Goal: Transaction & Acquisition: Purchase product/service

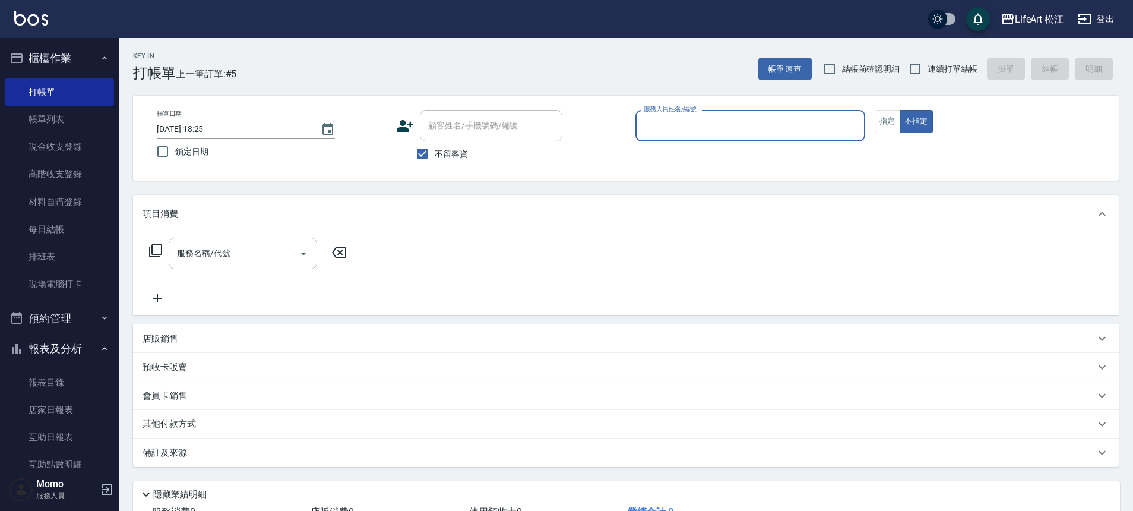
scroll to position [327, 0]
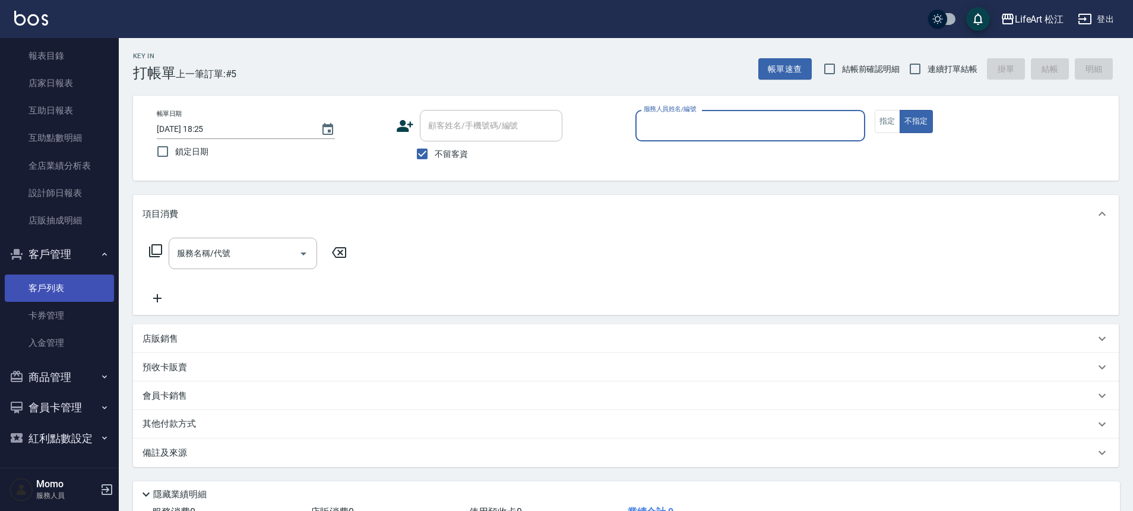
click at [45, 280] on link "客戶列表" at bounding box center [59, 287] width 109 height 27
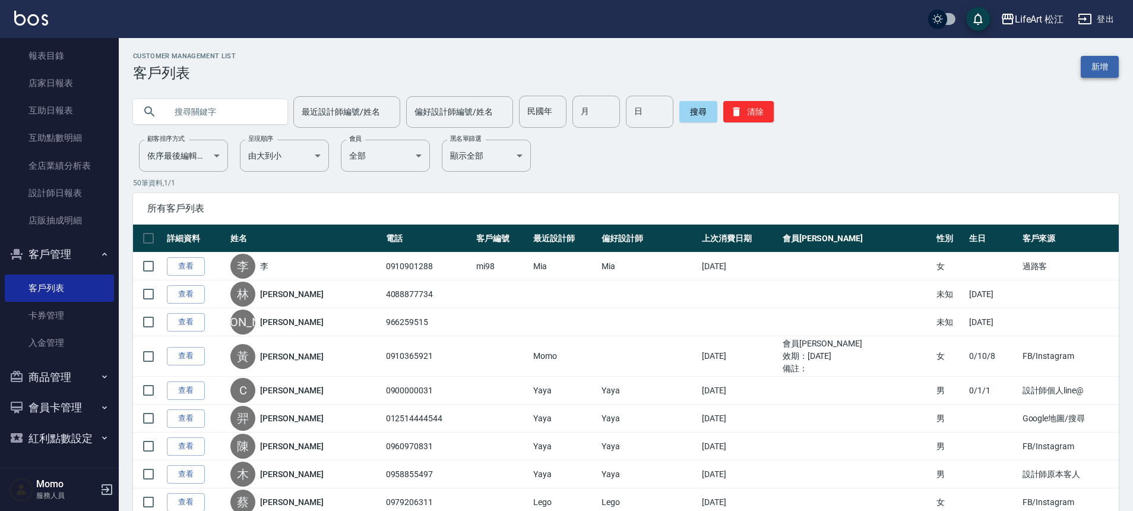
click at [1095, 65] on link "新增" at bounding box center [1100, 67] width 38 height 22
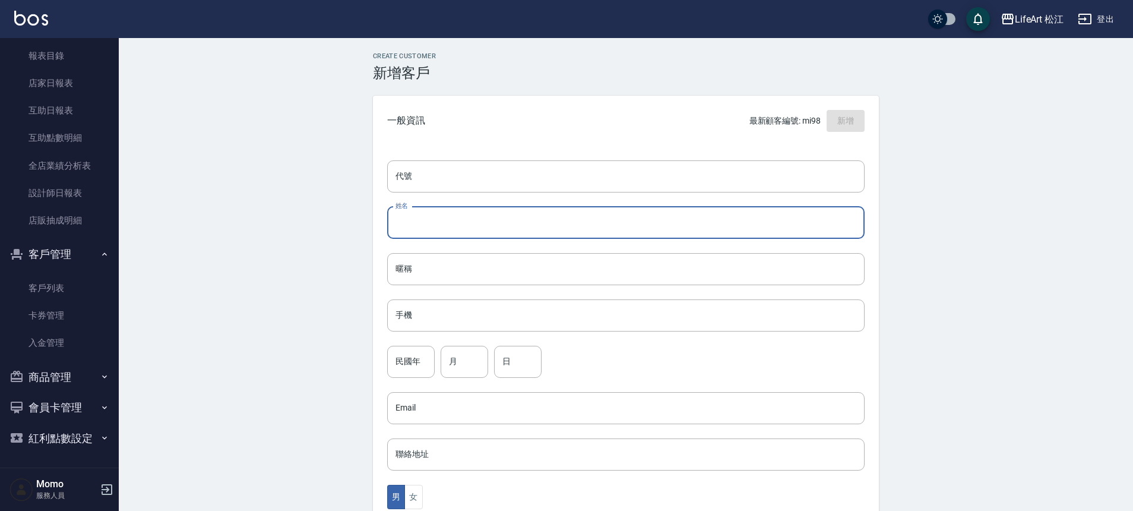
click at [512, 225] on input "姓名" at bounding box center [625, 223] width 477 height 32
type input "v"
type input "ㄙ"
type input "[PERSON_NAME]"
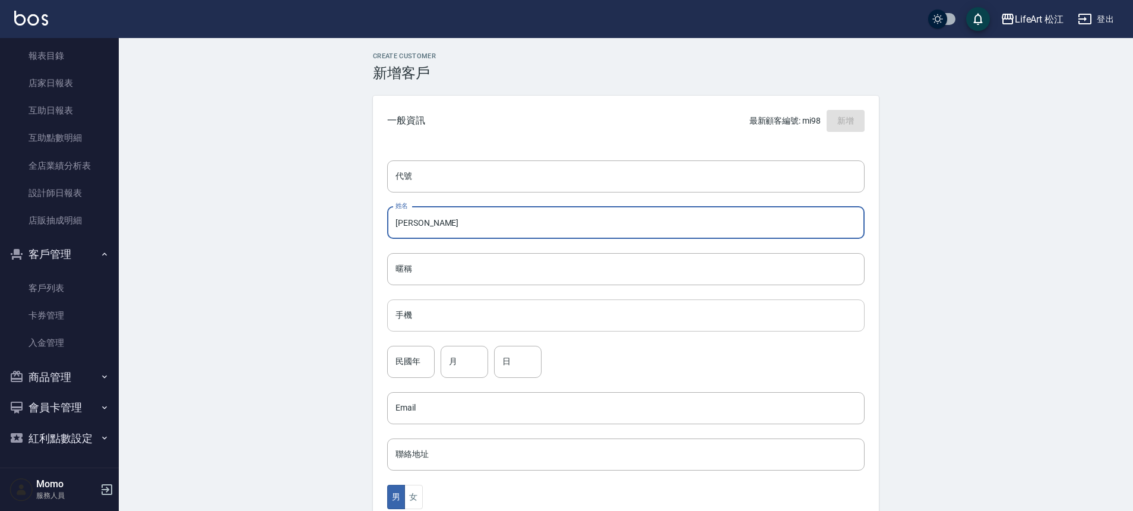
click at [525, 317] on input "手機" at bounding box center [625, 315] width 477 height 32
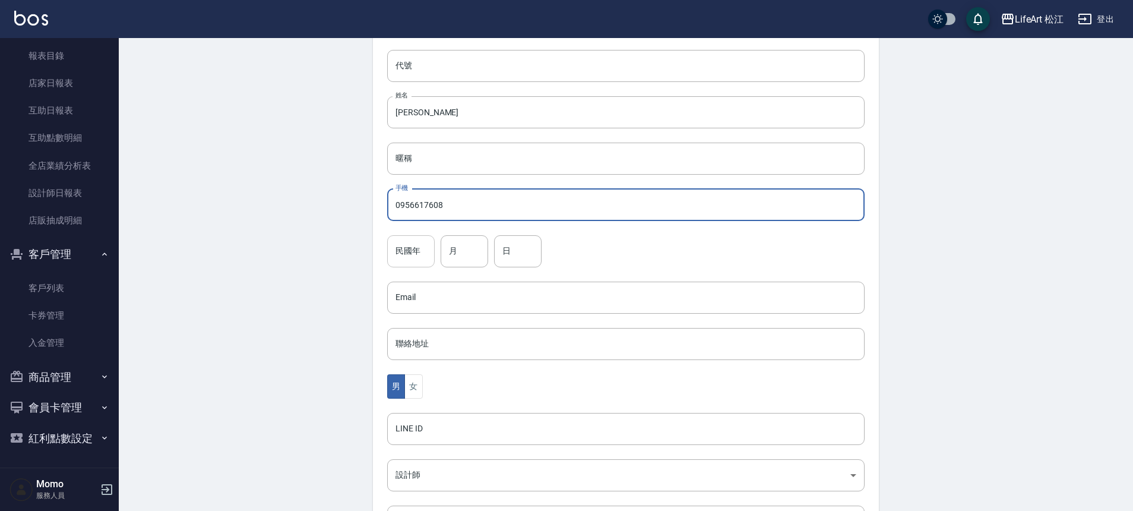
scroll to position [146, 0]
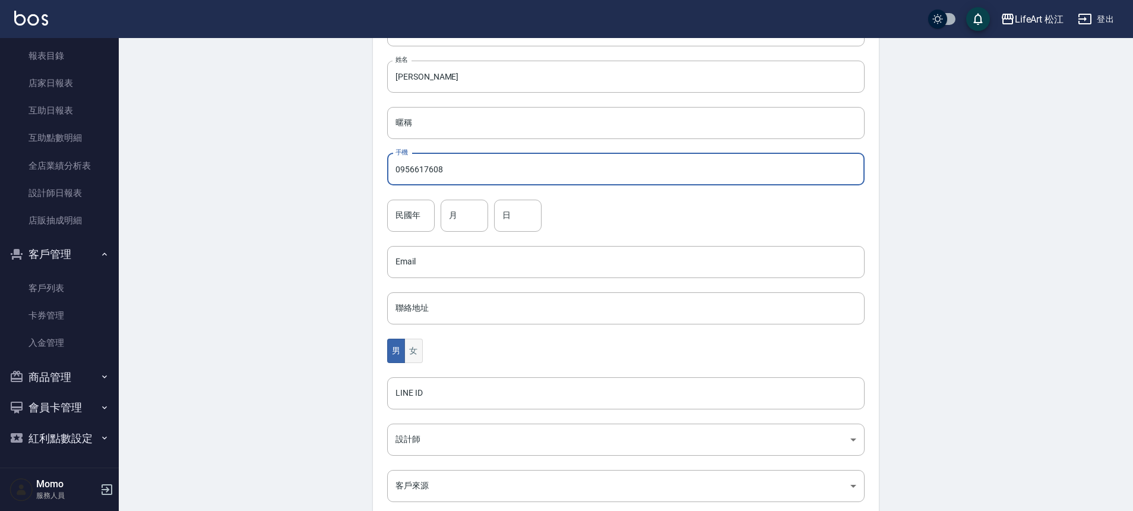
type input "0956617608"
click at [415, 360] on button "女" at bounding box center [413, 351] width 18 height 24
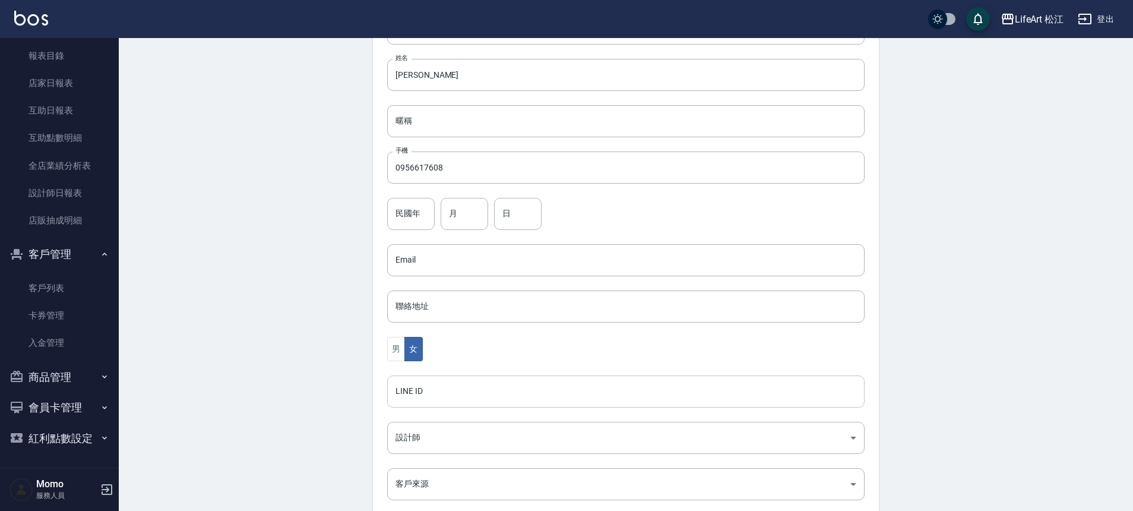
scroll to position [263, 0]
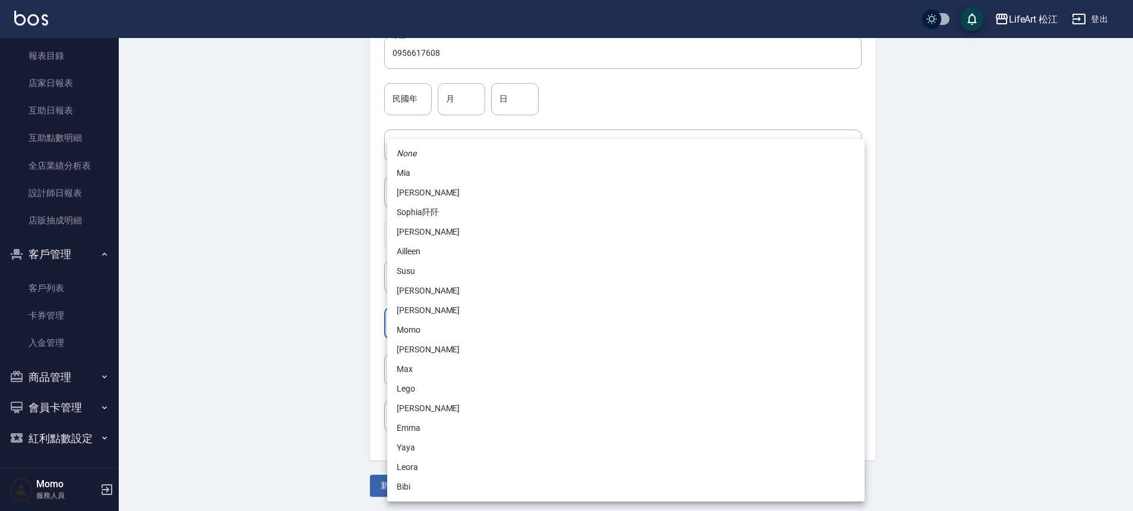
click at [413, 325] on body "LifeArt 松江 登出 櫃檯作業 打帳單 帳單列表 現金收支登錄 高階收支登錄 材料自購登錄 每日結帳 排班表 現場電腦打卡 預約管理 預約管理 單日預約…" at bounding box center [566, 123] width 1133 height 773
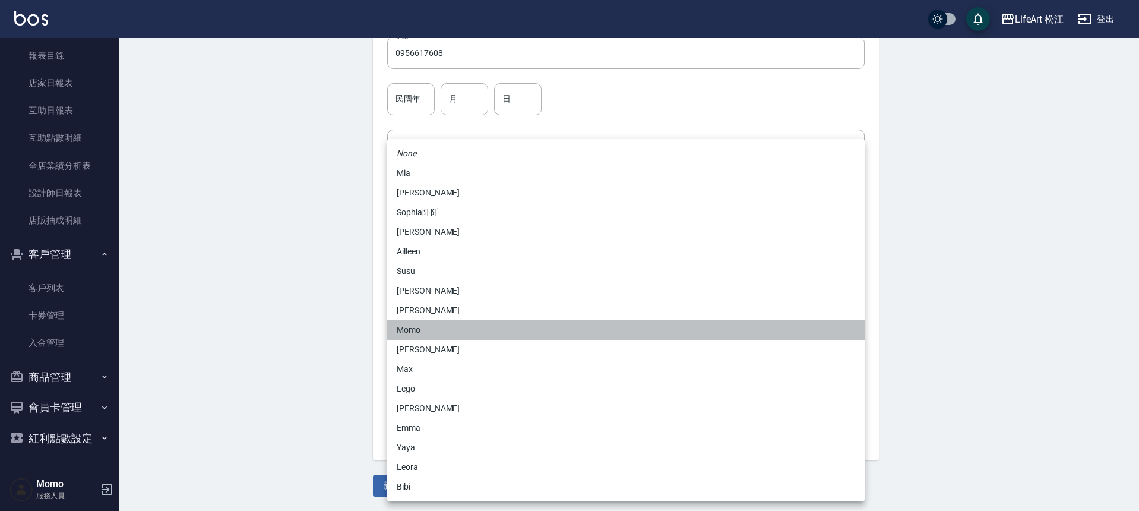
click at [413, 330] on li "Momo" at bounding box center [625, 330] width 477 height 20
type input "e84b7556-3071-4136-b765-65514d721750"
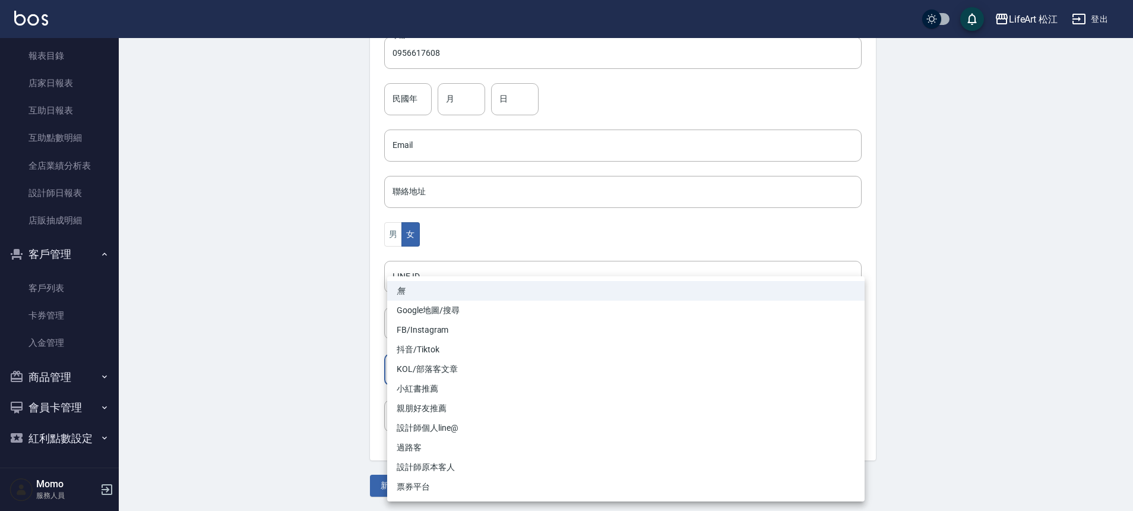
click at [425, 375] on body "LifeArt 松江 登出 櫃檯作業 打帳單 帳單列表 現金收支登錄 高階收支登錄 材料自購登錄 每日結帳 排班表 現場電腦打卡 預約管理 預約管理 單日預約…" at bounding box center [566, 123] width 1133 height 773
click at [411, 333] on li "FB/Instagram" at bounding box center [625, 330] width 477 height 20
type input "FB/Instagram"
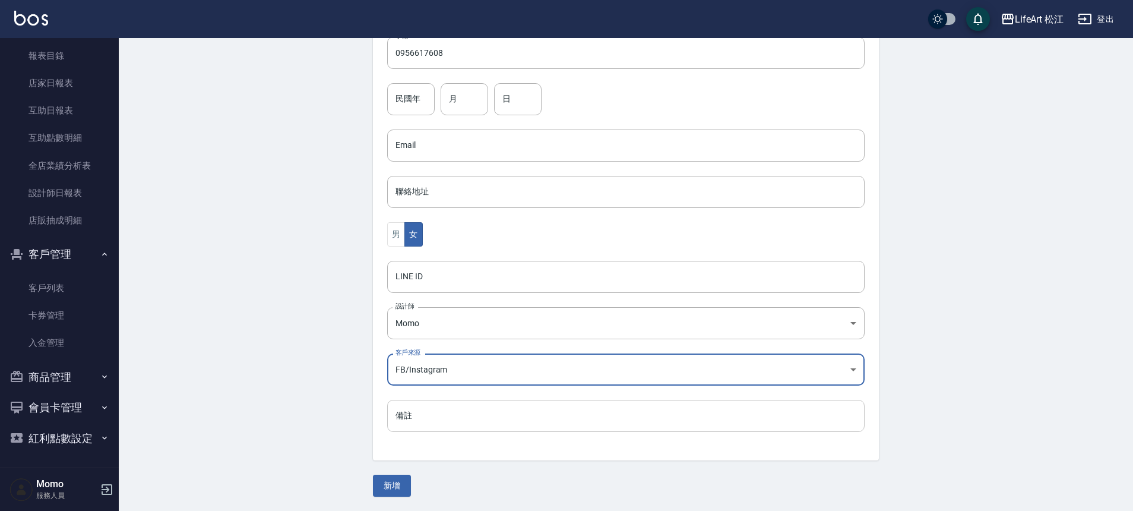
click at [413, 423] on input "備註" at bounding box center [625, 416] width 477 height 32
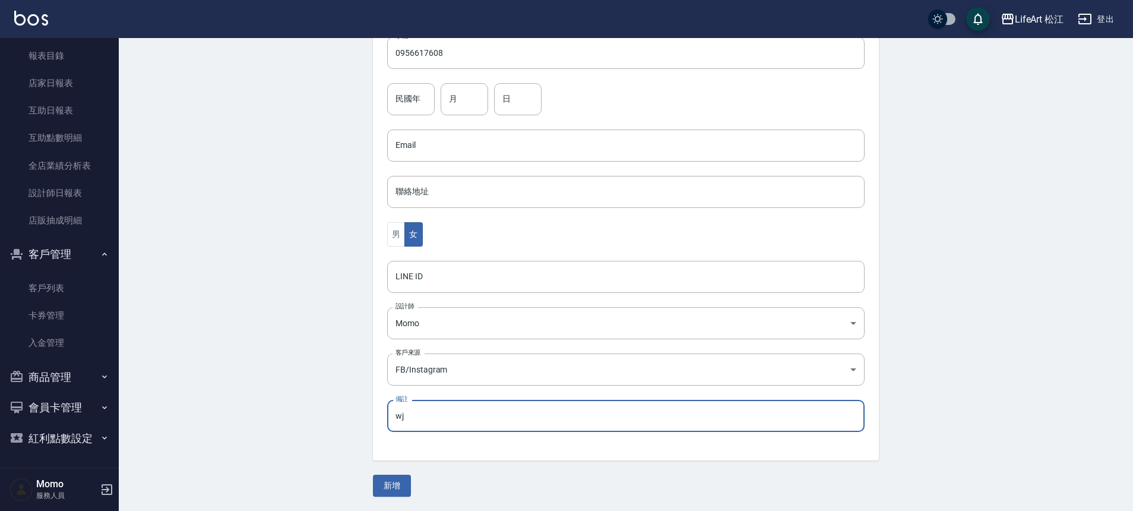
type input "w"
type input "同行"
click at [391, 484] on button "新增" at bounding box center [392, 486] width 38 height 22
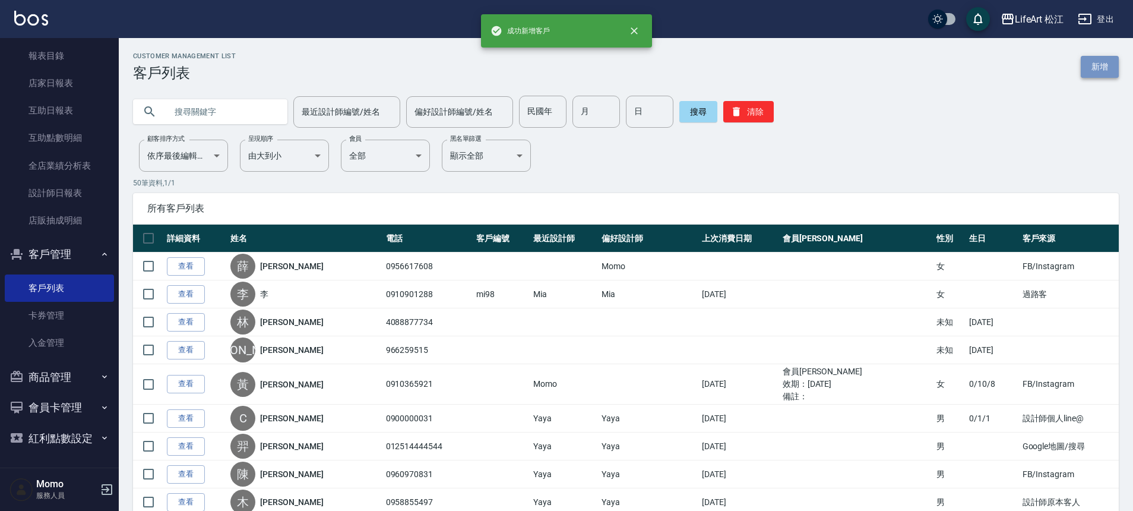
click at [1116, 64] on link "新增" at bounding box center [1100, 67] width 38 height 22
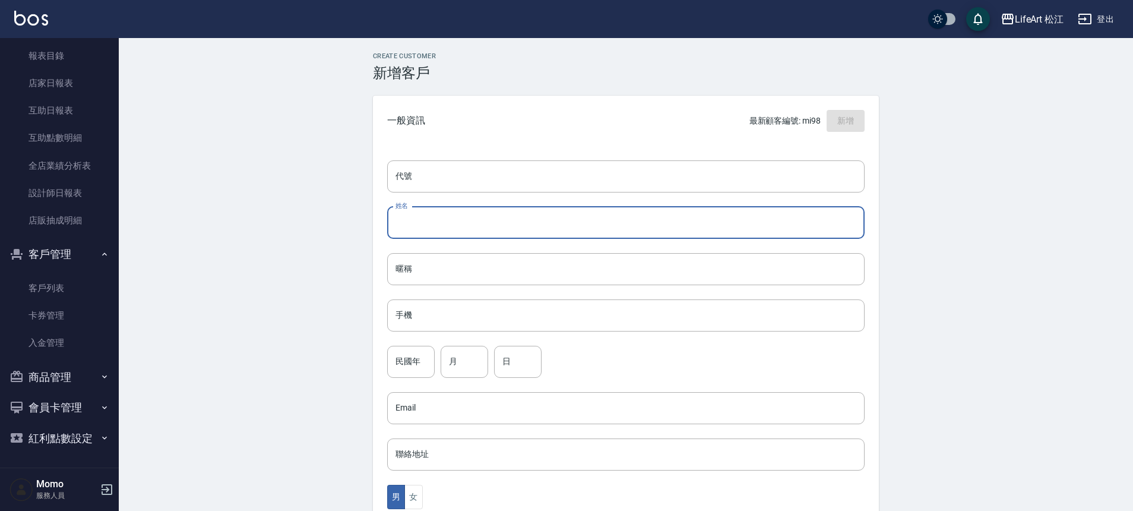
click at [415, 221] on input "姓名" at bounding box center [625, 223] width 477 height 32
type input "[PERSON_NAME]"
click at [393, 315] on input "手機" at bounding box center [625, 315] width 477 height 32
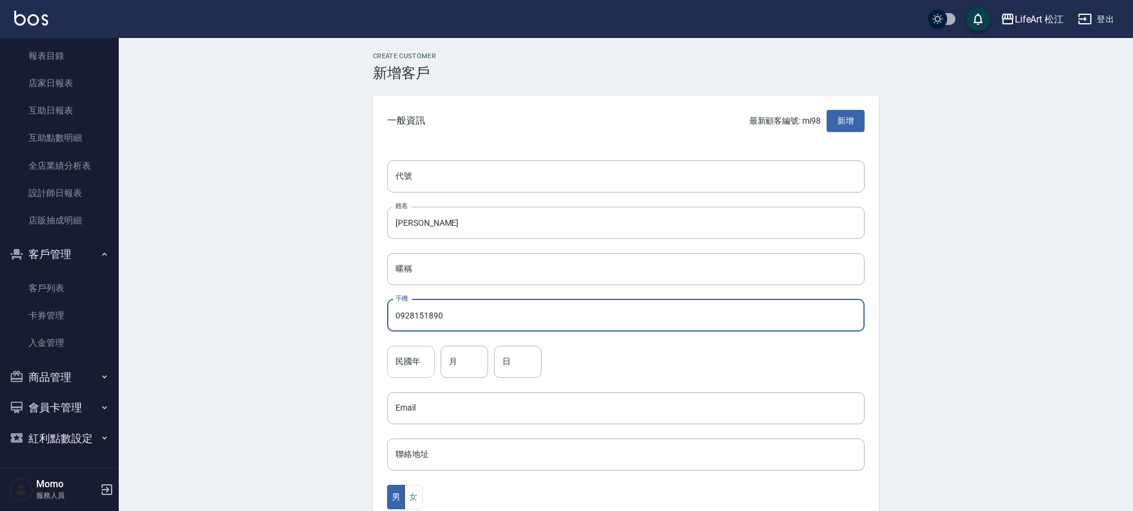
type input "0928151890"
click at [396, 367] on input "民國年" at bounding box center [411, 362] width 48 height 32
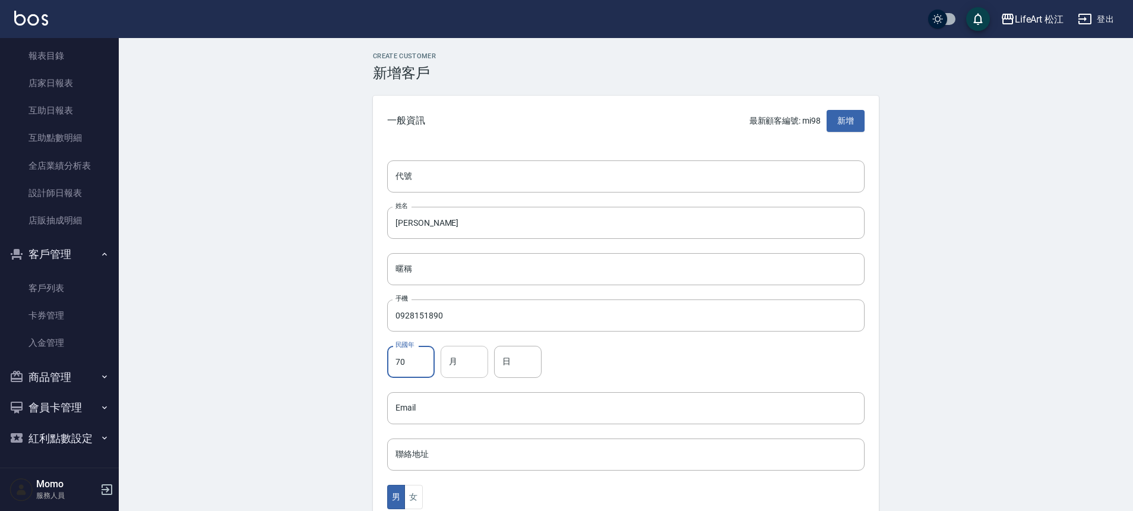
type input "70"
click at [466, 363] on input "月" at bounding box center [465, 362] width 48 height 32
type input "12"
click at [539, 368] on input "日" at bounding box center [518, 362] width 48 height 32
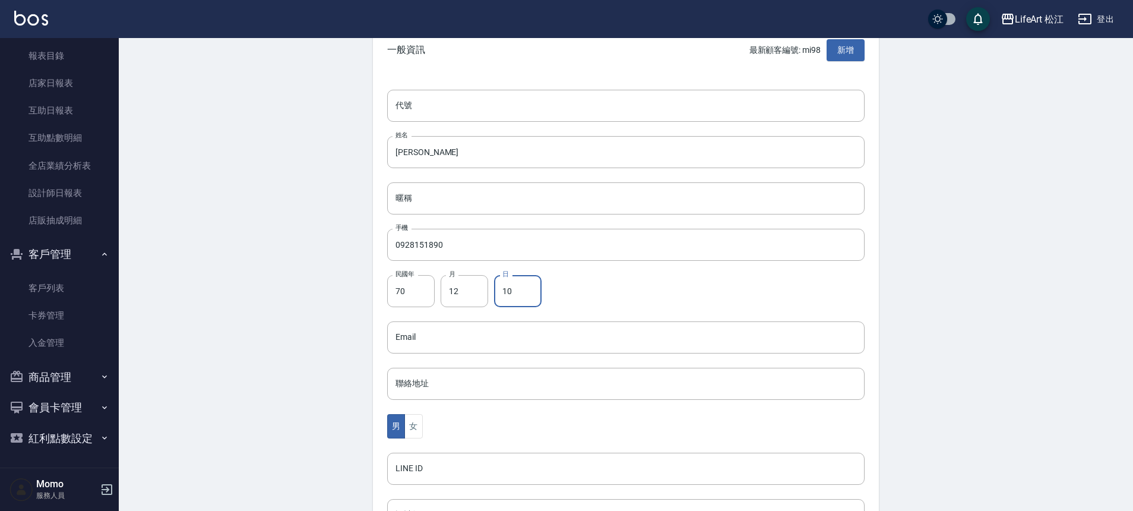
scroll to position [228, 0]
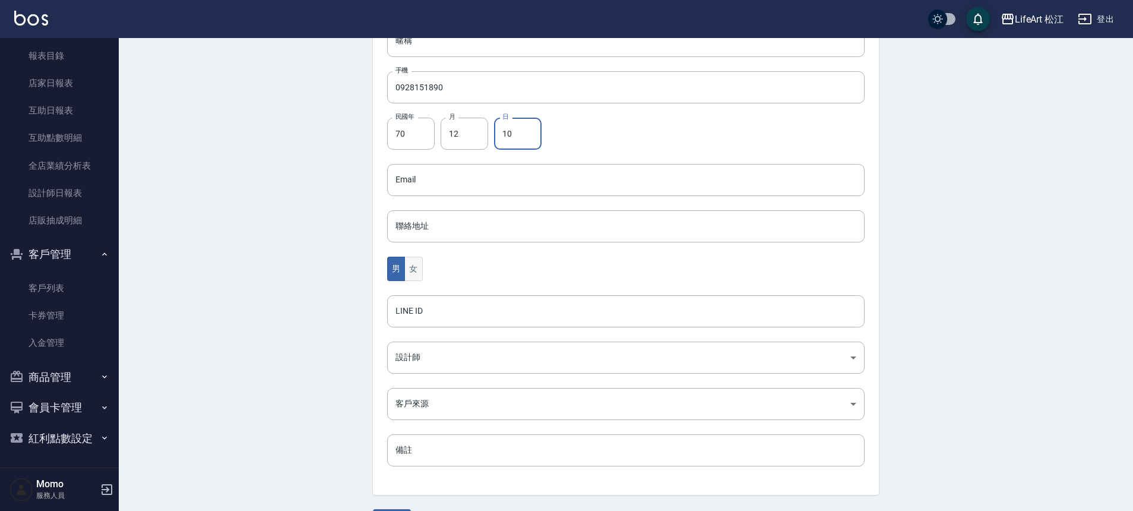
type input "10"
click at [418, 262] on button "女" at bounding box center [413, 269] width 18 height 24
click at [431, 355] on body "LifeArt 松江 登出 櫃檯作業 打帳單 帳單列表 現金收支登錄 高階收支登錄 材料自購登錄 每日結帳 排班表 現場電腦打卡 預約管理 預約管理 單日預約…" at bounding box center [566, 158] width 1133 height 773
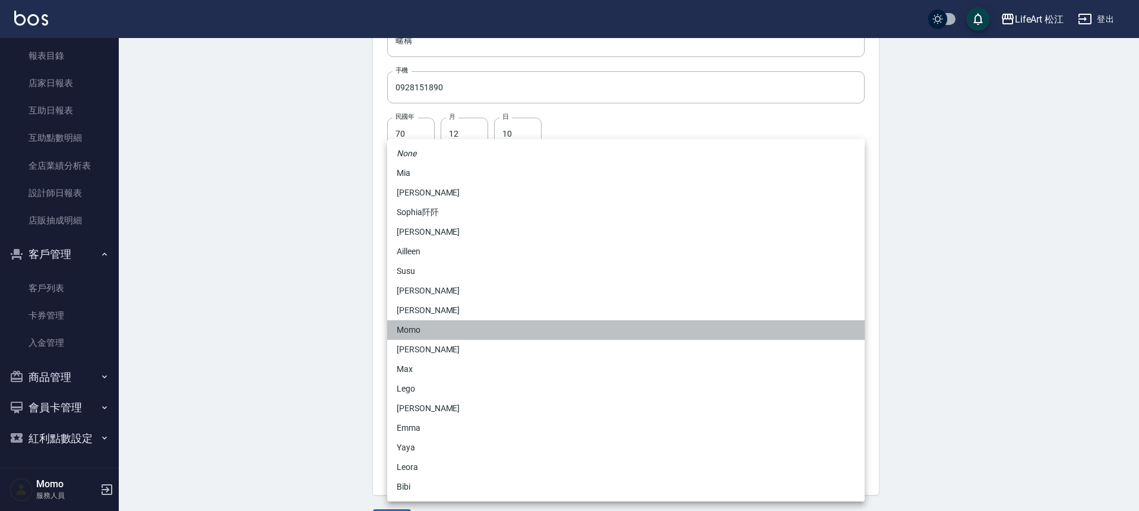
click at [431, 327] on li "Momo" at bounding box center [625, 330] width 477 height 20
type input "e84b7556-3071-4136-b765-65514d721750"
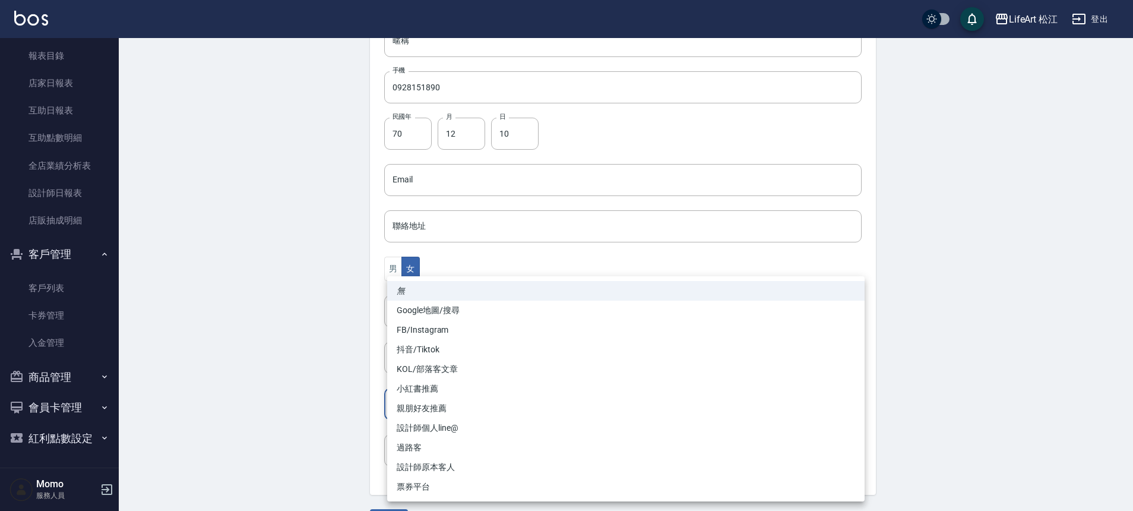
click at [432, 408] on body "LifeArt 松江 登出 櫃檯作業 打帳單 帳單列表 現金收支登錄 高階收支登錄 材料自購登錄 每日結帳 排班表 現場電腦打卡 預約管理 預約管理 單日預約…" at bounding box center [566, 158] width 1133 height 773
click at [424, 330] on li "FB/Instagram" at bounding box center [625, 330] width 477 height 20
type input "FB/Instagram"
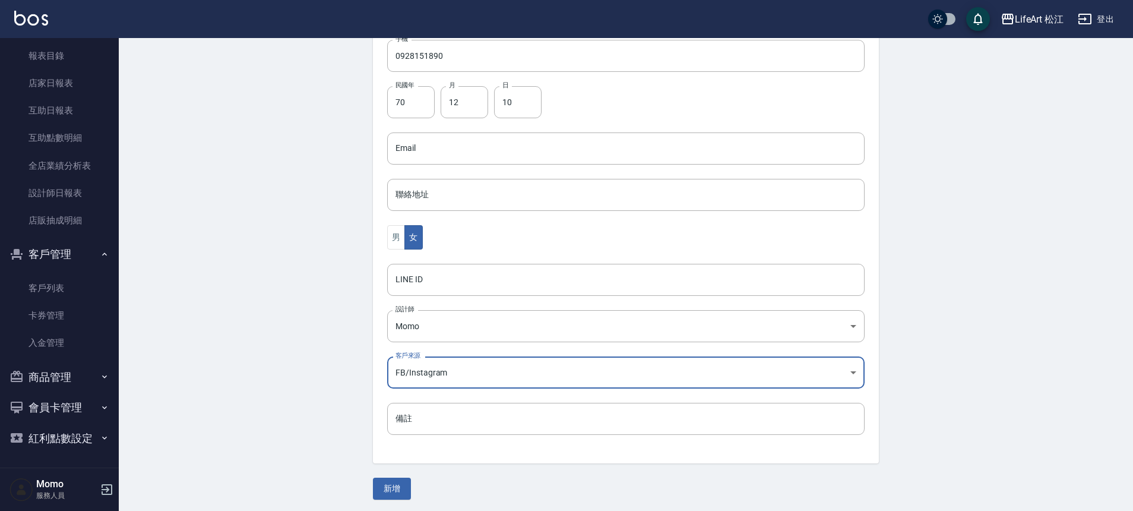
scroll to position [263, 0]
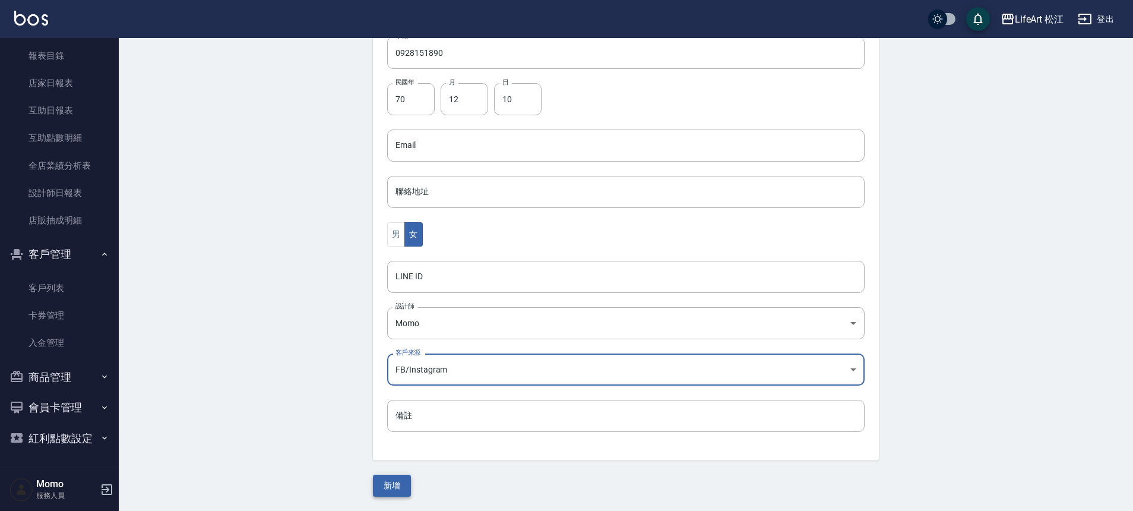
click at [400, 492] on button "新增" at bounding box center [392, 486] width 38 height 22
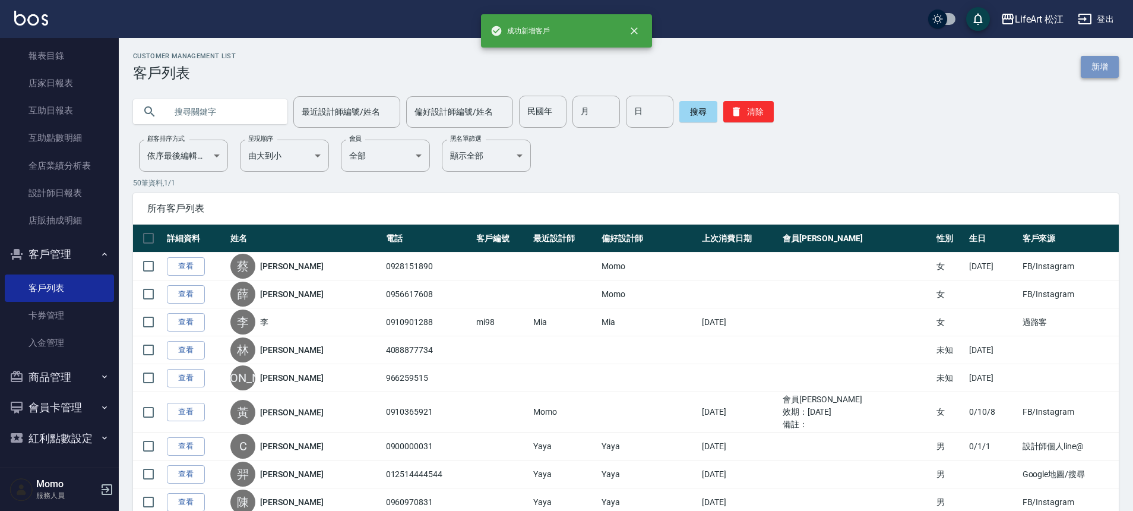
click at [1099, 65] on link "新增" at bounding box center [1100, 67] width 38 height 22
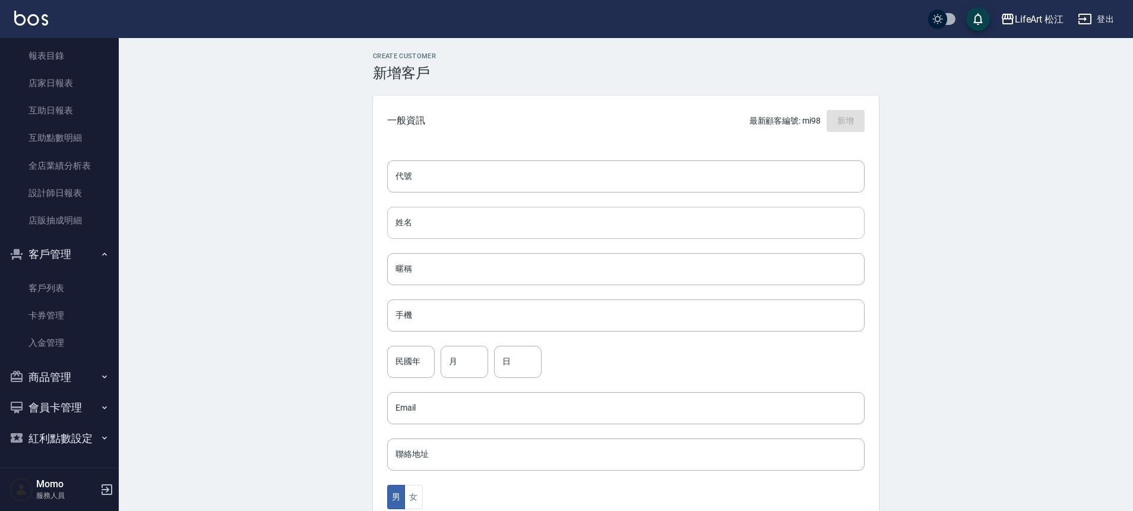
click at [536, 217] on input "姓名" at bounding box center [625, 223] width 477 height 32
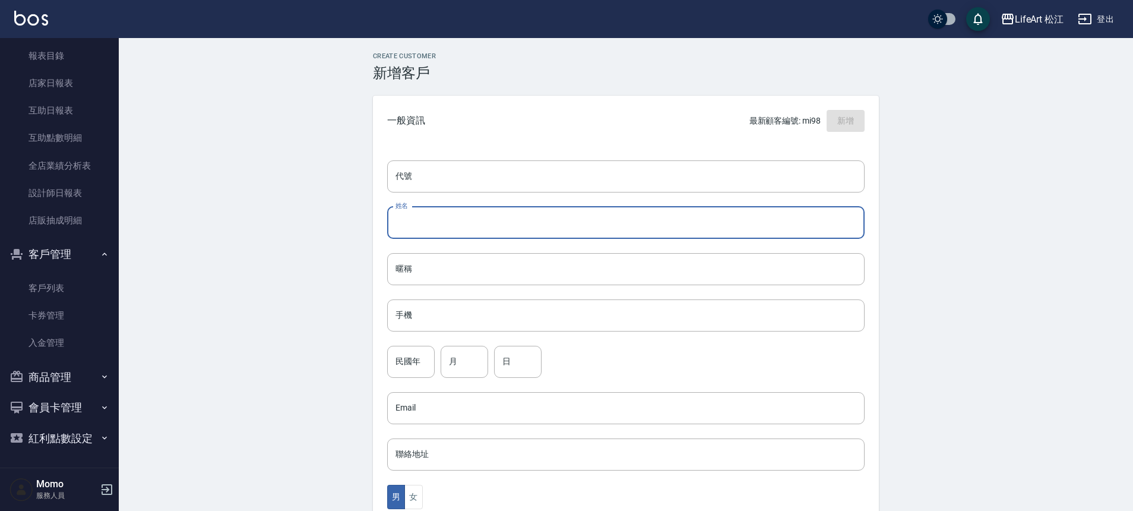
type input "j"
type input "[PERSON_NAME]"
click at [483, 328] on input "手機" at bounding box center [625, 315] width 477 height 32
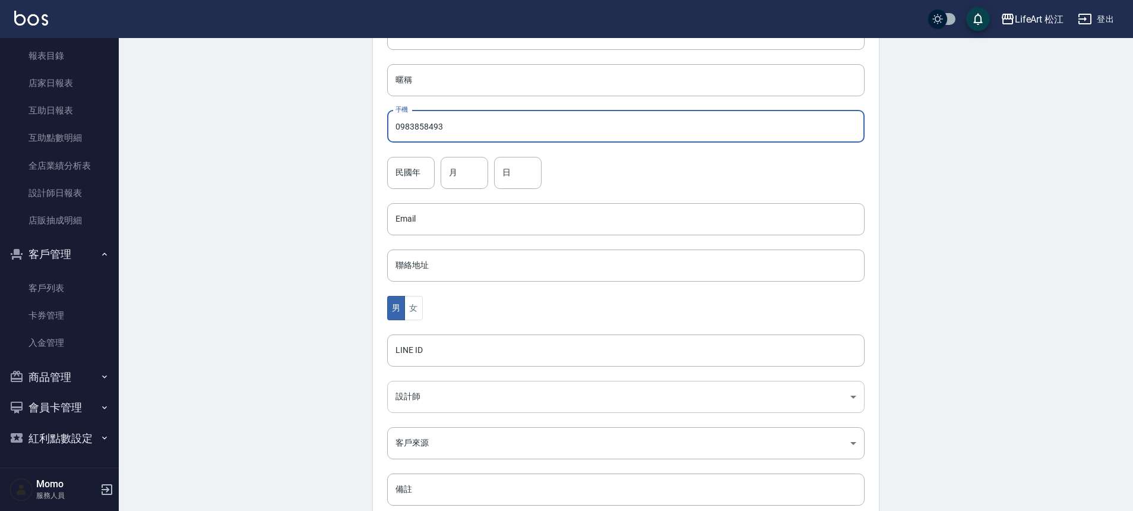
scroll to position [255, 0]
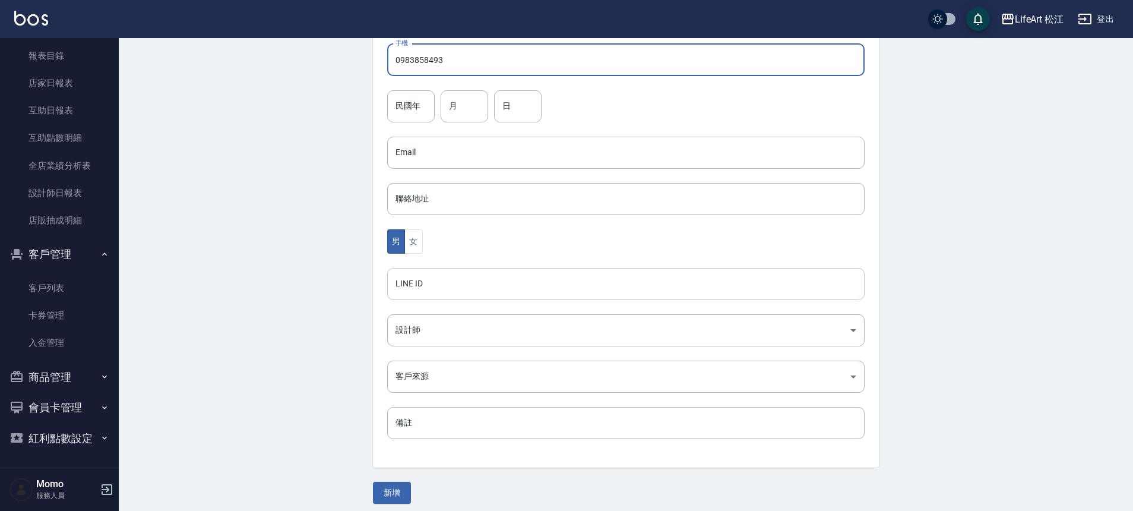
type input "0983858493"
click at [438, 282] on input "LINE ID" at bounding box center [625, 284] width 477 height 32
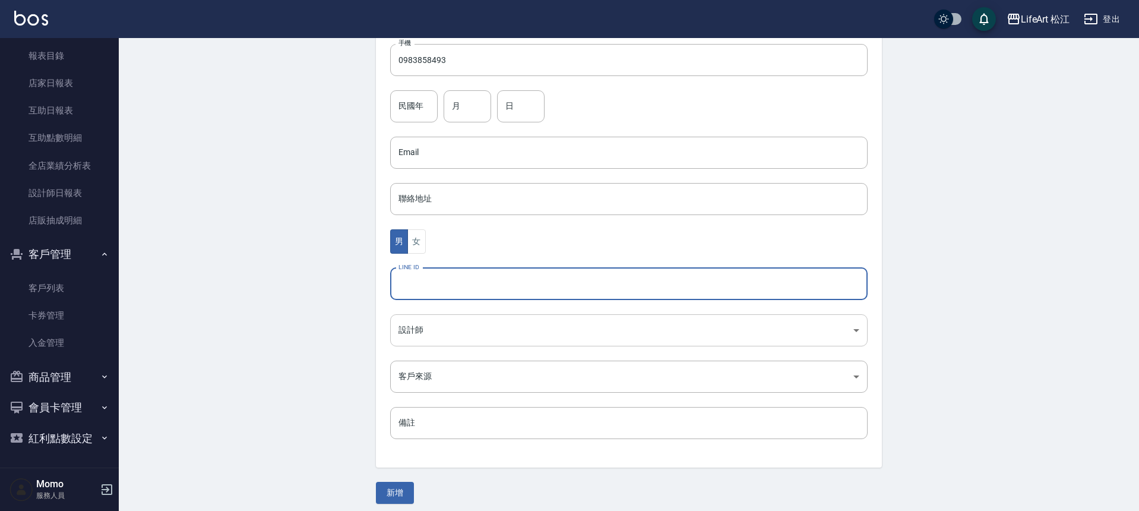
click at [437, 335] on body "LifeArt 松江 登出 櫃檯作業 打帳單 帳單列表 現金收支登錄 高階收支登錄 材料自購登錄 每日結帳 排班表 現場電腦打卡 預約管理 預約管理 單日預約…" at bounding box center [569, 131] width 1139 height 773
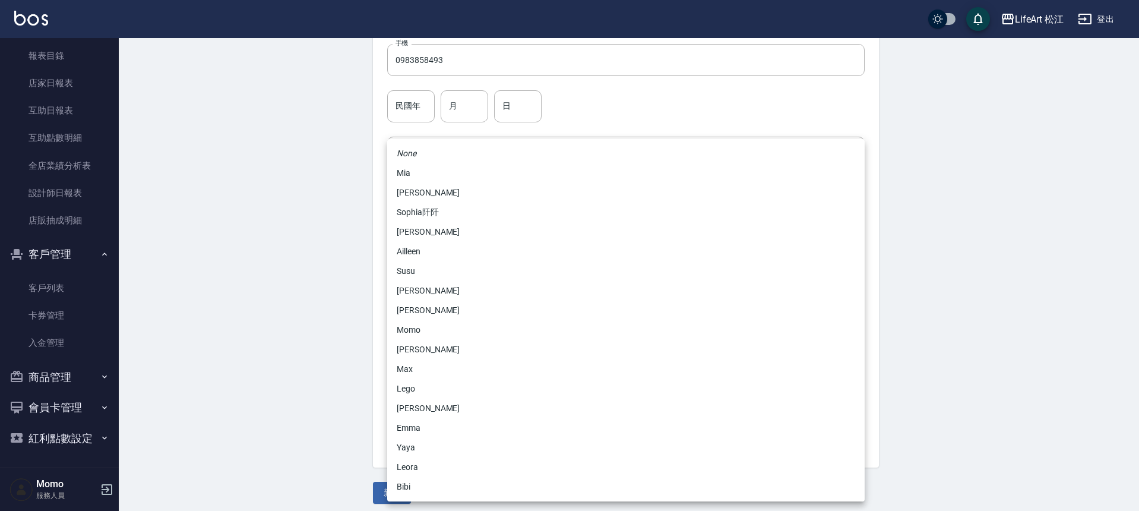
click at [434, 329] on li "Momo" at bounding box center [625, 330] width 477 height 20
type input "e84b7556-3071-4136-b765-65514d721750"
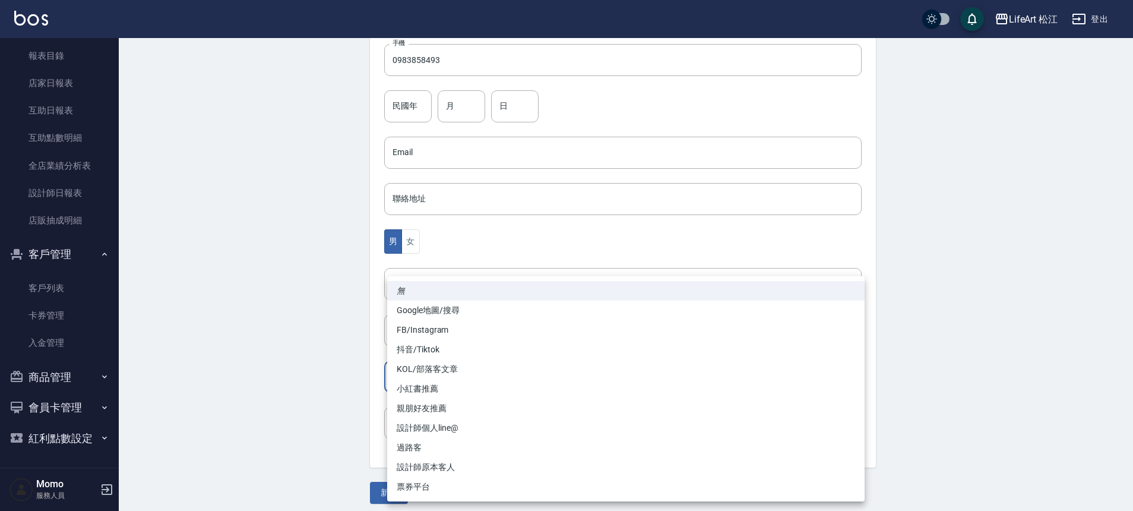
click at [434, 377] on body "LifeArt 松江 登出 櫃檯作業 打帳單 帳單列表 現金收支登錄 高階收支登錄 材料自購登錄 每日結帳 排班表 現場電腦打卡 預約管理 預約管理 單日預約…" at bounding box center [566, 131] width 1133 height 773
click at [435, 319] on li "Google地圖/搜尋" at bounding box center [625, 311] width 477 height 20
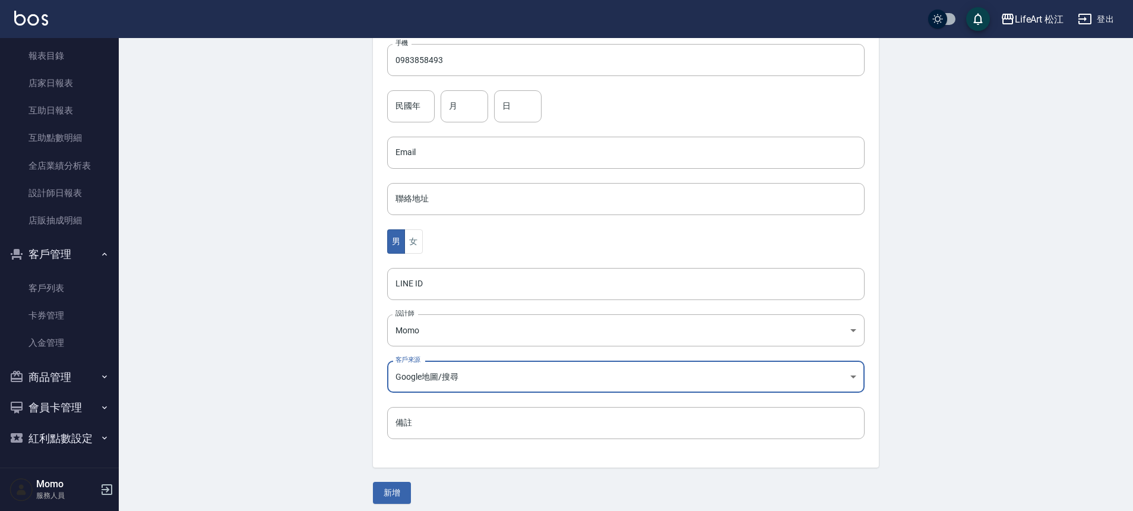
click at [429, 382] on body "LifeArt 松江 登出 櫃檯作業 打帳單 帳單列表 現金收支登錄 高階收支登錄 材料自購登錄 每日結帳 排班表 現場電腦打卡 預約管理 預約管理 單日預約…" at bounding box center [566, 131] width 1133 height 773
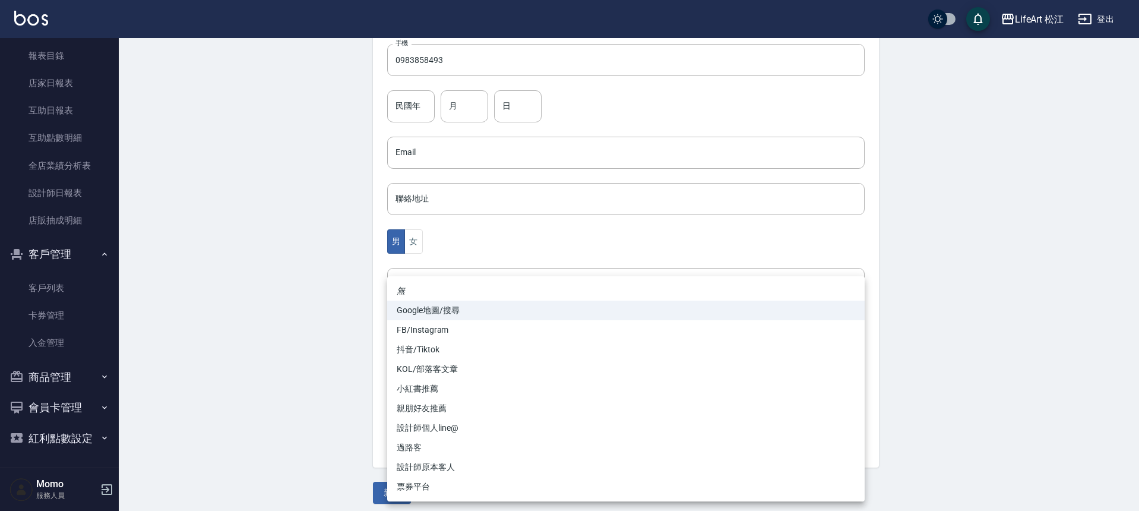
click at [434, 334] on li "FB/Instagram" at bounding box center [625, 330] width 477 height 20
type input "FB/Instagram"
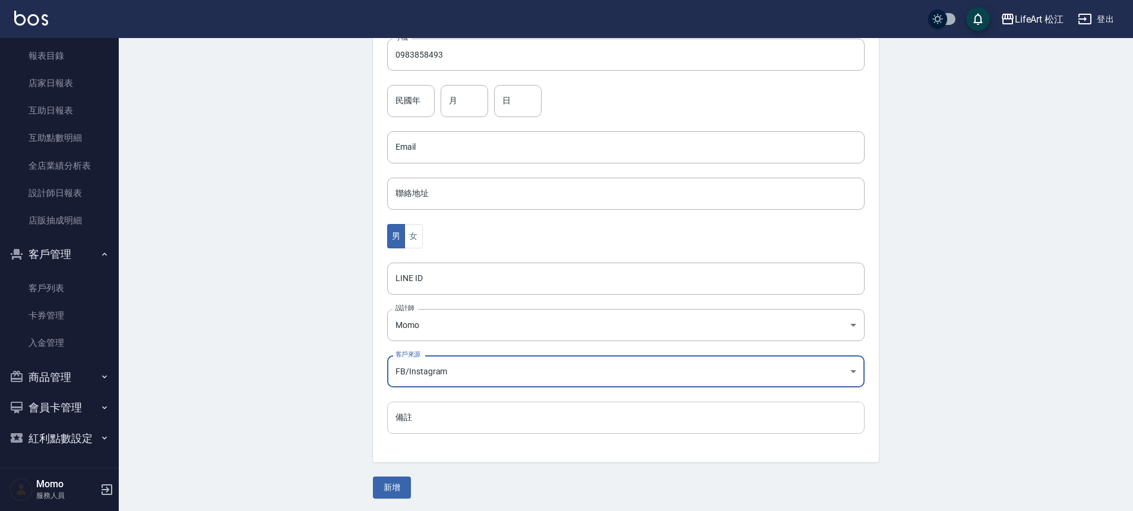
scroll to position [263, 0]
click at [405, 481] on button "新增" at bounding box center [392, 486] width 38 height 22
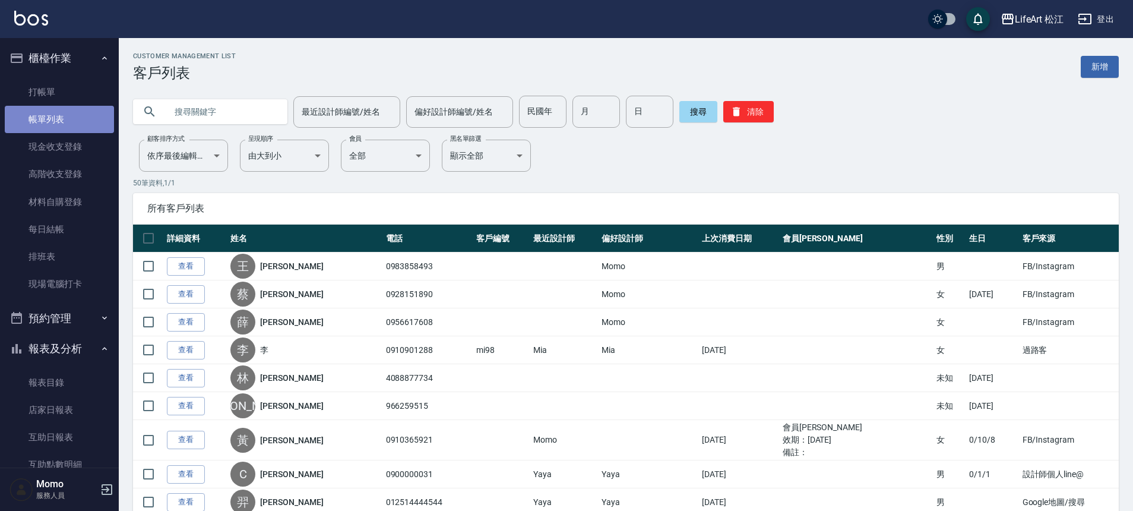
click at [71, 127] on link "帳單列表" at bounding box center [59, 119] width 109 height 27
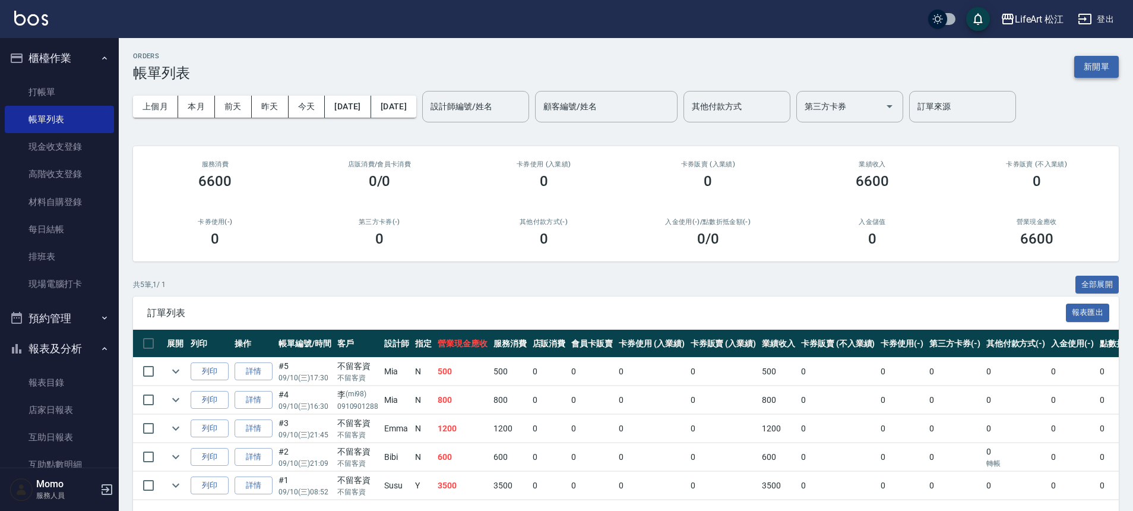
click at [1100, 71] on button "新開單" at bounding box center [1096, 67] width 45 height 22
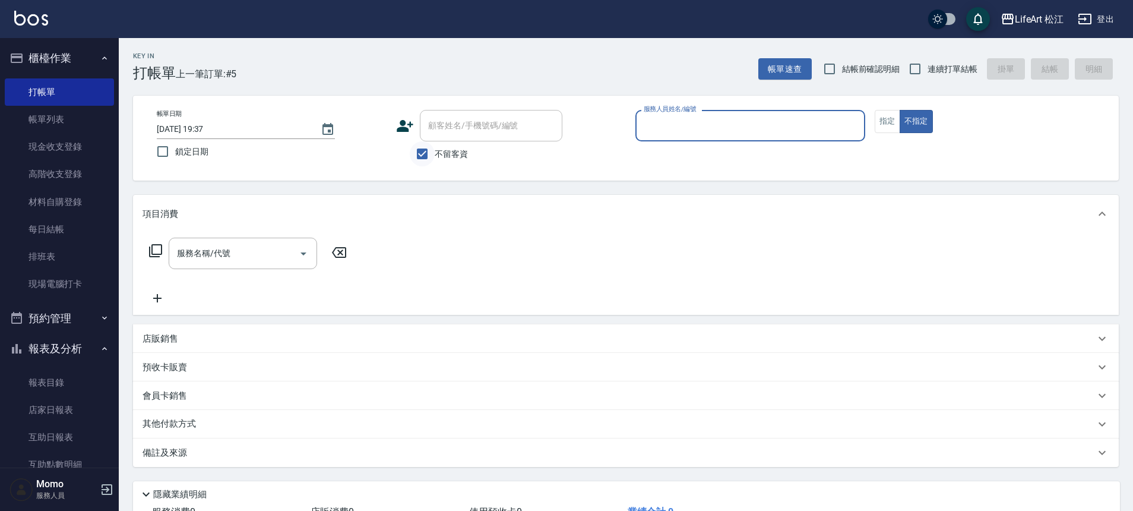
click at [418, 150] on input "不留客資" at bounding box center [422, 153] width 25 height 25
checkbox input "false"
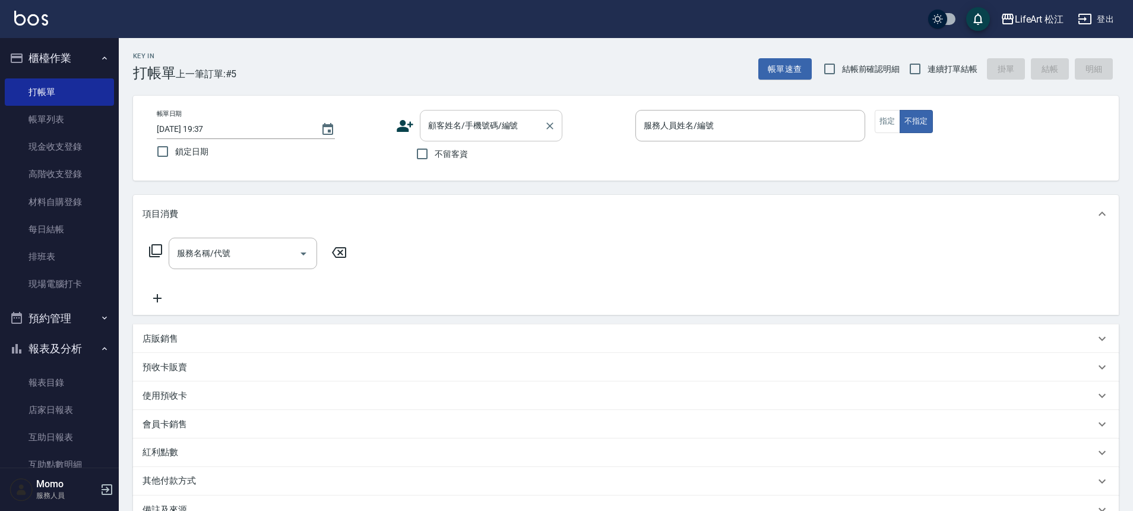
click at [450, 131] on input "顧客姓名/手機號碼/編號" at bounding box center [482, 125] width 114 height 21
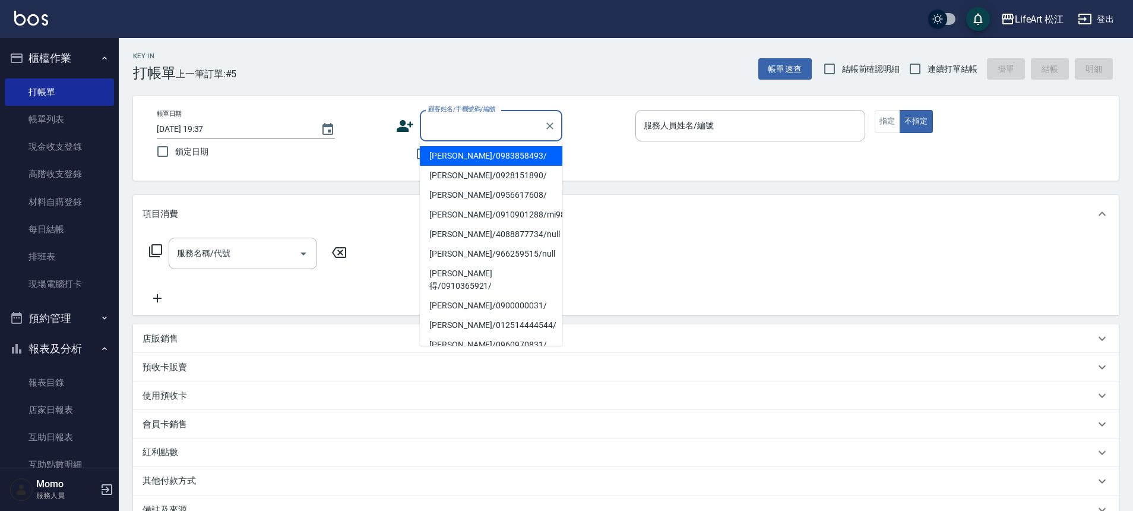
type input "u"
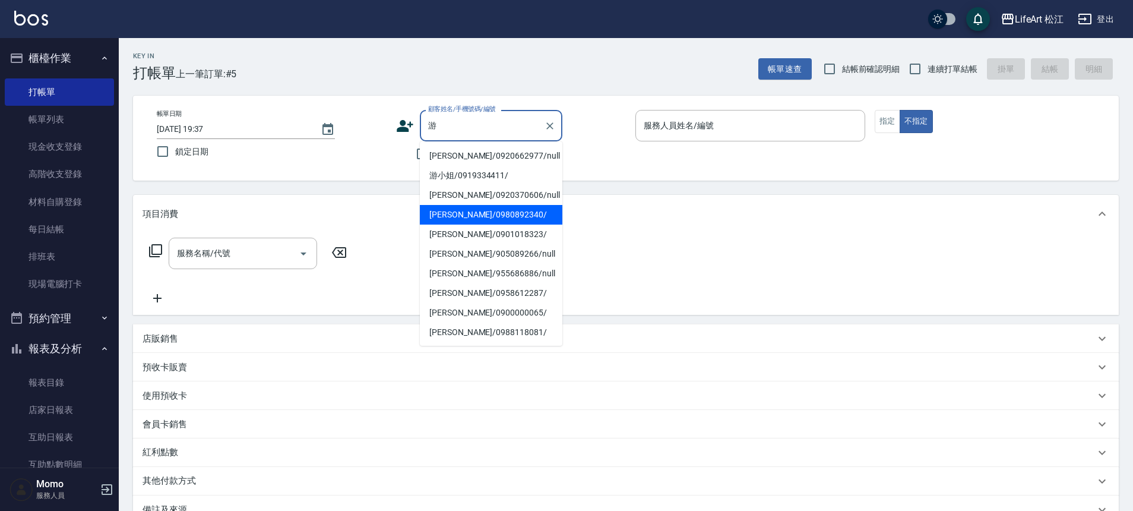
drag, startPoint x: 461, startPoint y: 214, endPoint x: 475, endPoint y: 224, distance: 17.0
click at [462, 215] on li "[PERSON_NAME]/0980892340/" at bounding box center [491, 215] width 143 height 20
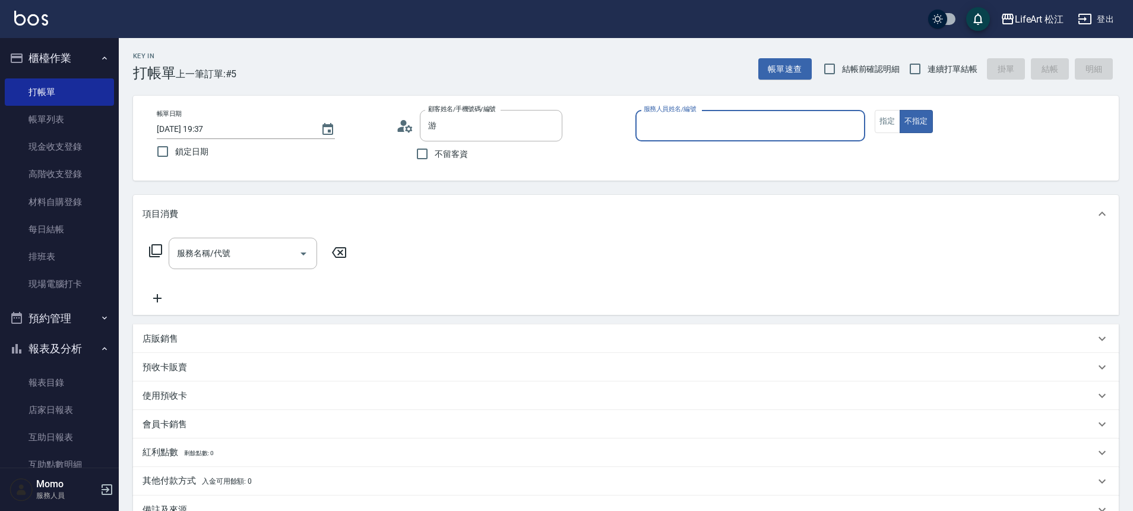
type input "[PERSON_NAME]/0980892340/"
type input "Momo(無代號)"
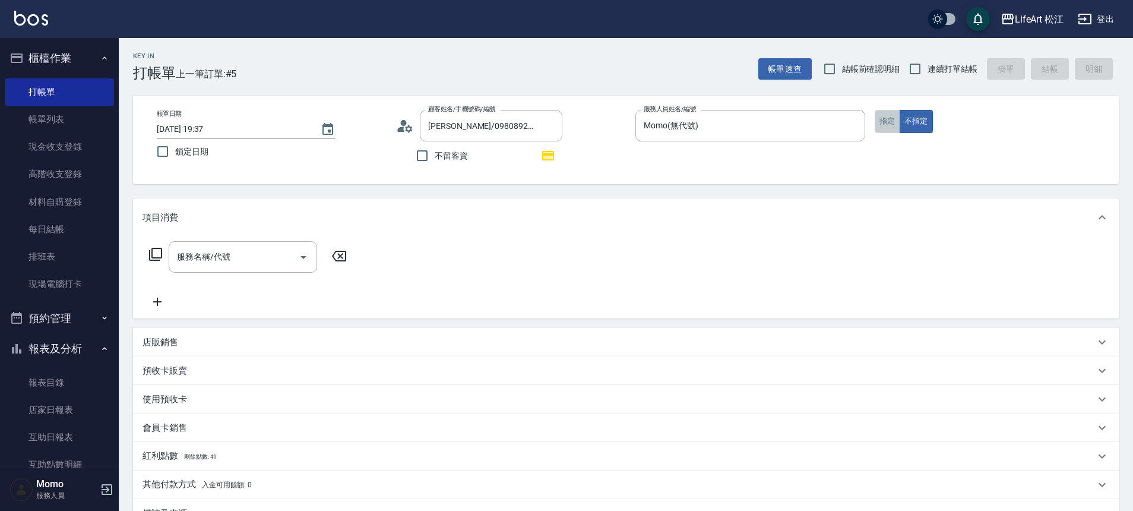
click at [884, 121] on button "指定" at bounding box center [888, 121] width 26 height 23
click at [224, 260] on input "服務名稱/代號" at bounding box center [234, 256] width 120 height 21
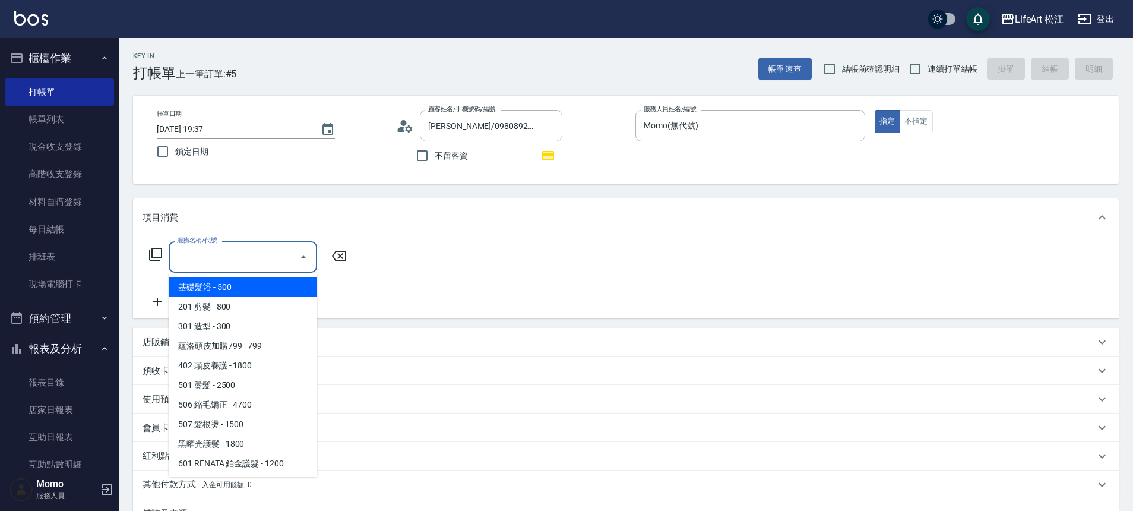
click at [230, 294] on span "基礎髮浴 - 500" at bounding box center [243, 287] width 148 height 20
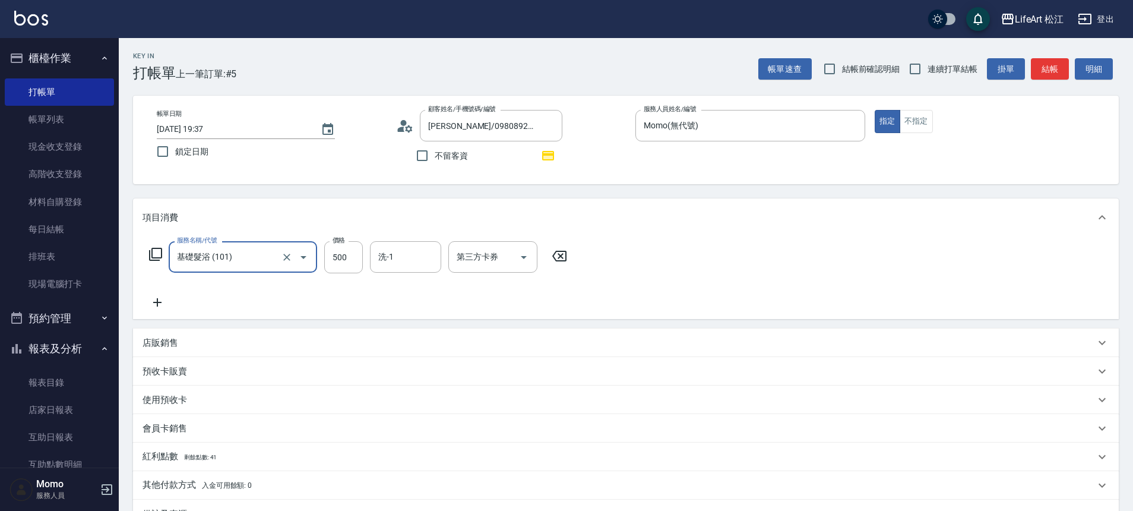
click at [247, 251] on input "基礎髮浴 (101)" at bounding box center [226, 256] width 105 height 21
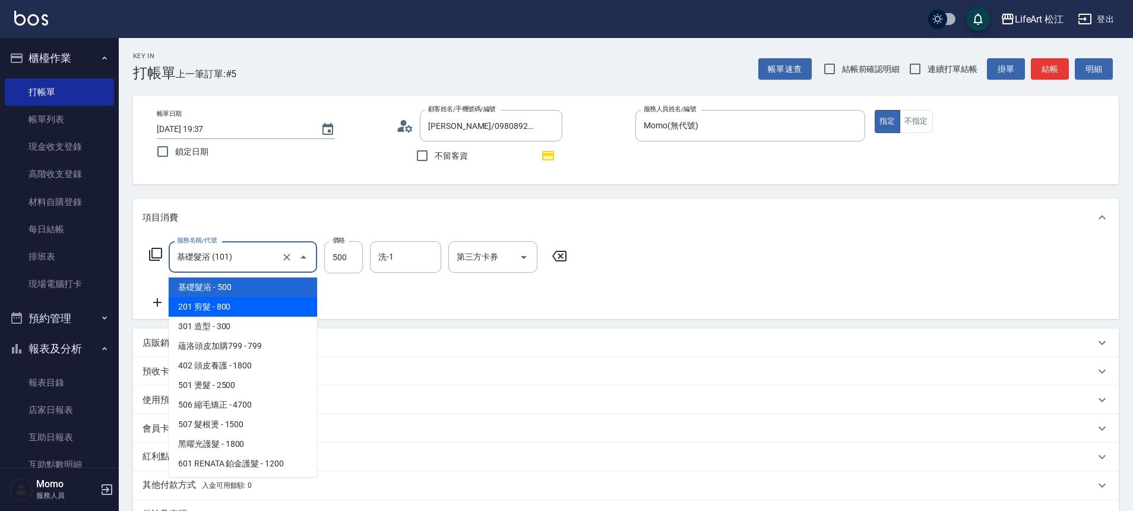
drag, startPoint x: 238, startPoint y: 305, endPoint x: 266, endPoint y: 290, distance: 32.4
click at [238, 305] on span "201 剪髮 - 800" at bounding box center [243, 307] width 148 height 20
type input "201 剪髮(201)"
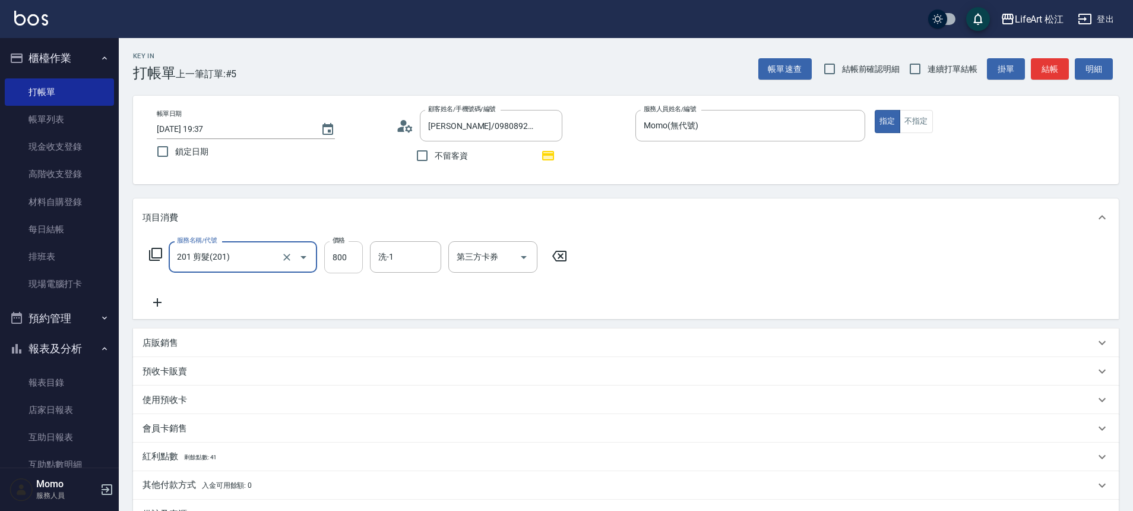
click at [333, 263] on input "800" at bounding box center [343, 257] width 39 height 32
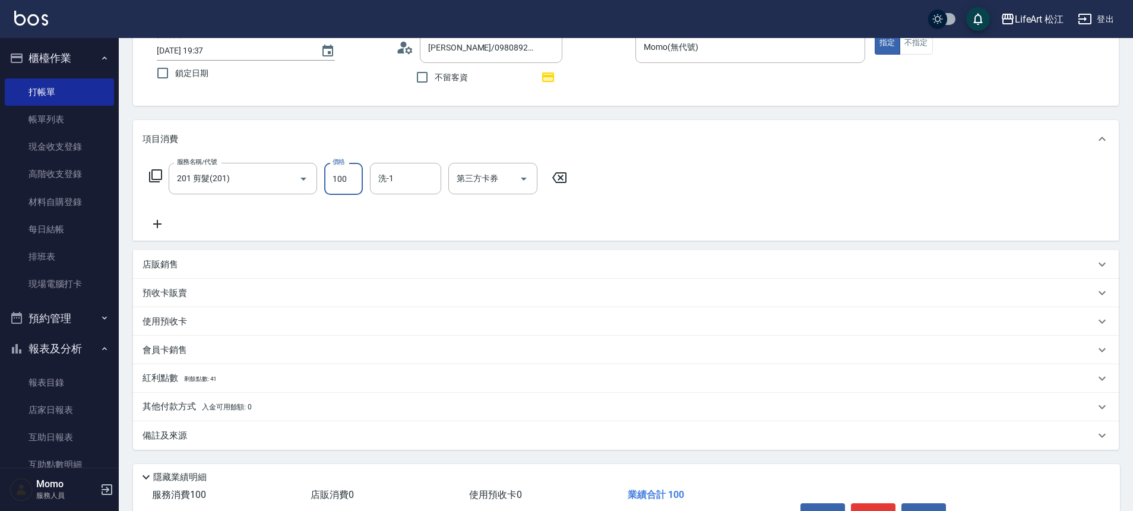
scroll to position [151, 0]
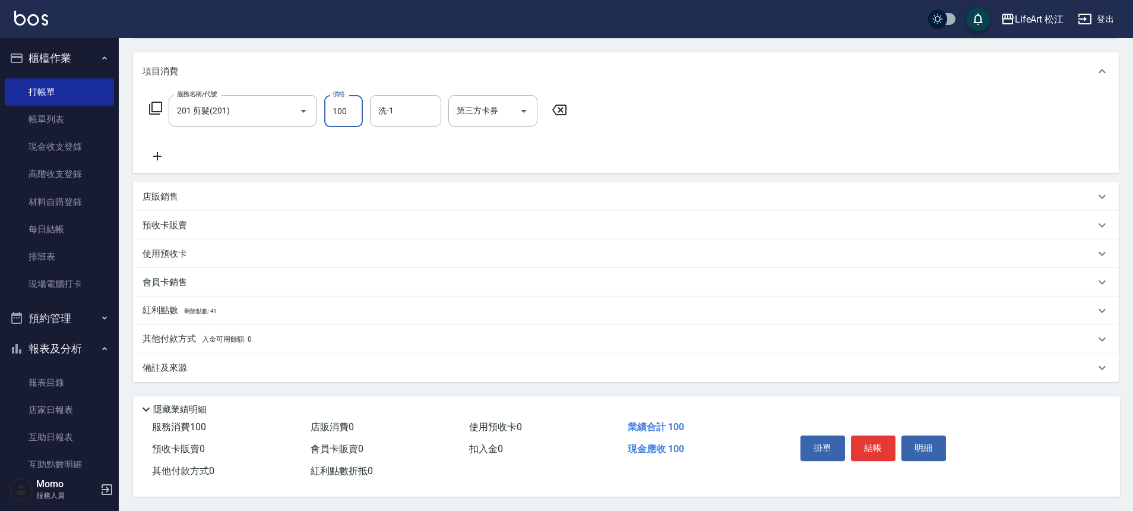
type input "100"
click at [260, 355] on div "備註及來源" at bounding box center [626, 367] width 986 height 29
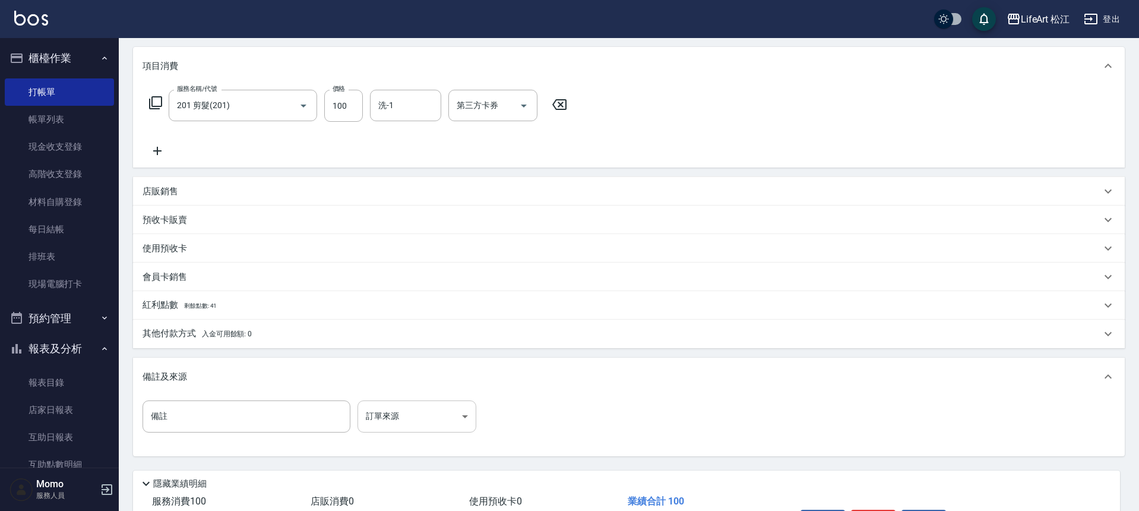
click at [418, 411] on body "LifeArt 松江 登出 櫃檯作業 打帳單 帳單列表 現金收支登錄 高階收支登錄 材料自購登錄 每日結帳 排班表 現場電腦打卡 預約管理 預約管理 單日預約…" at bounding box center [569, 217] width 1139 height 736
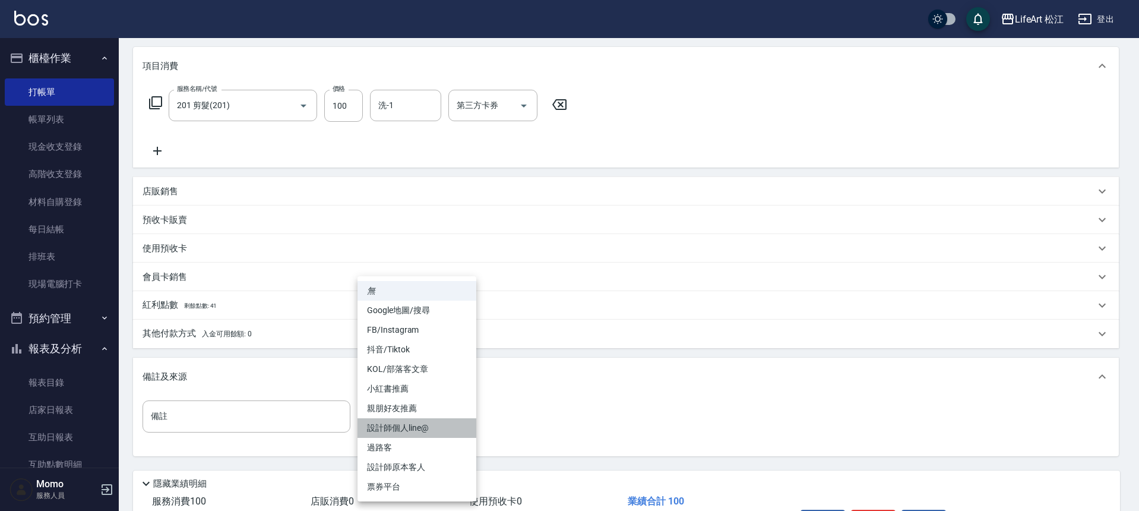
click at [417, 424] on li "設計師個人line@" at bounding box center [417, 428] width 119 height 20
type input "設計師個人line@"
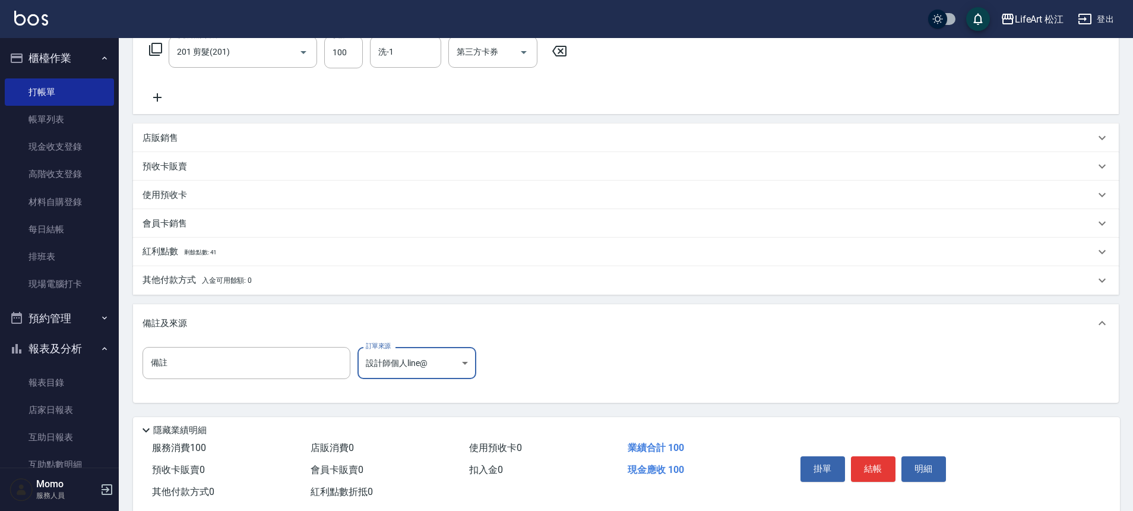
scroll to position [231, 0]
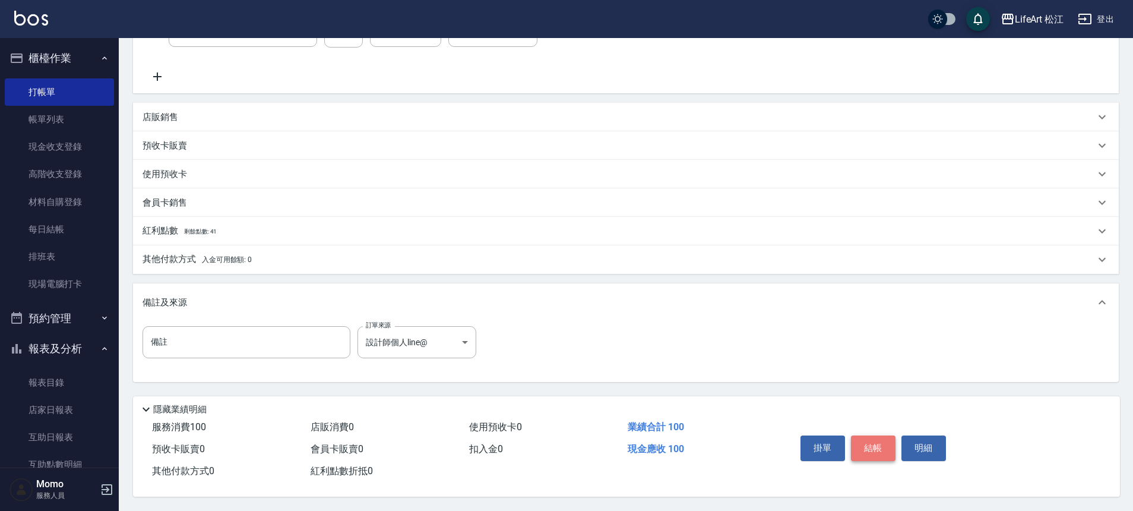
click at [878, 447] on button "結帳" at bounding box center [873, 447] width 45 height 25
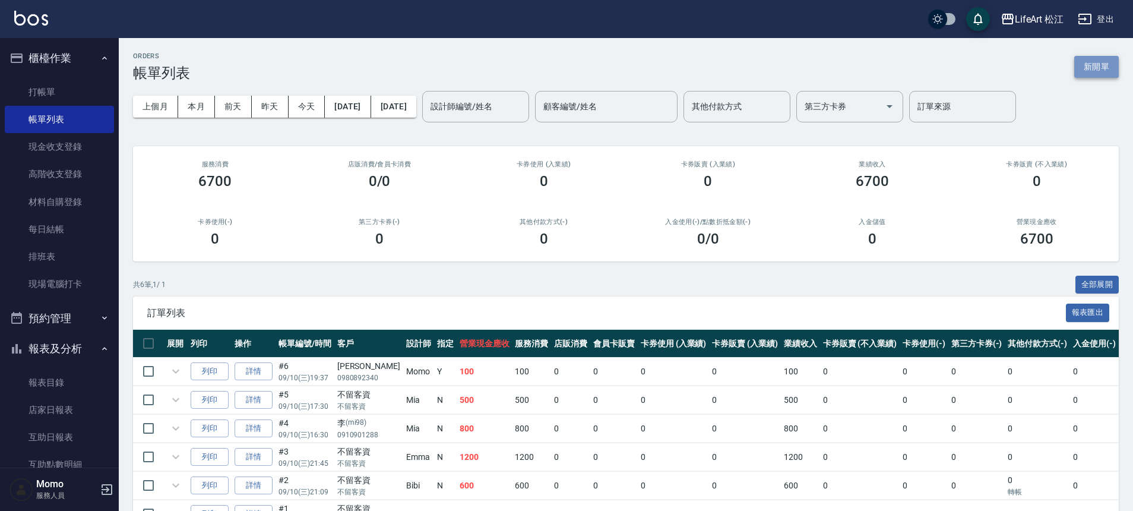
click at [1109, 62] on button "新開單" at bounding box center [1096, 67] width 45 height 22
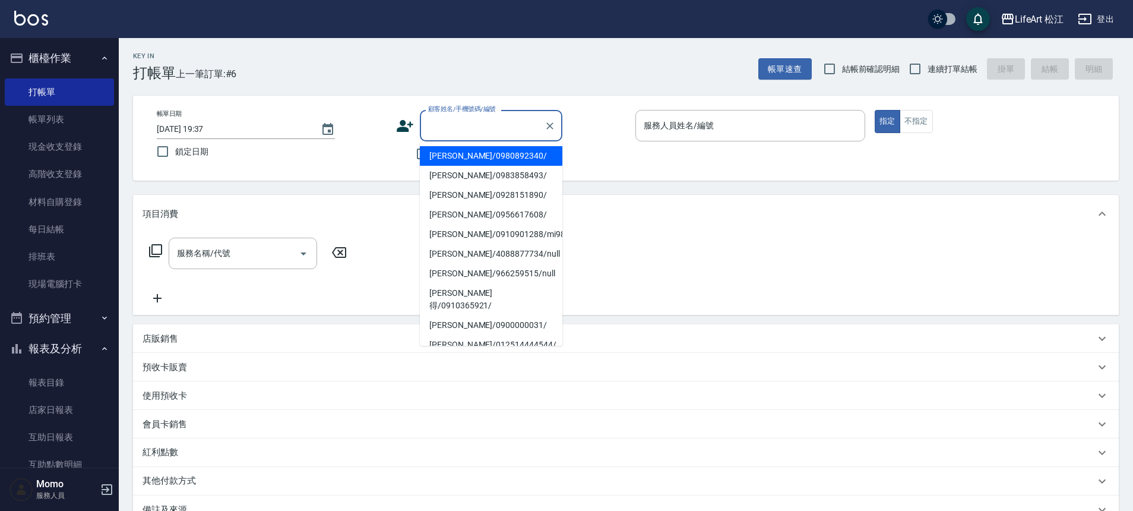
click at [437, 120] on input "顧客姓名/手機號碼/編號" at bounding box center [482, 125] width 114 height 21
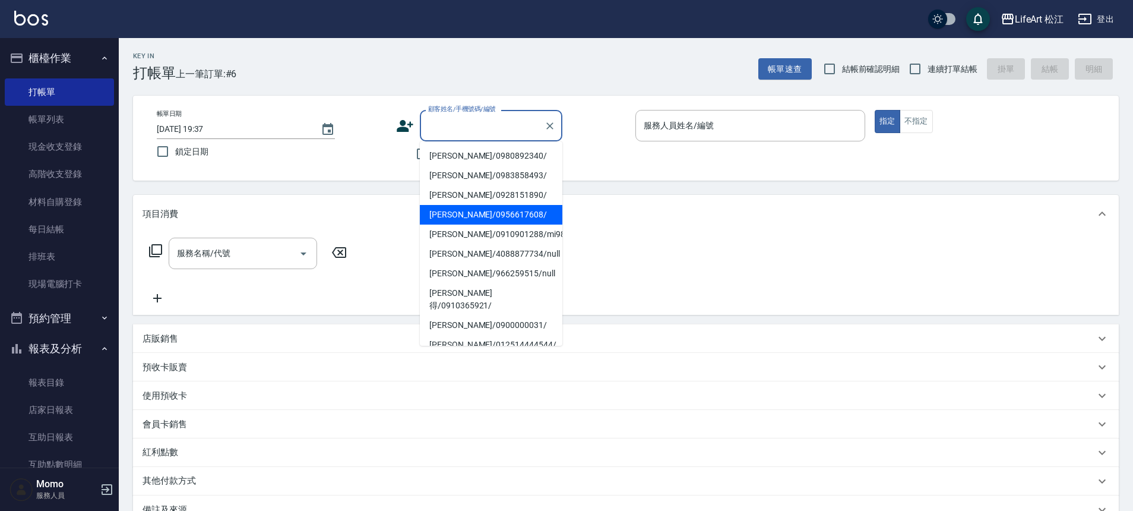
click at [448, 207] on li "[PERSON_NAME]/0956617608/" at bounding box center [491, 215] width 143 height 20
type input "[PERSON_NAME]/0956617608/"
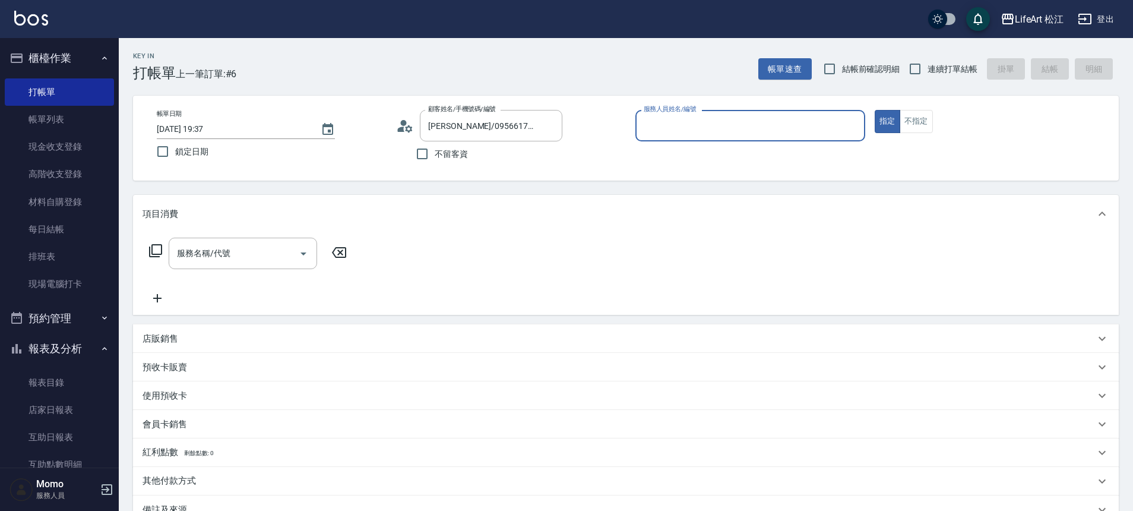
type input "Momo(無代號)"
click at [186, 250] on div "服務名稱/代號 服務名稱/代號" at bounding box center [243, 253] width 148 height 31
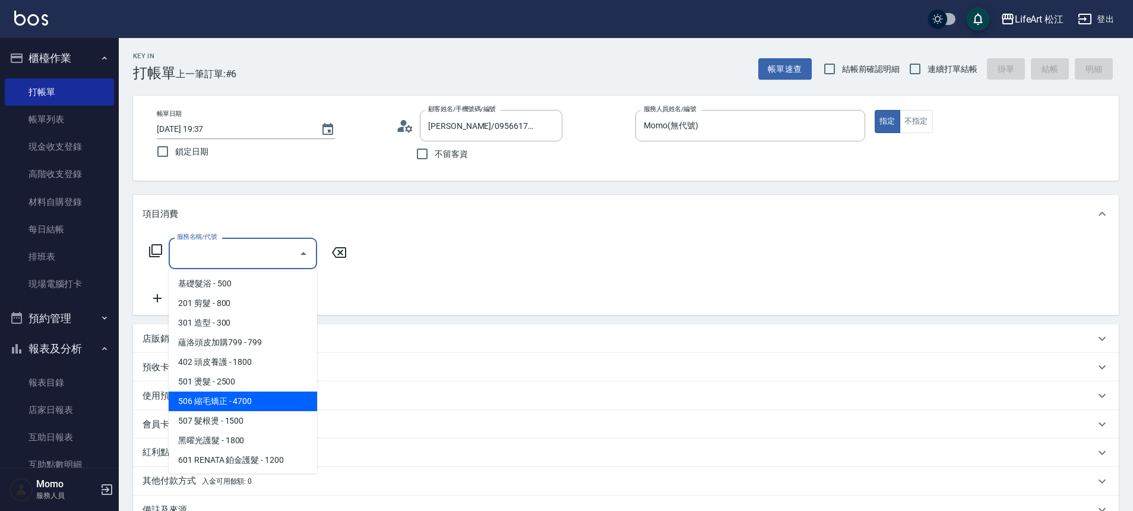
scroll to position [158, 0]
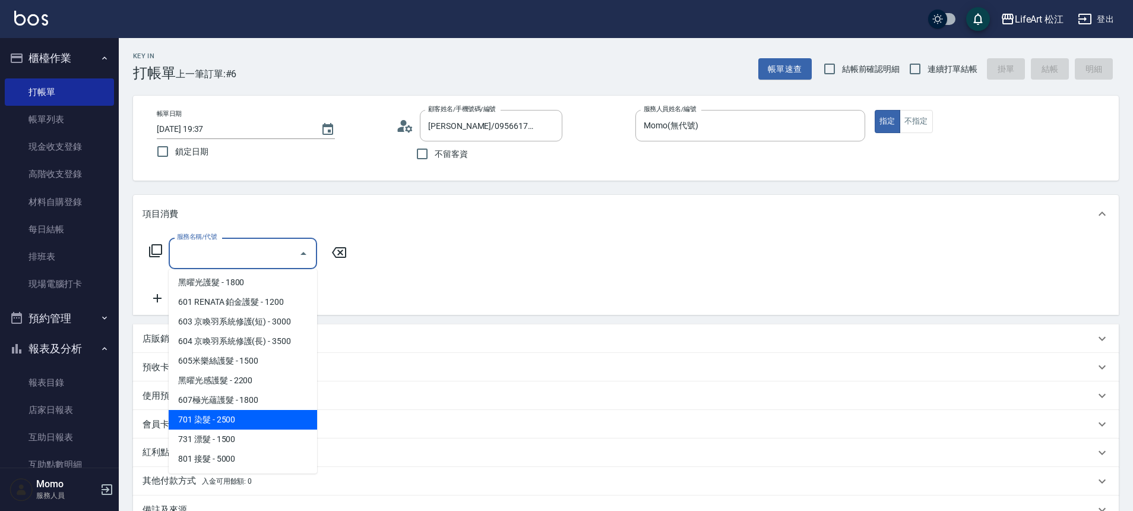
click at [229, 415] on span "701 染髮 - 2500" at bounding box center [243, 420] width 148 height 20
type input "701 染髮(701)"
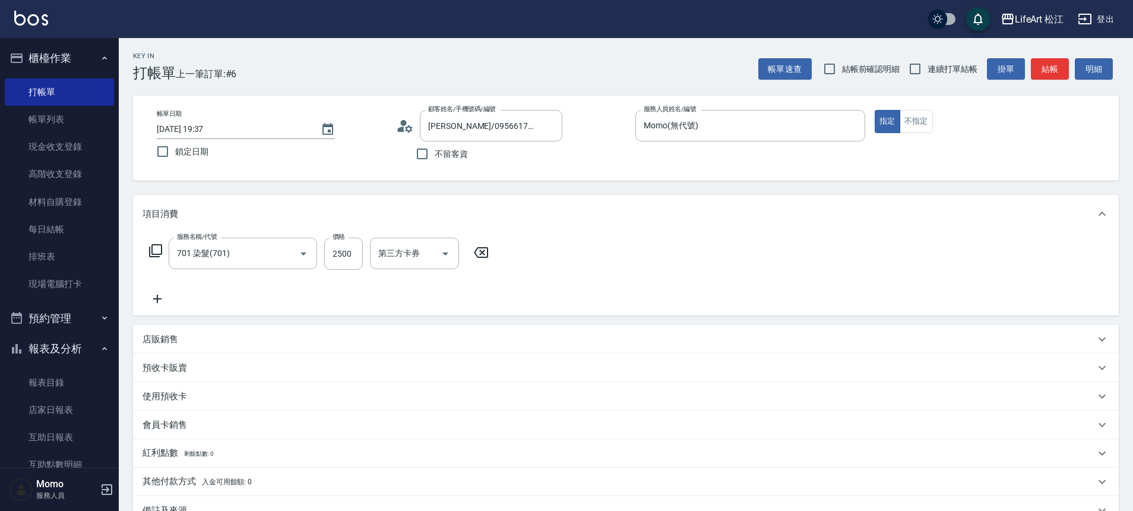
click at [166, 296] on icon at bounding box center [158, 299] width 30 height 14
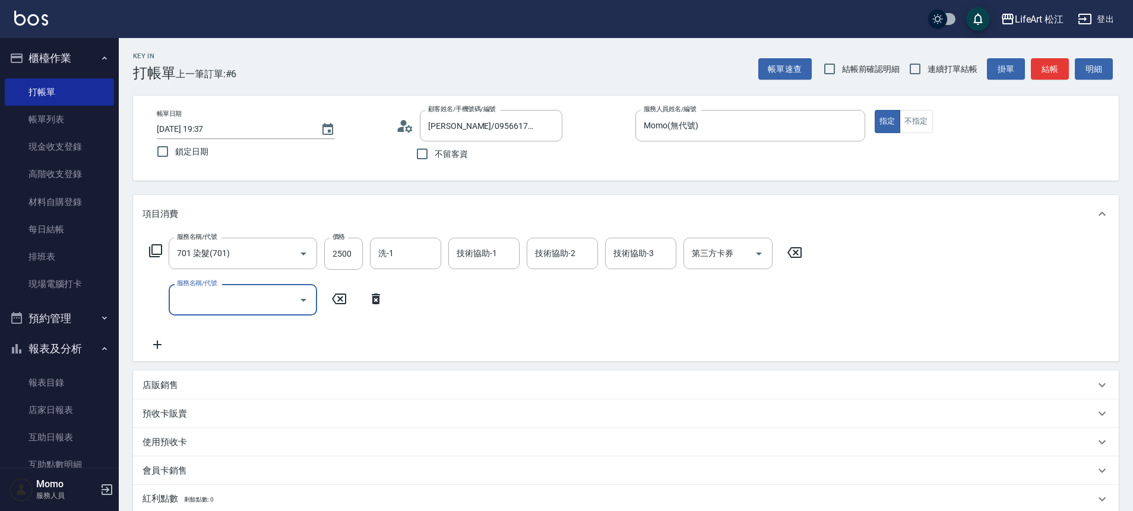
click at [222, 300] on input "服務名稱/代號" at bounding box center [234, 299] width 120 height 21
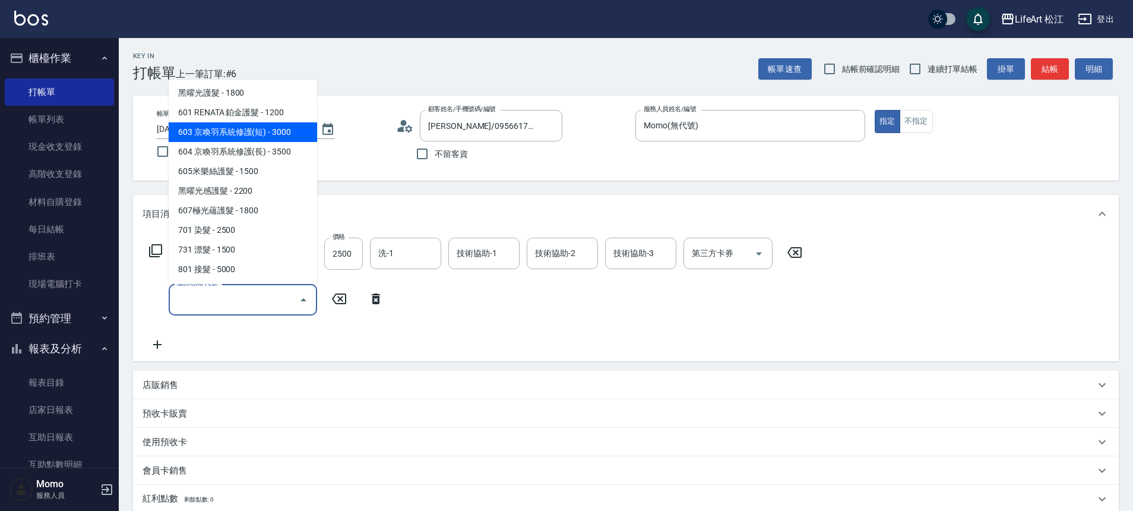
click at [261, 131] on span "603 京喚羽系統修護(短) - 3000" at bounding box center [243, 132] width 148 height 20
type input "603 京喚羽系統修護(短)(603)"
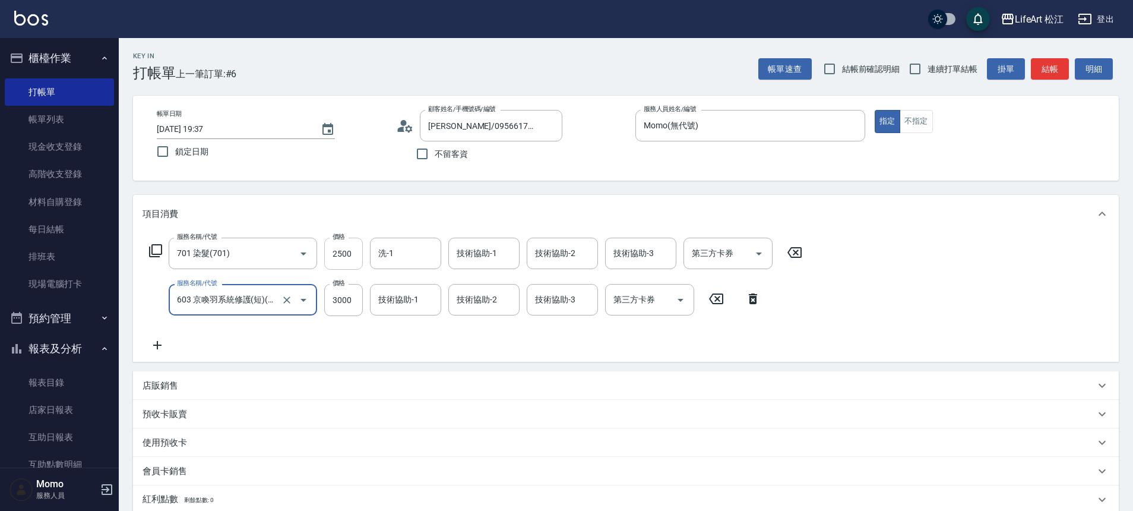
click at [353, 259] on input "2500" at bounding box center [343, 254] width 39 height 32
type input "2850"
click at [389, 246] on input "洗-1" at bounding box center [405, 253] width 61 height 21
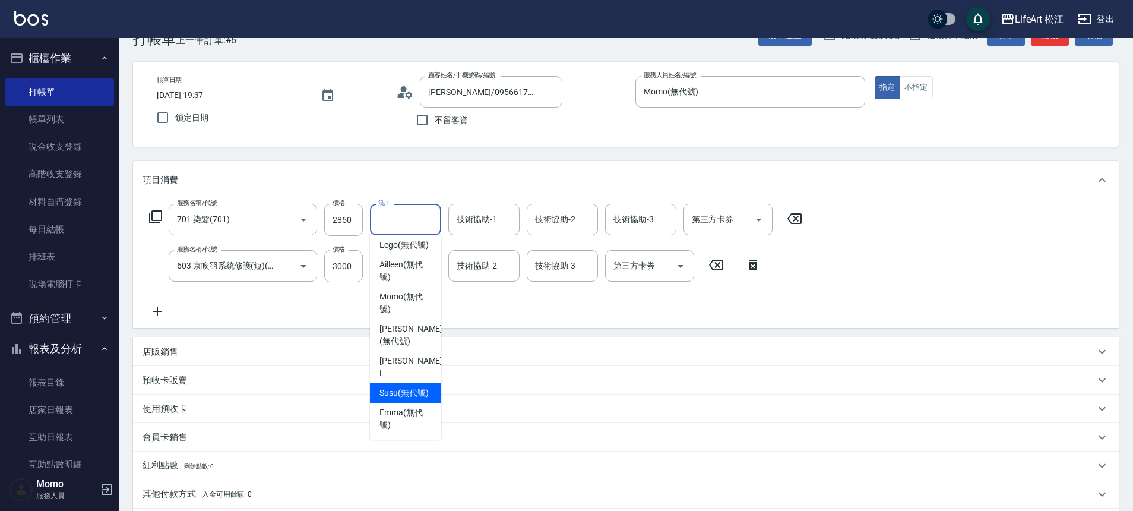
scroll to position [111, 0]
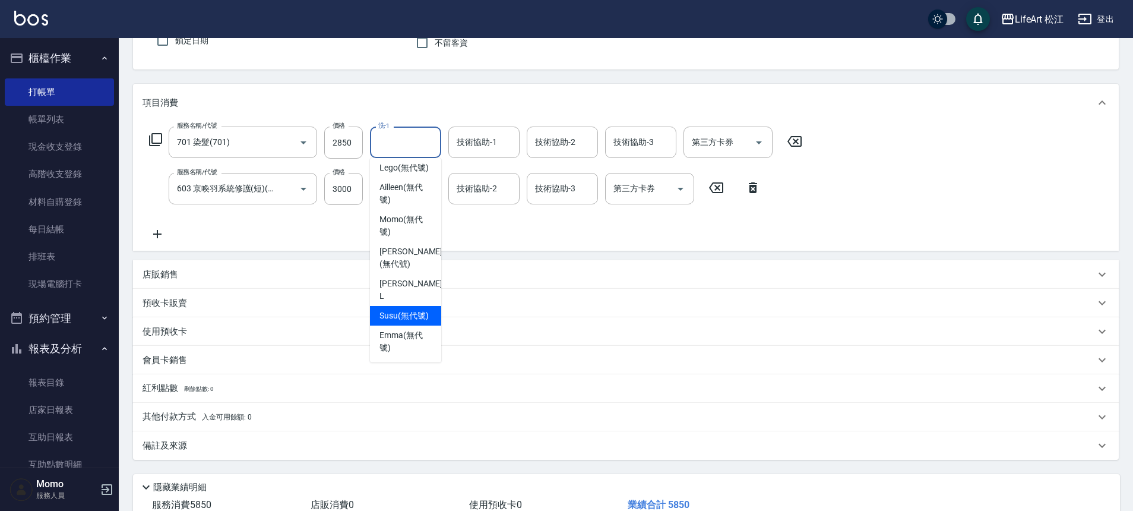
click at [415, 309] on span "Susu (無代號)" at bounding box center [404, 315] width 49 height 12
type input "Susu(無代號)"
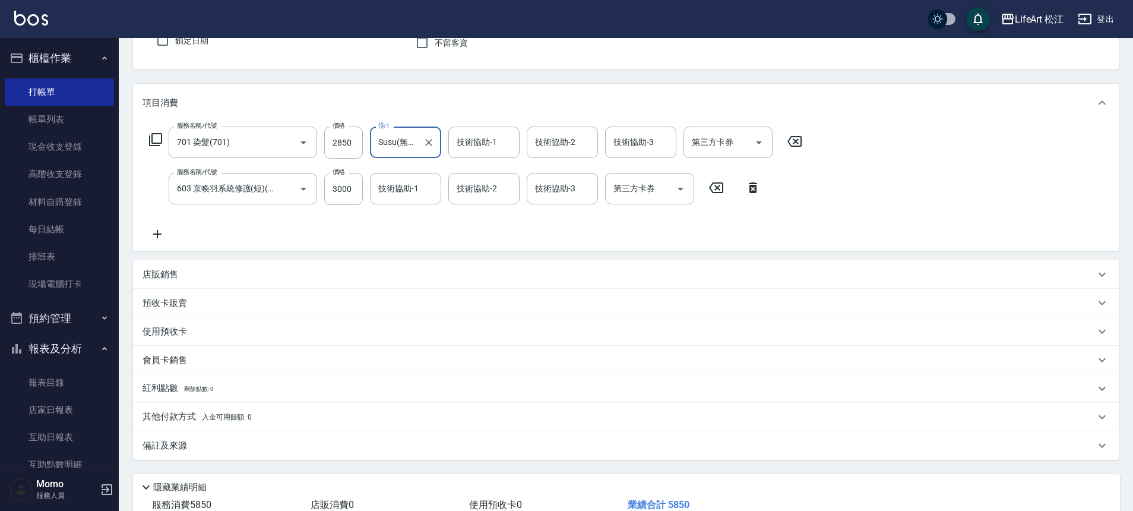
click at [467, 142] on div "技術協助-1 技術協助-1" at bounding box center [483, 142] width 71 height 31
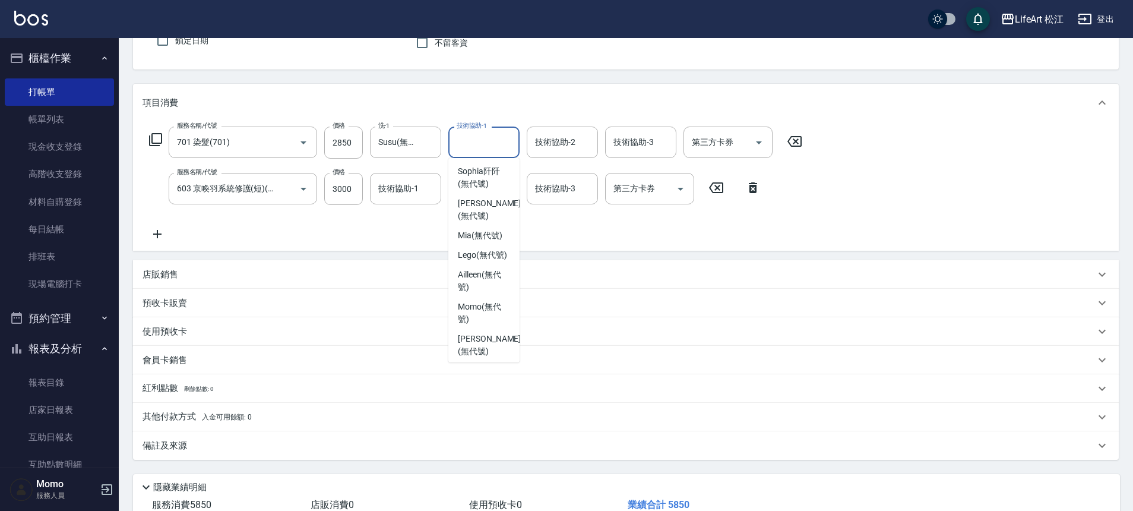
scroll to position [235, 0]
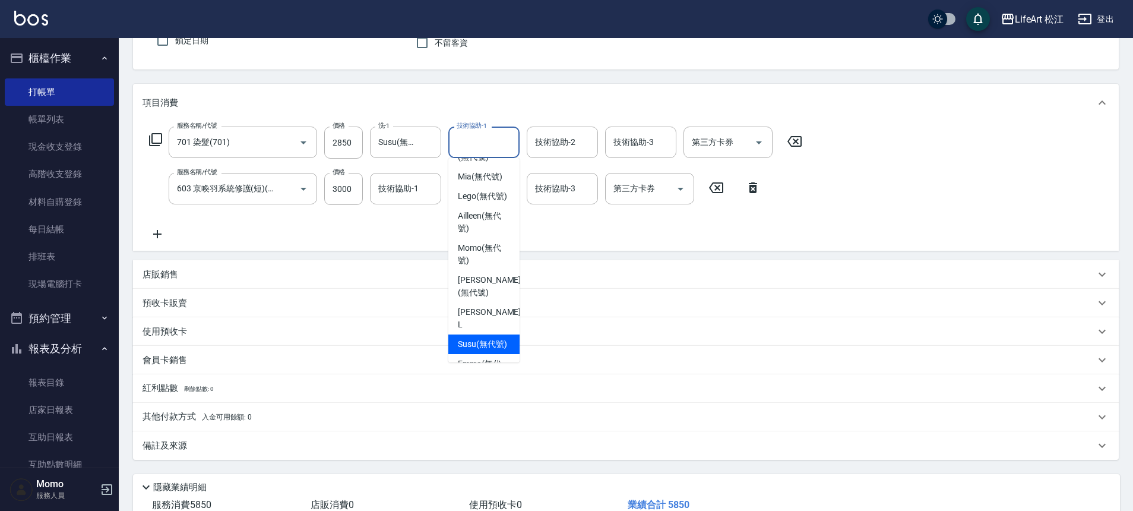
click at [478, 350] on span "Susu (無代號)" at bounding box center [482, 344] width 49 height 12
type input "Susu(無代號)"
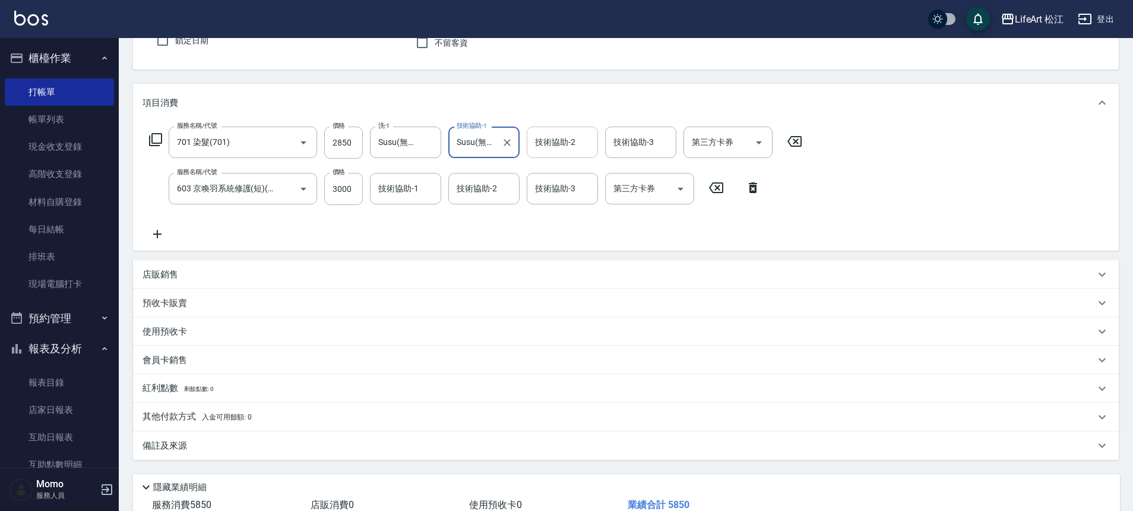
click at [559, 142] on div "技術協助-2 技術協助-2" at bounding box center [562, 142] width 71 height 31
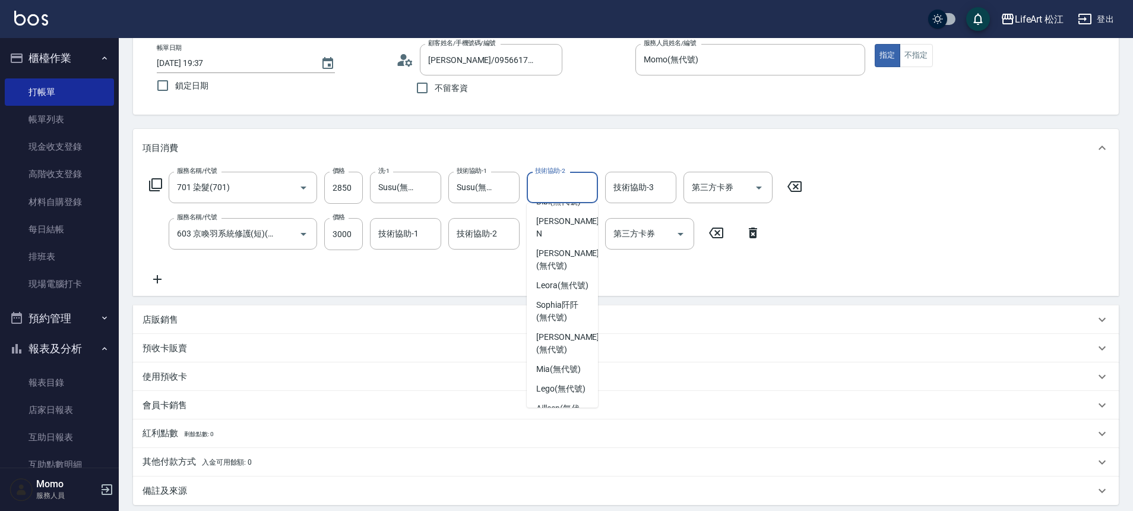
scroll to position [103, 0]
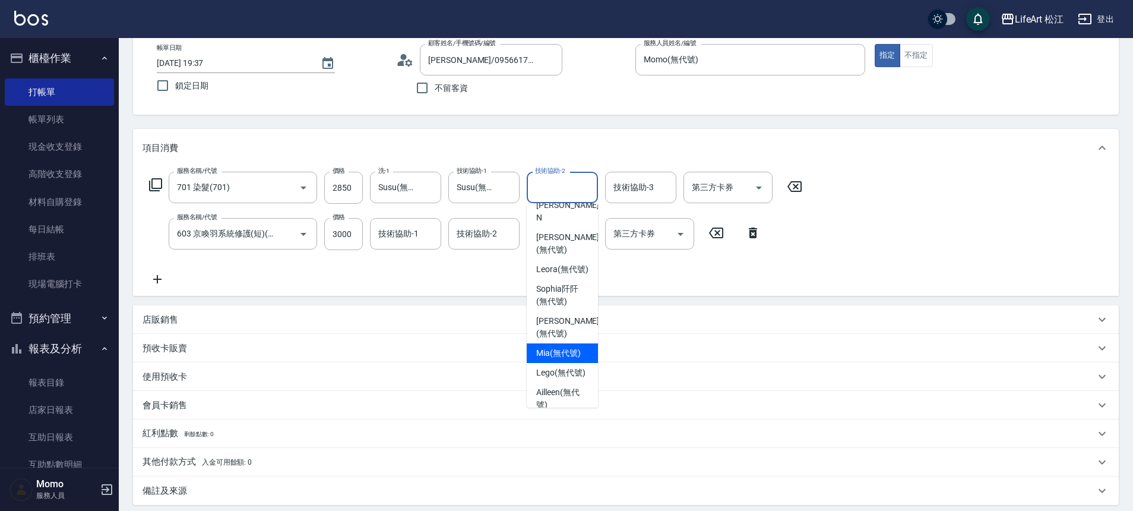
drag, startPoint x: 553, startPoint y: 359, endPoint x: 541, endPoint y: 352, distance: 13.6
click at [553, 359] on span "Mia (無代號)" at bounding box center [558, 353] width 45 height 12
type input "Mia(無代號)"
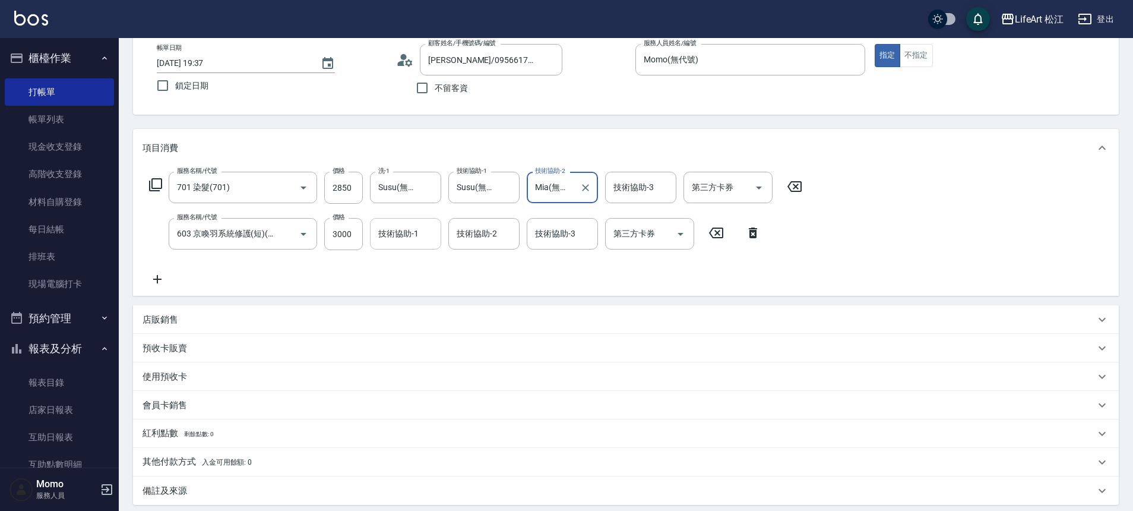
click at [407, 234] on div "技術協助-1 技術協助-1" at bounding box center [405, 233] width 71 height 31
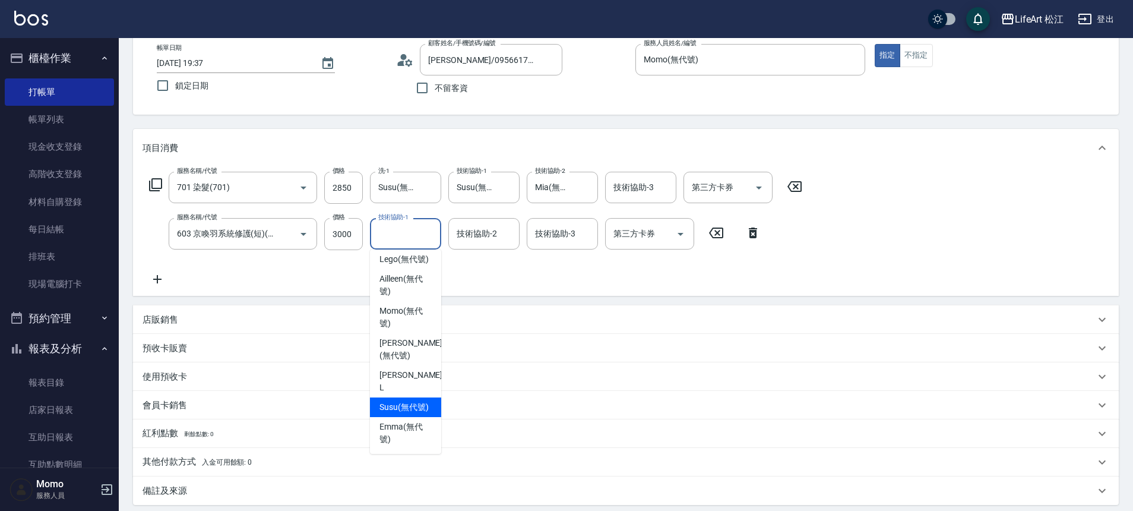
scroll to position [273, 0]
click at [401, 409] on span "Susu (無代號)" at bounding box center [404, 407] width 49 height 12
type input "Susu(無代號)"
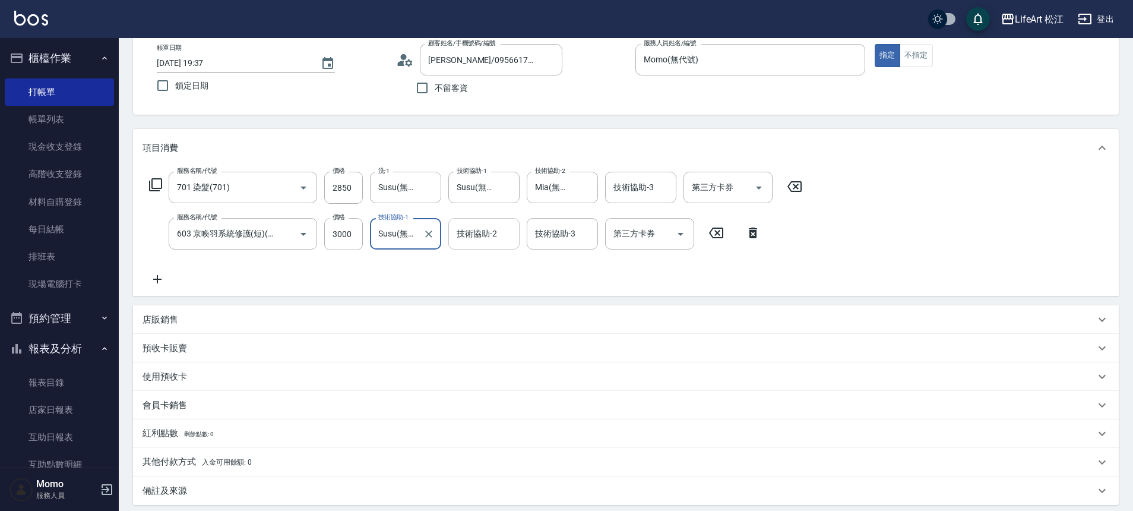
click at [493, 238] on div "技術協助-2 技術協助-2" at bounding box center [483, 233] width 71 height 31
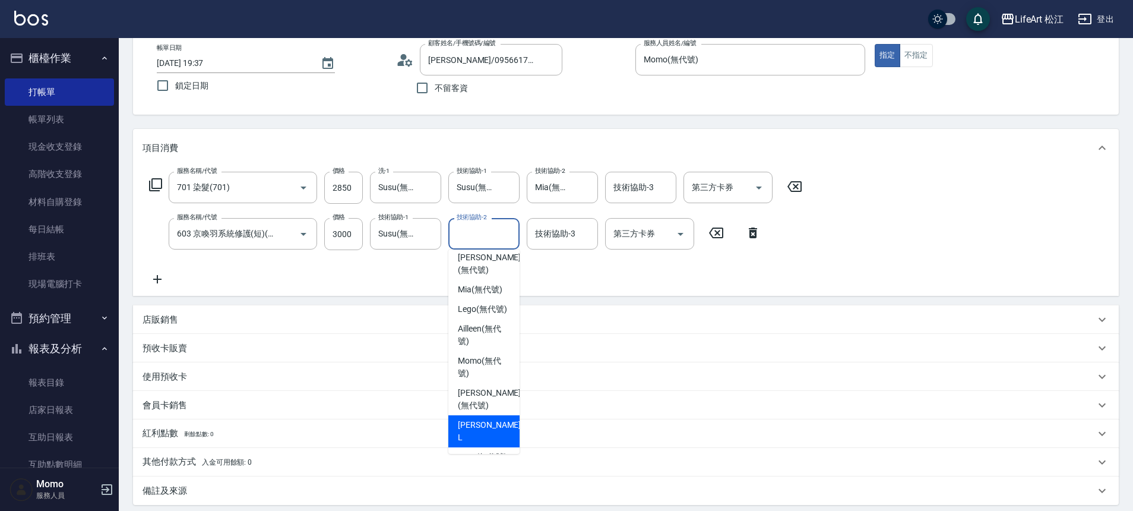
scroll to position [288, 0]
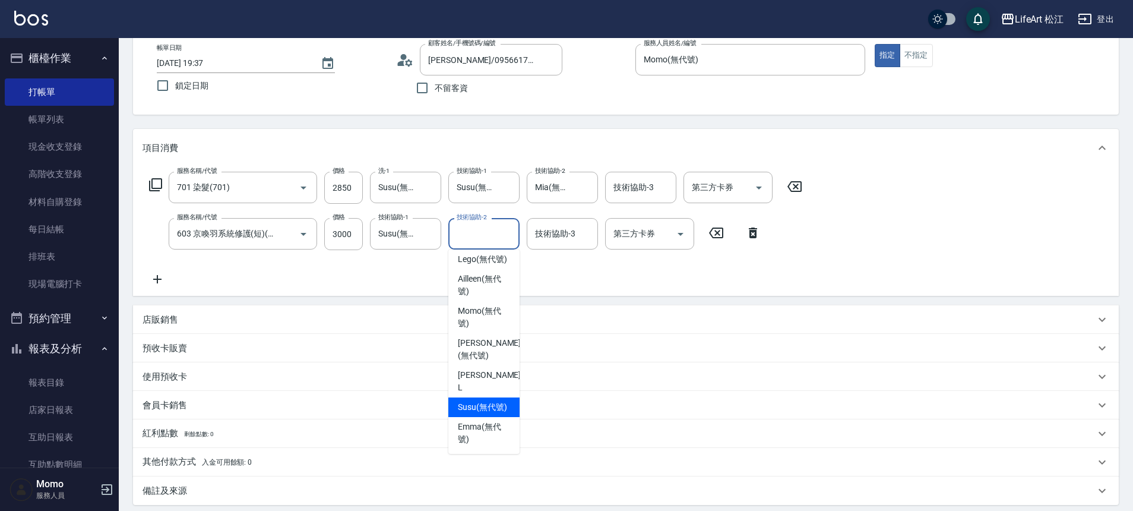
drag, startPoint x: 467, startPoint y: 393, endPoint x: 539, endPoint y: 295, distance: 121.5
click at [467, 401] on span "Susu (無代號)" at bounding box center [482, 407] width 49 height 12
type input "Susu(無代號)"
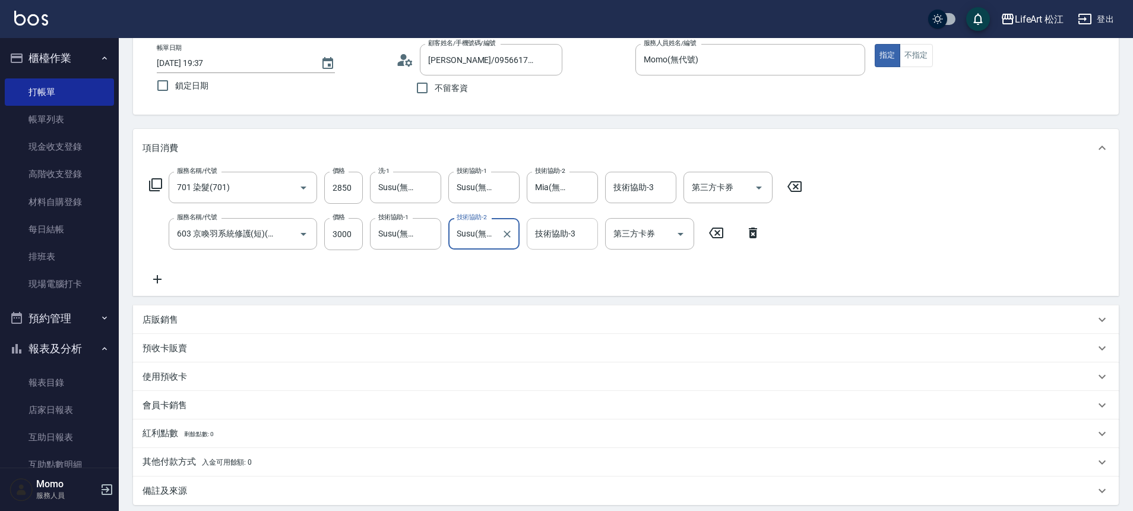
click at [560, 236] on div "技術協助-3 技術協助-3" at bounding box center [562, 233] width 71 height 31
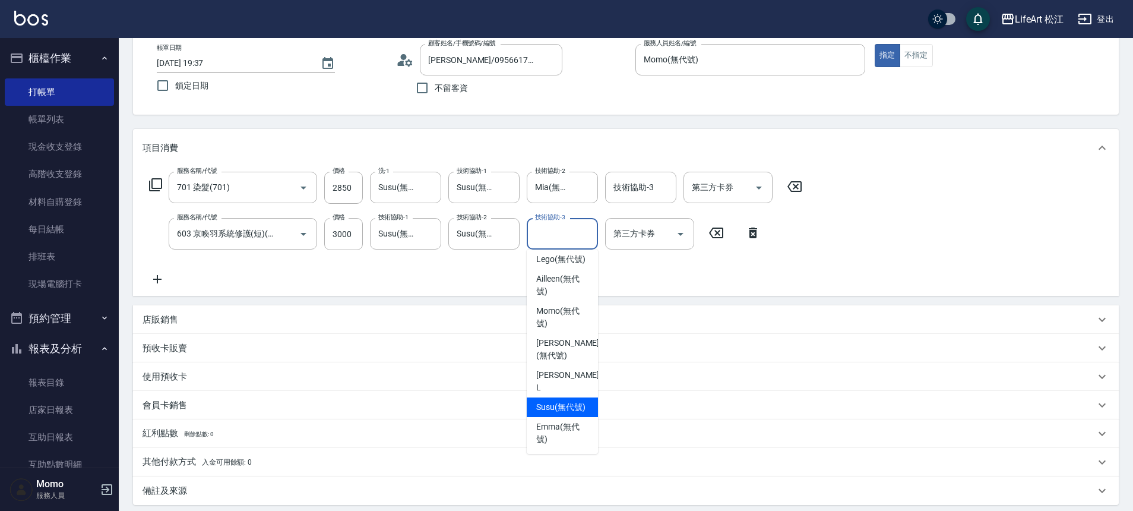
click at [547, 401] on span "Susu (無代號)" at bounding box center [560, 407] width 49 height 12
type input "Susu(無代號)"
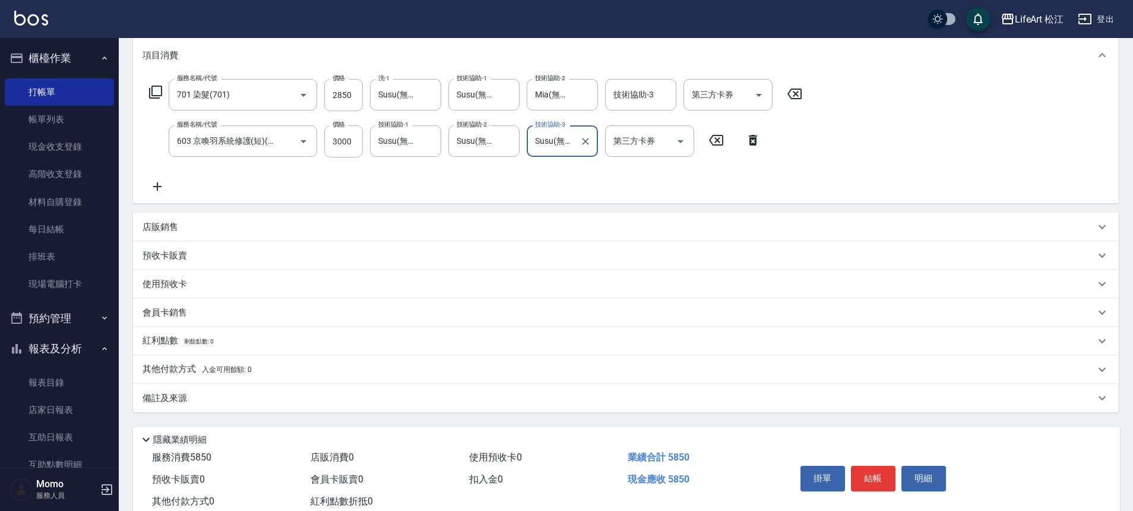
scroll to position [194, 0]
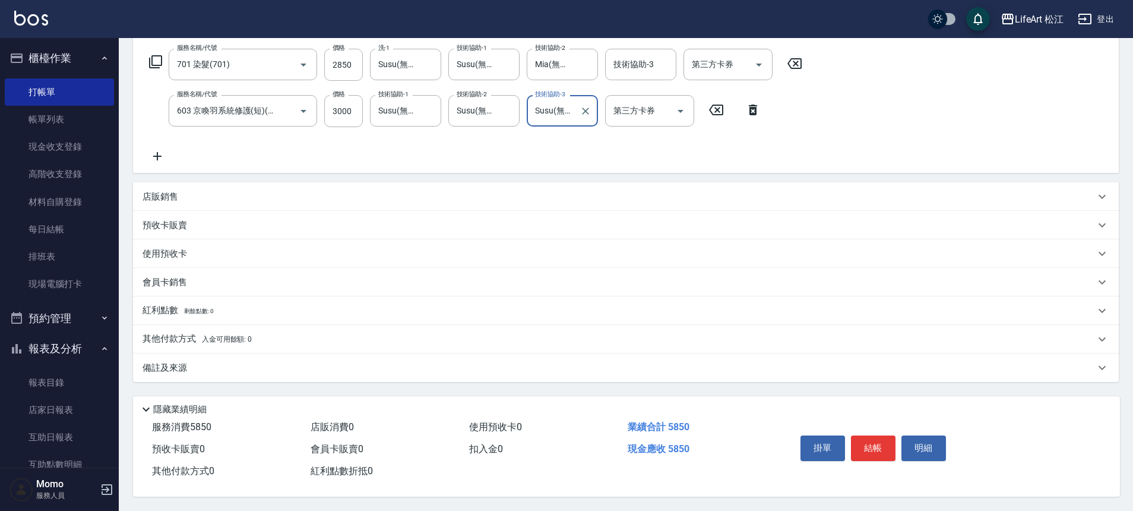
click at [216, 362] on div "備註及來源" at bounding box center [619, 368] width 953 height 12
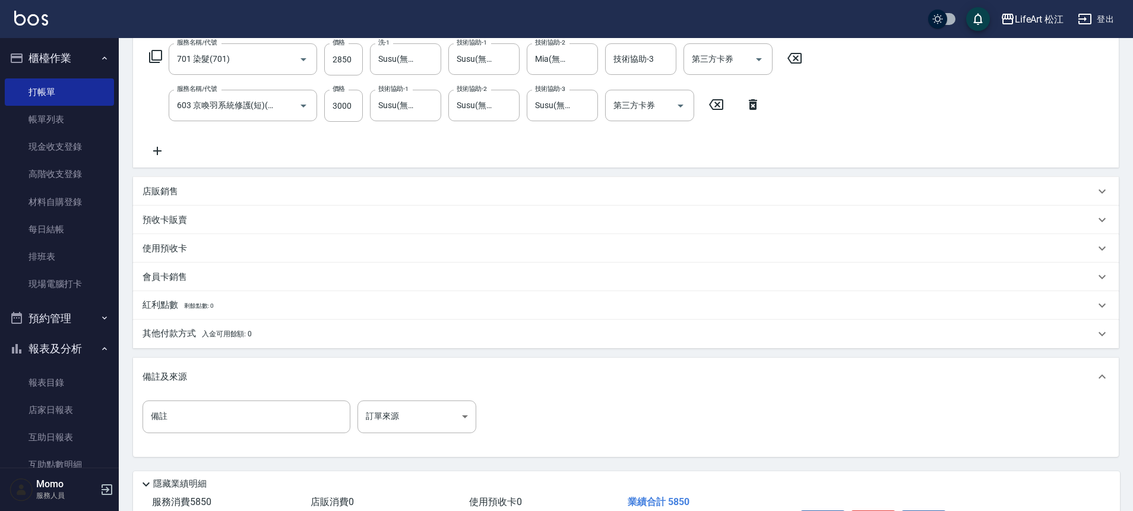
click at [457, 434] on div "備註 備註 訂單來源 ​ 訂單來源" at bounding box center [626, 423] width 967 height 46
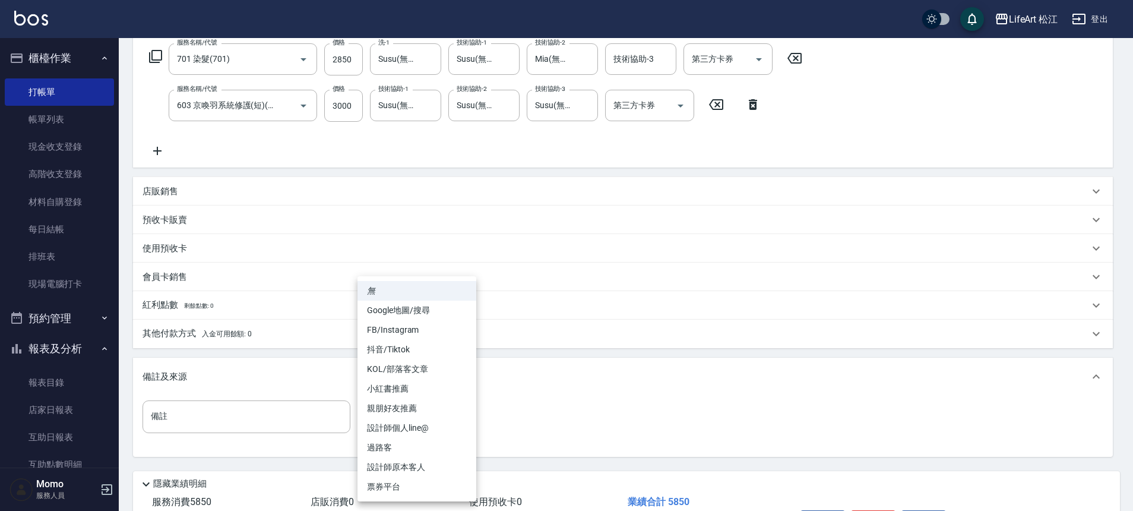
click at [453, 428] on body "LifeArt 松江 登出 櫃檯作業 打帳單 帳單列表 現金收支登錄 高階收支登錄 材料自購登錄 每日結帳 排班表 現場電腦打卡 預約管理 預約管理 單日預約…" at bounding box center [566, 196] width 1133 height 780
drag, startPoint x: 445, startPoint y: 330, endPoint x: 432, endPoint y: 327, distance: 13.4
click at [445, 330] on li "FB/Instagram" at bounding box center [417, 330] width 119 height 20
type input "FB/Instagram"
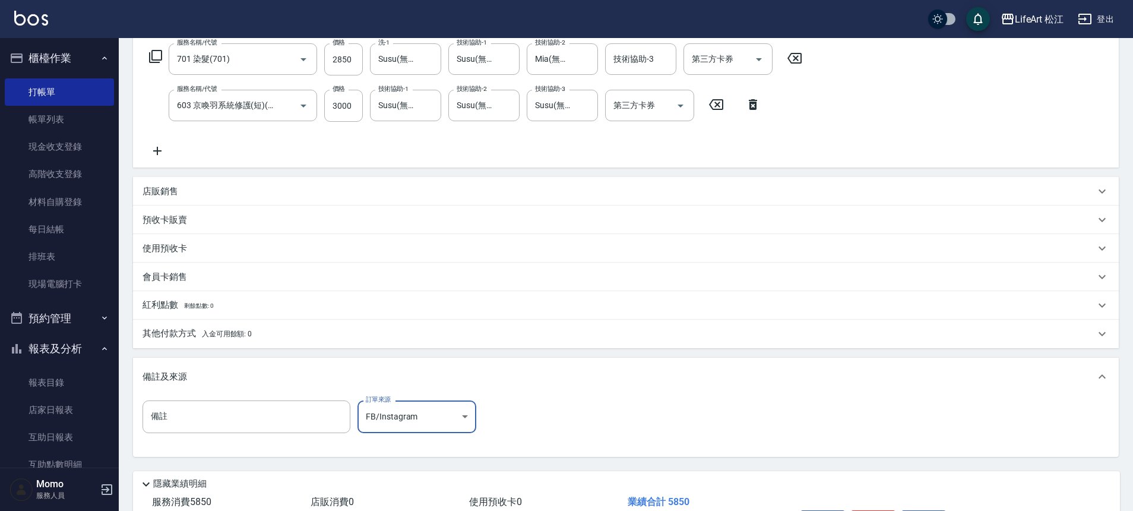
click at [229, 338] on p "其他付款方式 入金可用餘額: 0" at bounding box center [197, 333] width 109 height 13
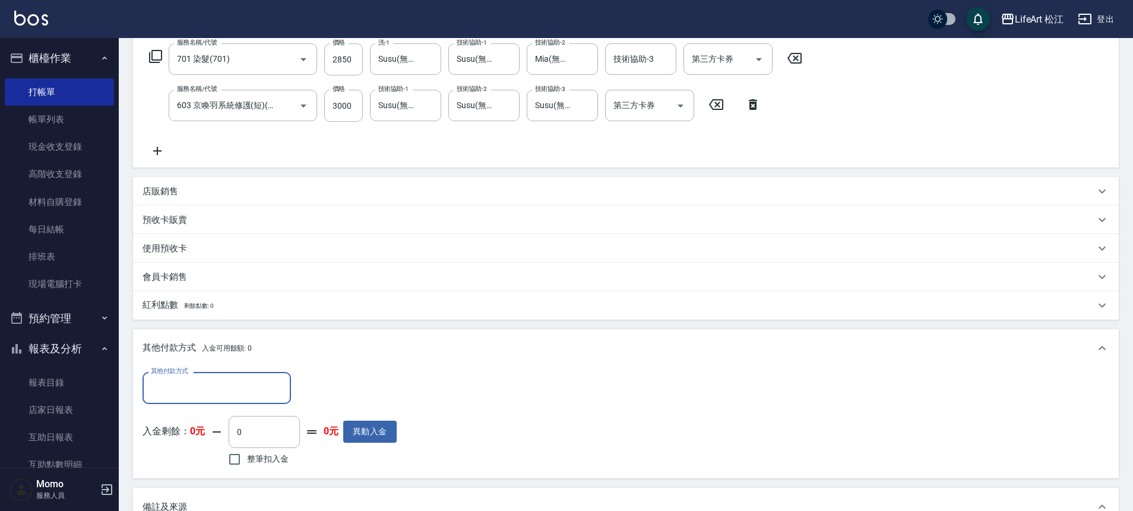
scroll to position [1, 0]
click at [201, 386] on input "其他付款方式" at bounding box center [217, 387] width 138 height 21
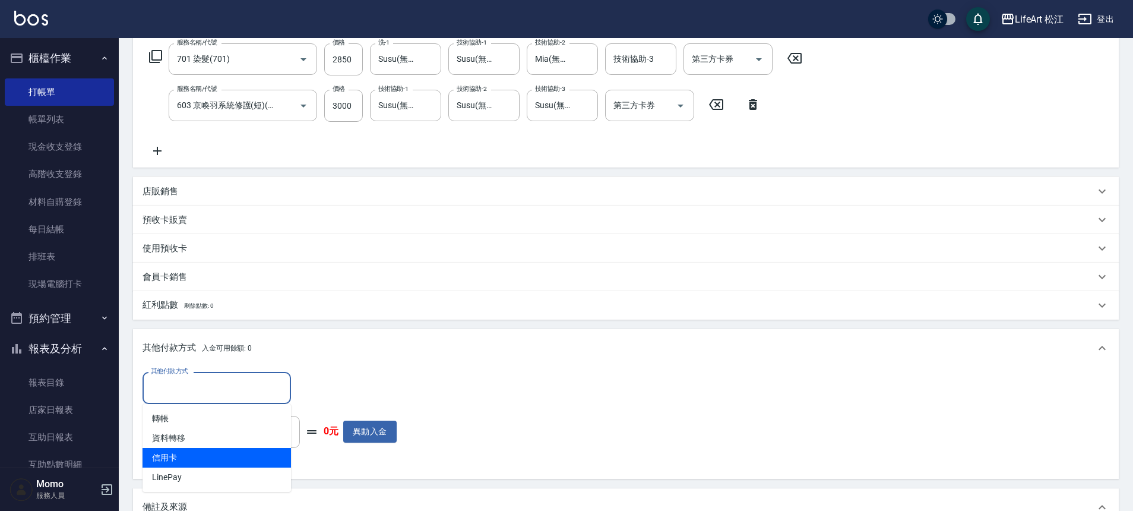
click at [203, 457] on span "信用卡" at bounding box center [217, 458] width 148 height 20
type input "信用卡"
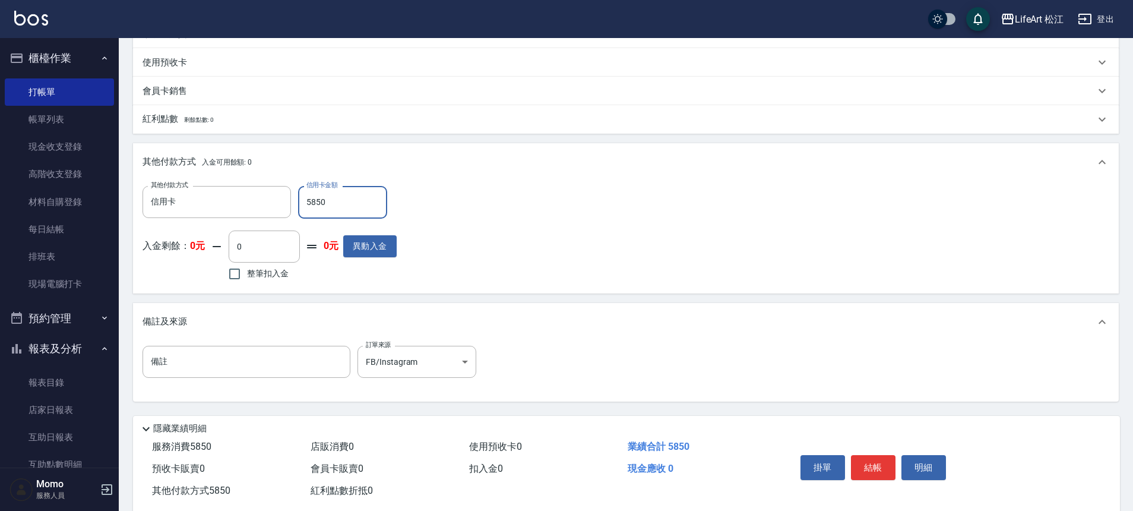
scroll to position [405, 0]
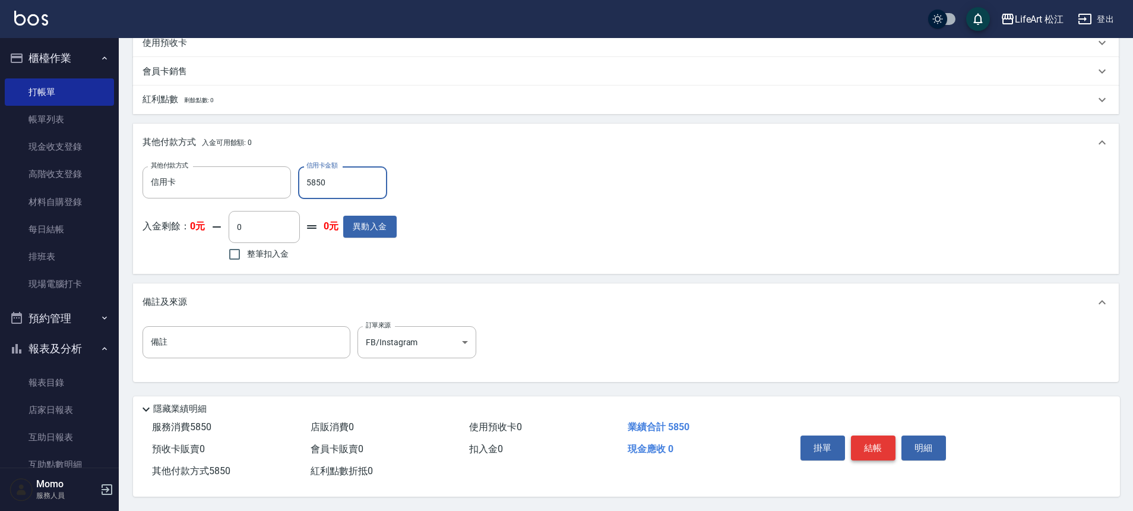
type input "5850"
click at [872, 438] on button "結帳" at bounding box center [873, 447] width 45 height 25
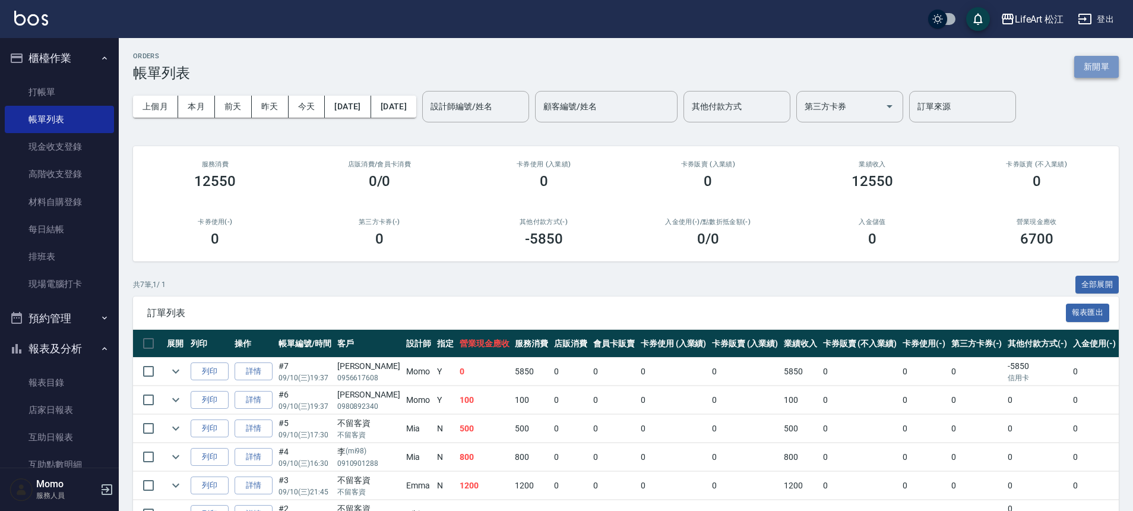
click at [1086, 68] on button "新開單" at bounding box center [1096, 67] width 45 height 22
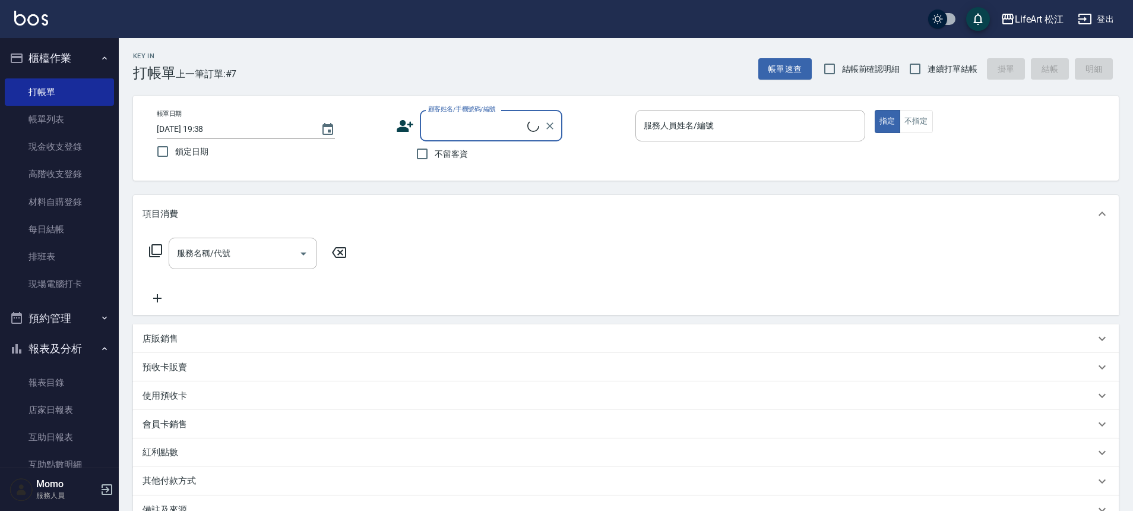
click at [464, 125] on input "顧客姓名/手機號碼/編號" at bounding box center [476, 125] width 102 height 21
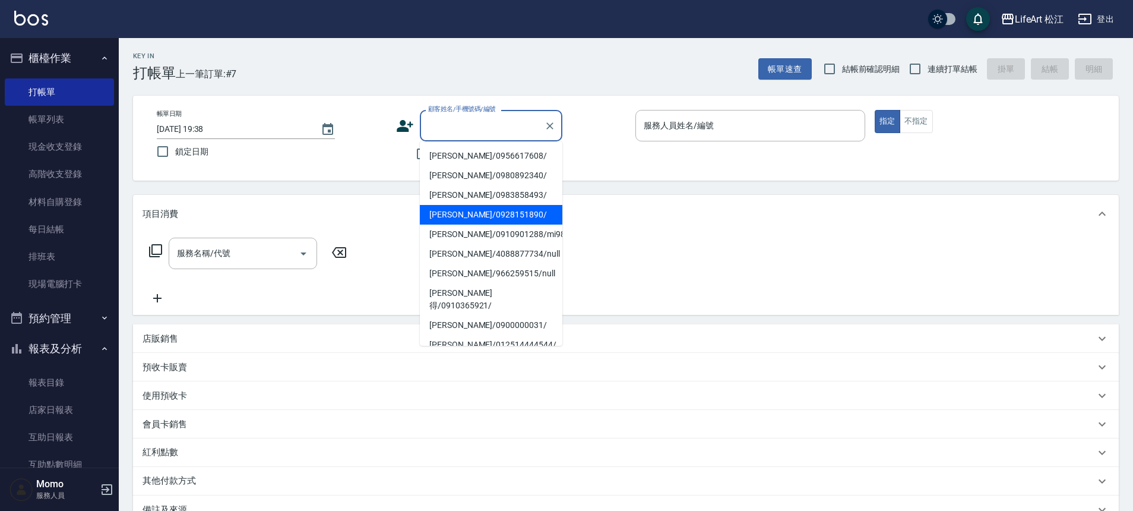
click at [462, 210] on li "[PERSON_NAME]/0928151890/" at bounding box center [491, 215] width 143 height 20
type input "[PERSON_NAME]/0928151890/"
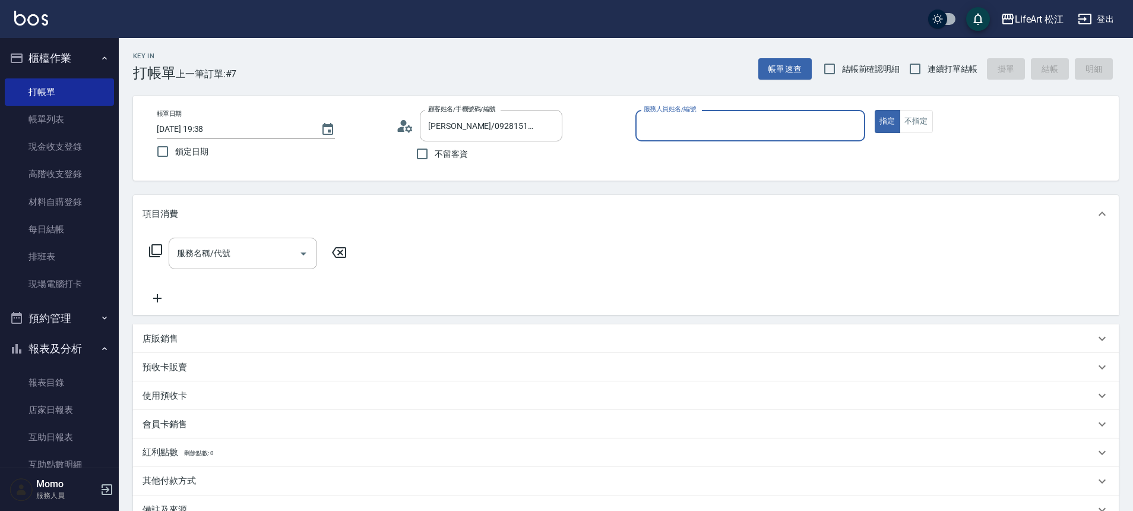
type input "Momo(無代號)"
click at [231, 241] on div "服務名稱/代號" at bounding box center [243, 253] width 148 height 31
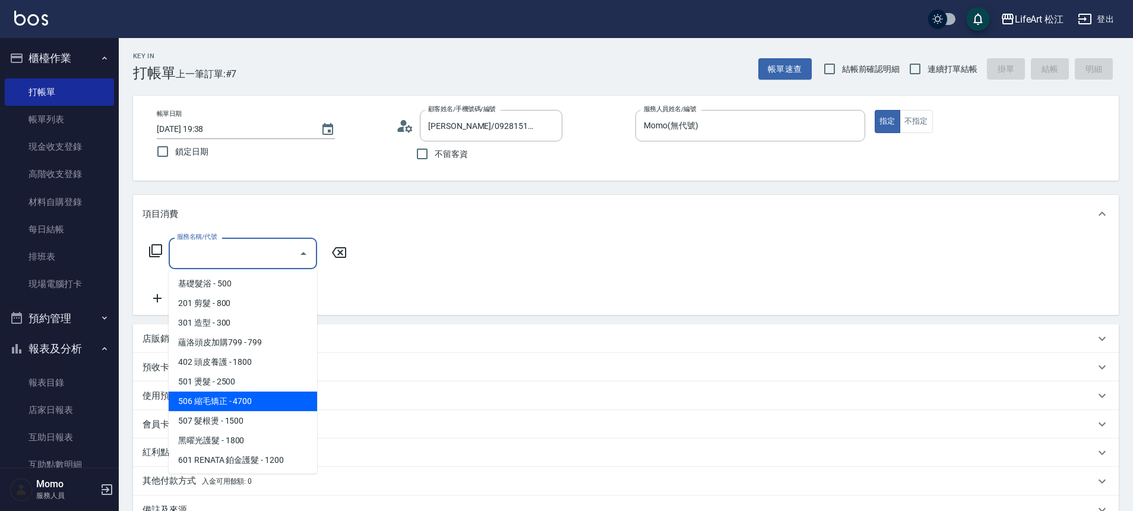
click at [238, 403] on span "506 縮毛矯正 - 4700" at bounding box center [243, 401] width 148 height 20
type input "506 縮毛矯正 (506)"
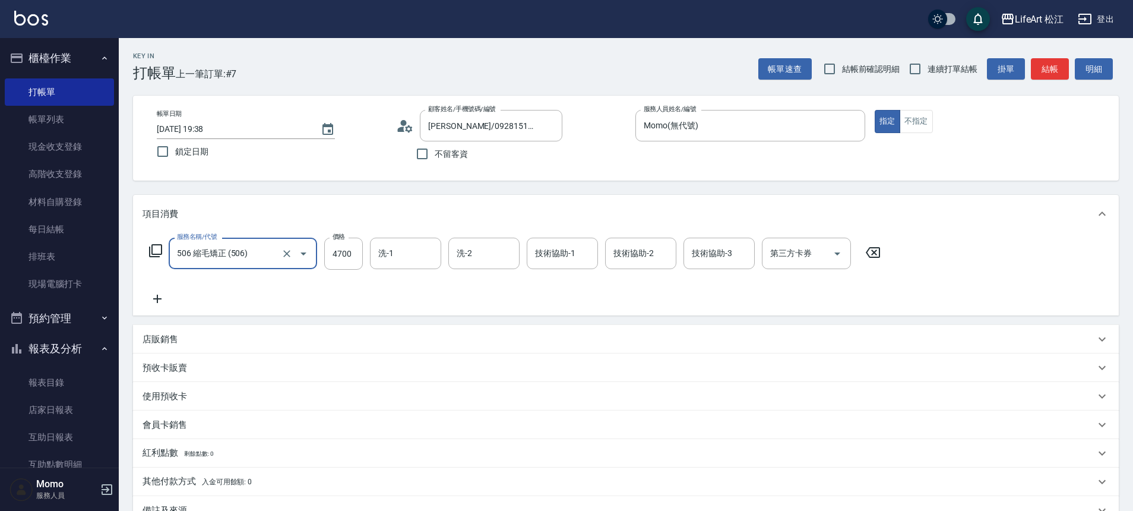
click at [160, 306] on div "服務名稱/代號 506 縮毛矯正 (506) 服務名稱/代號 價格 4700 價格 洗-1 洗-1 洗-2 洗-2 技術協助-1 技術協助-1 技術協助-2 …" at bounding box center [626, 274] width 986 height 83
click at [163, 302] on icon at bounding box center [158, 299] width 30 height 14
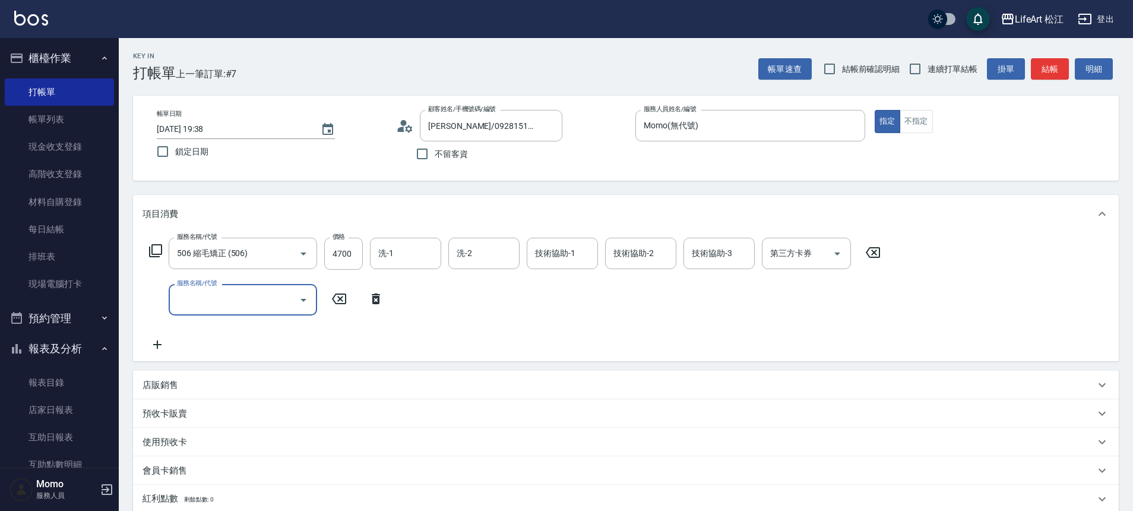
click at [216, 302] on input "服務名稱/代號" at bounding box center [234, 299] width 120 height 21
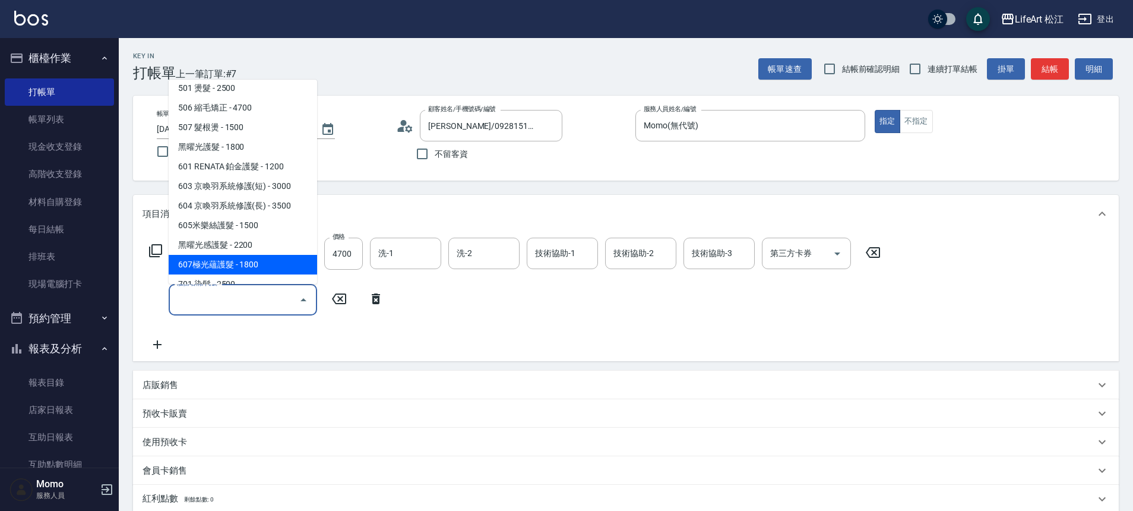
scroll to position [158, 0]
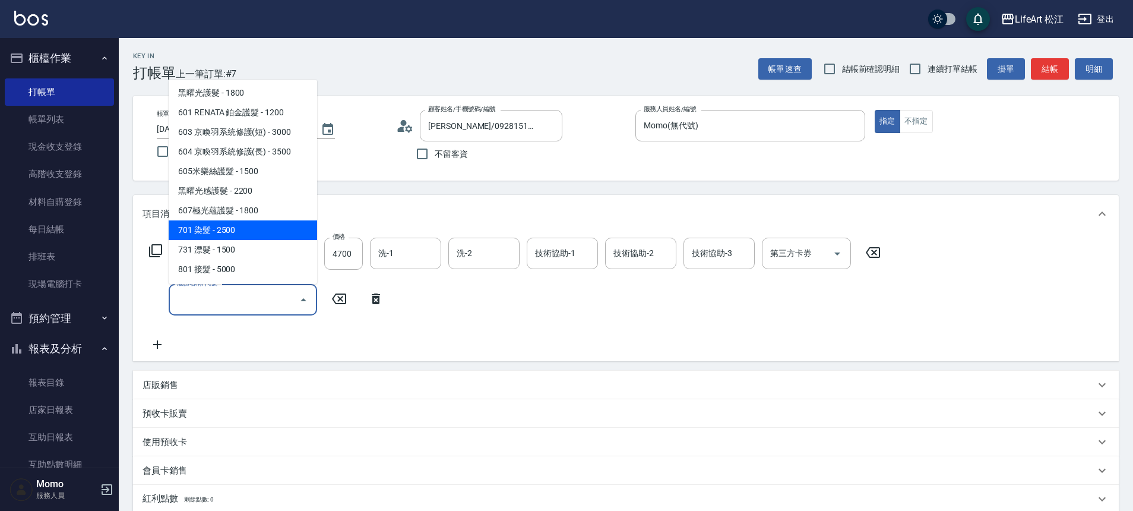
click at [232, 232] on span "701 染髮 - 2500" at bounding box center [243, 230] width 148 height 20
type input "701 染髮(701)"
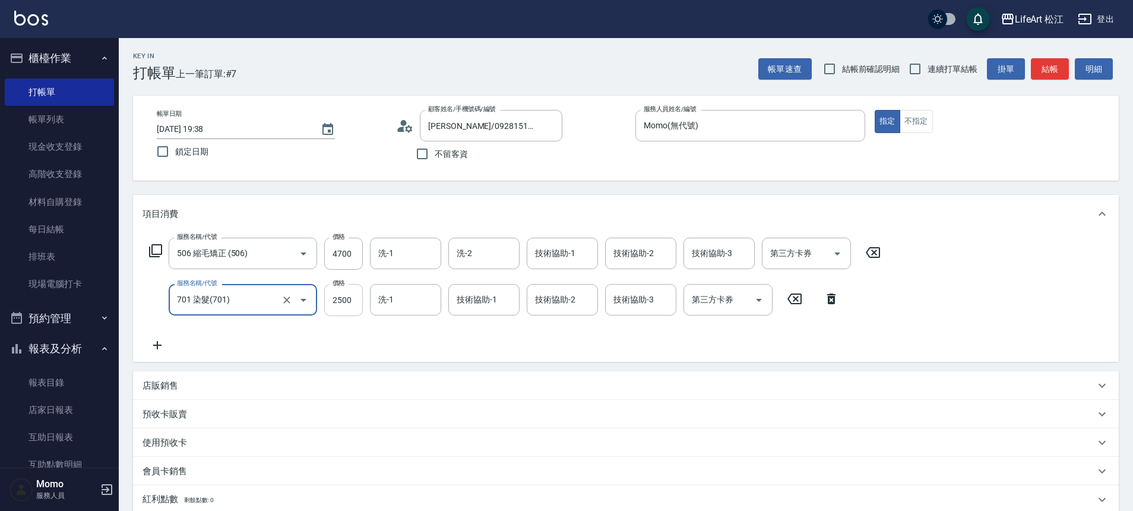
click at [360, 307] on input "2500" at bounding box center [343, 300] width 39 height 32
type input "2450"
click at [359, 247] on input "4700" at bounding box center [343, 254] width 39 height 32
type input "3292"
click at [163, 340] on icon at bounding box center [158, 345] width 30 height 14
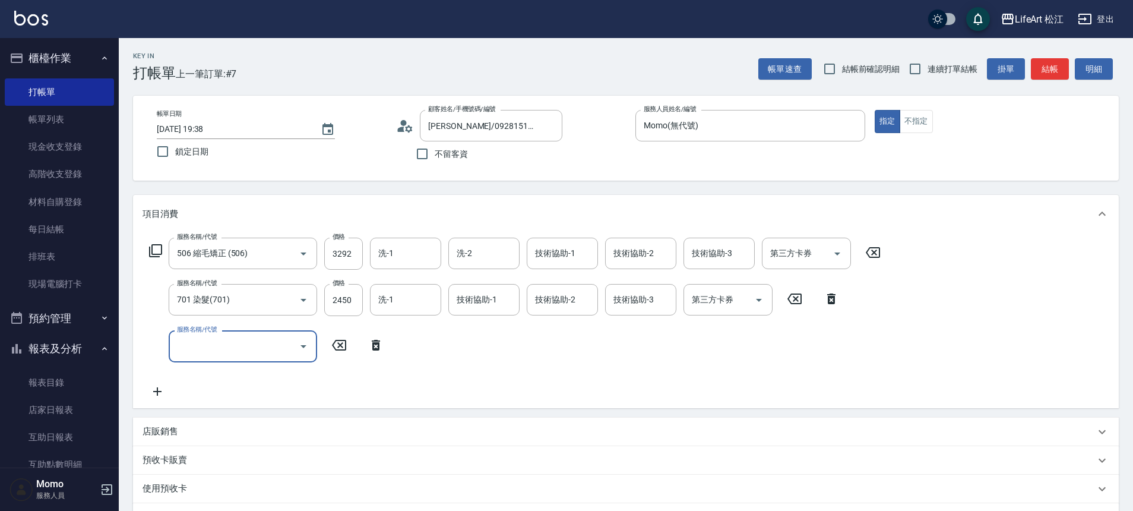
click at [219, 343] on input "服務名稱/代號" at bounding box center [234, 346] width 120 height 21
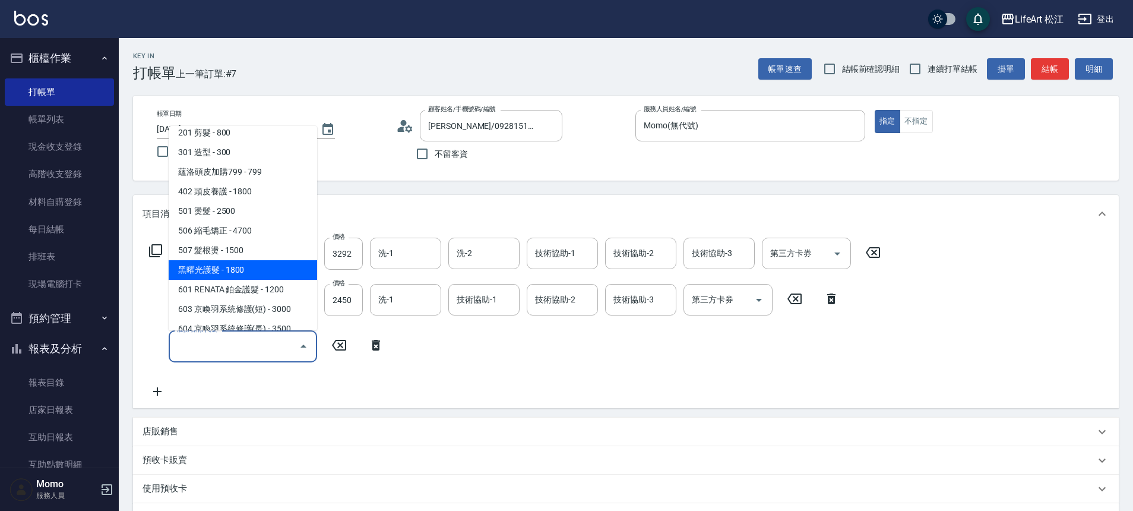
scroll to position [86, 0]
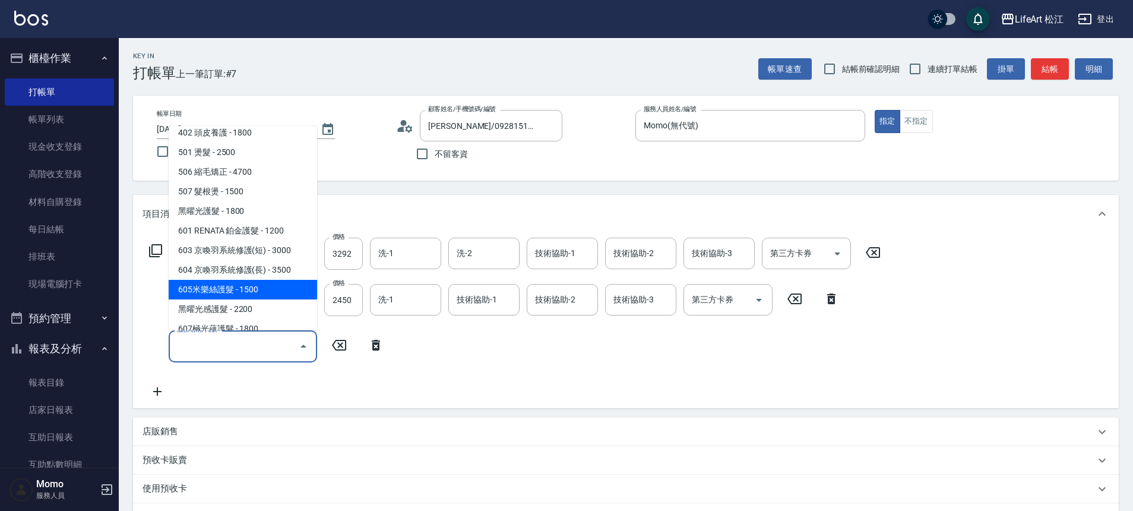
click at [252, 282] on span "605米樂絲護髮 - 1500" at bounding box center [243, 290] width 148 height 20
type input "605米樂絲護髮(605)"
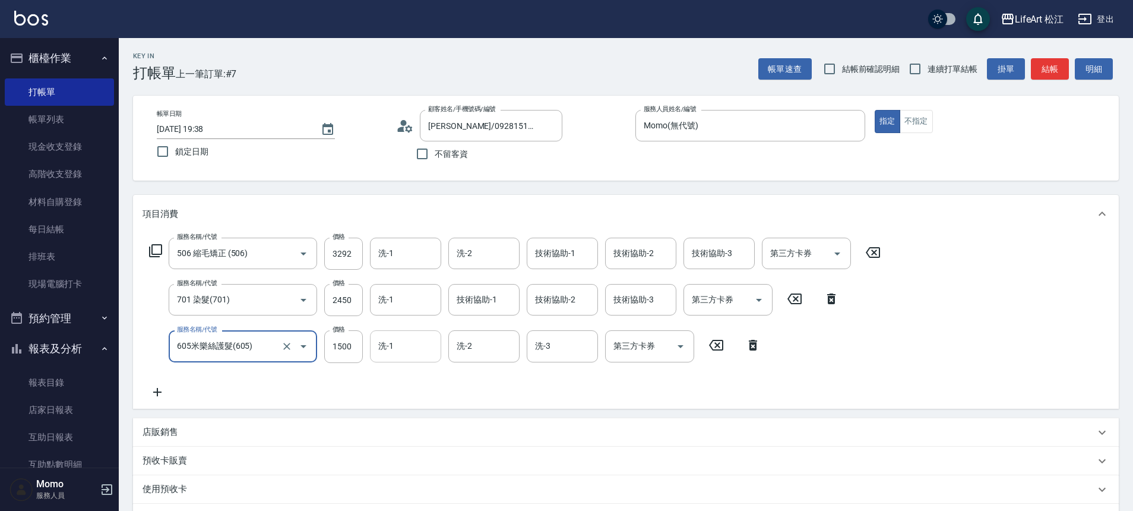
click at [409, 349] on input "洗-1" at bounding box center [405, 346] width 61 height 21
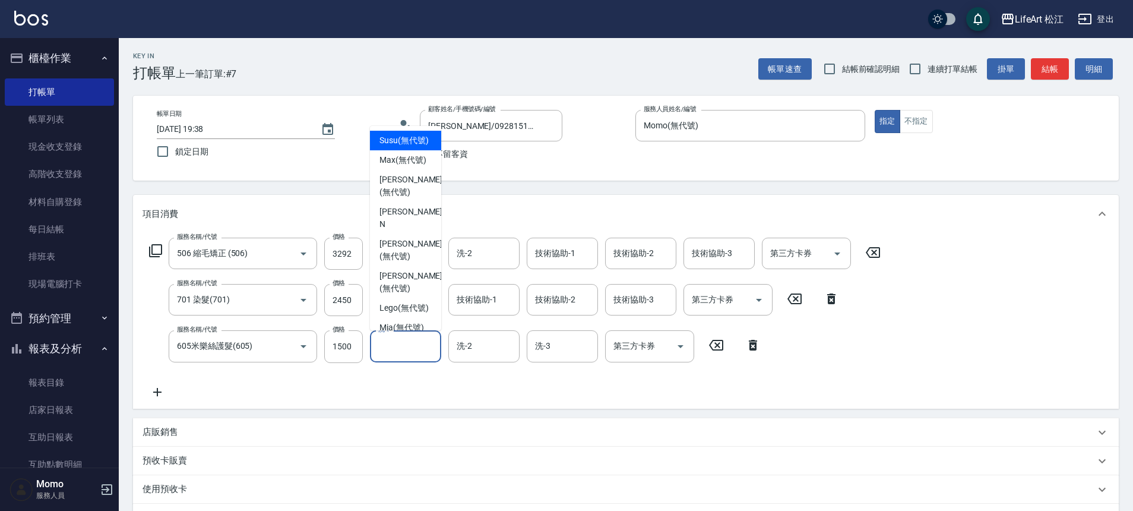
click at [413, 135] on span "Susu (無代號)" at bounding box center [404, 140] width 49 height 12
type input "Susu(無代號)"
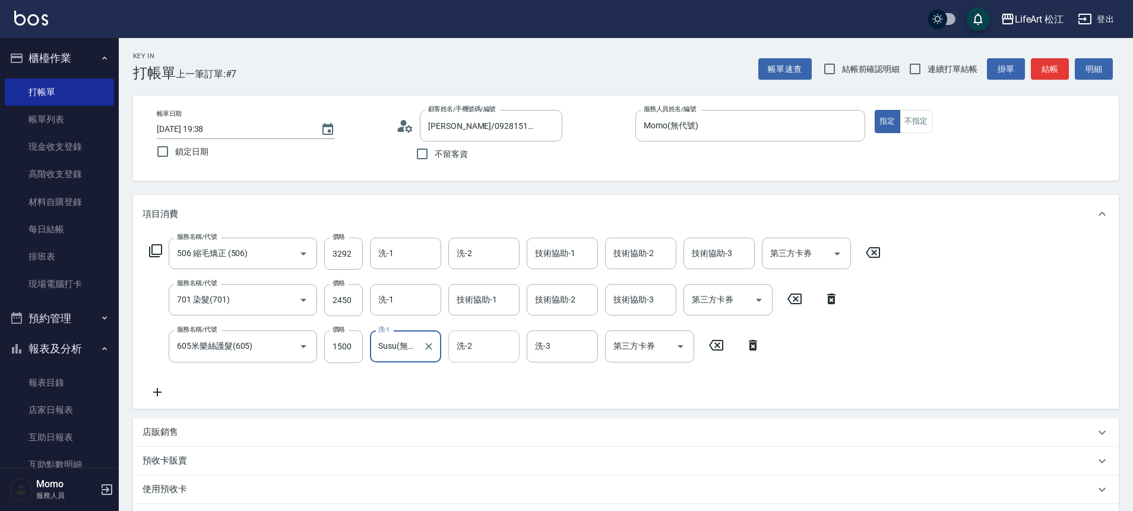
click at [503, 352] on input "洗-2" at bounding box center [484, 346] width 61 height 21
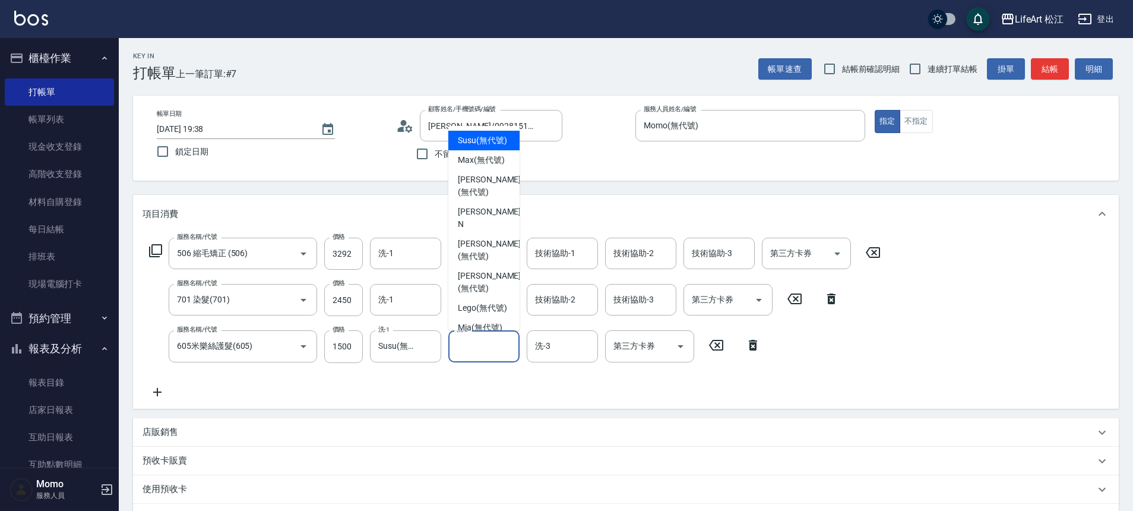
click at [470, 147] on span "Susu (無代號)" at bounding box center [482, 140] width 49 height 12
type input "Susu(無代號)"
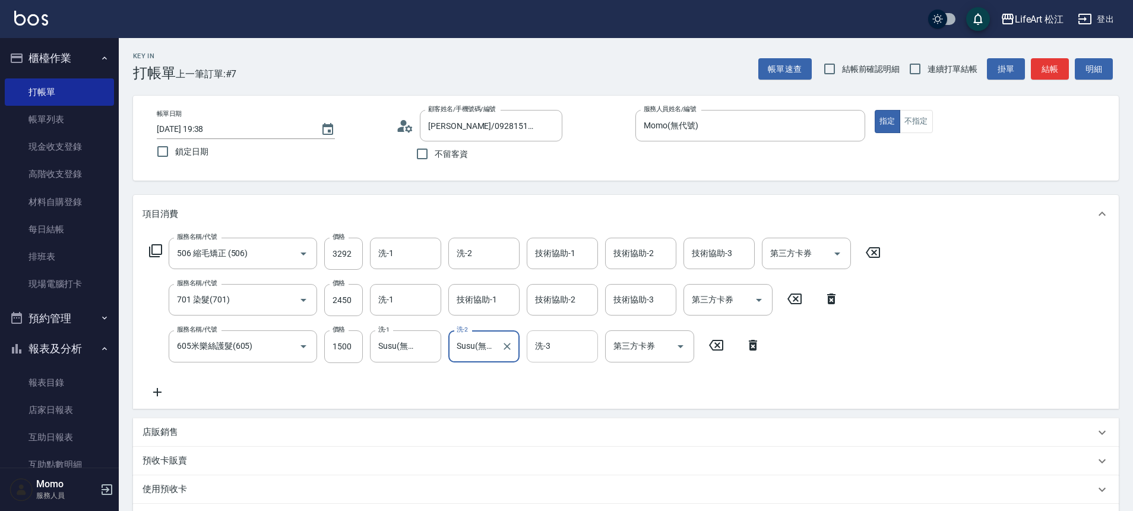
click at [571, 357] on div "洗-3" at bounding box center [562, 345] width 71 height 31
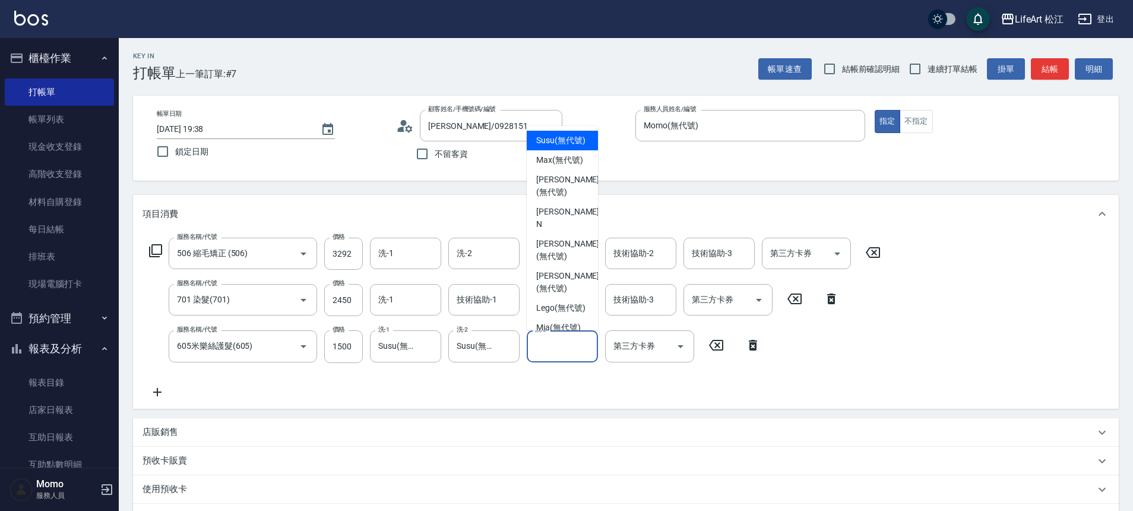
click at [577, 139] on span "Susu (無代號)" at bounding box center [560, 140] width 49 height 12
type input "Susu(無代號)"
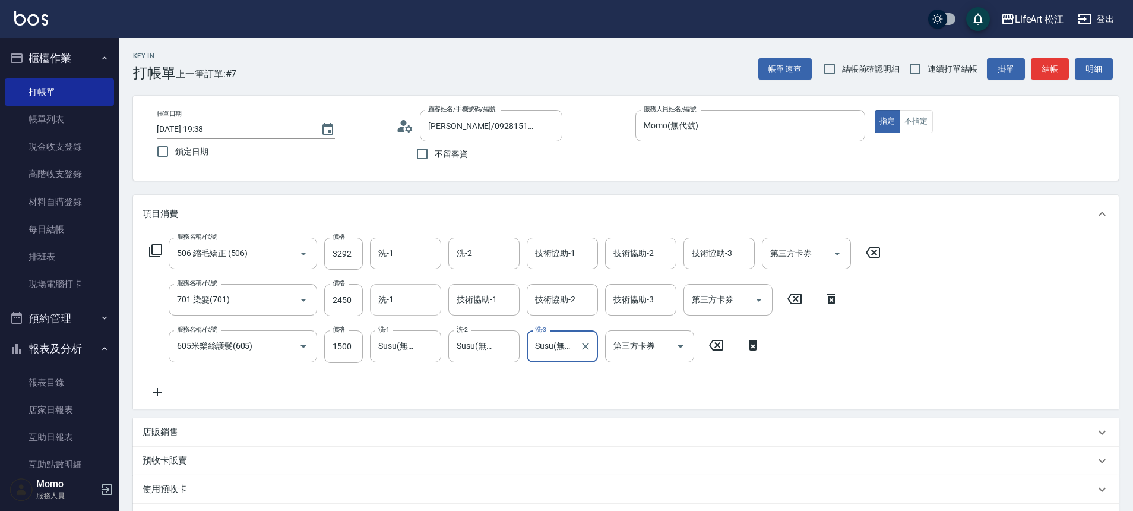
click at [428, 297] on input "洗-1" at bounding box center [405, 299] width 61 height 21
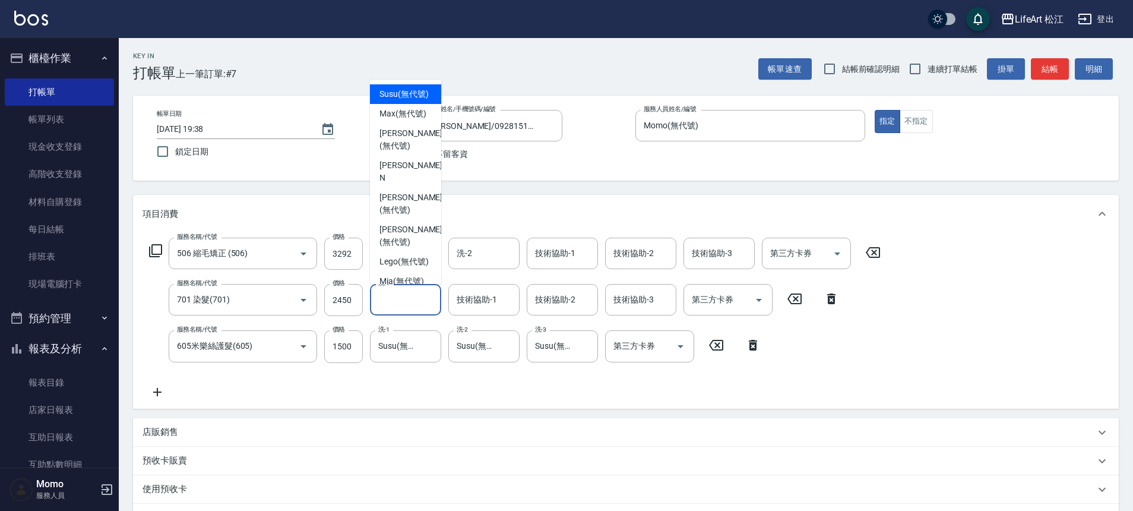
click at [415, 100] on span "Susu (無代號)" at bounding box center [404, 94] width 49 height 12
type input "Susu(無代號)"
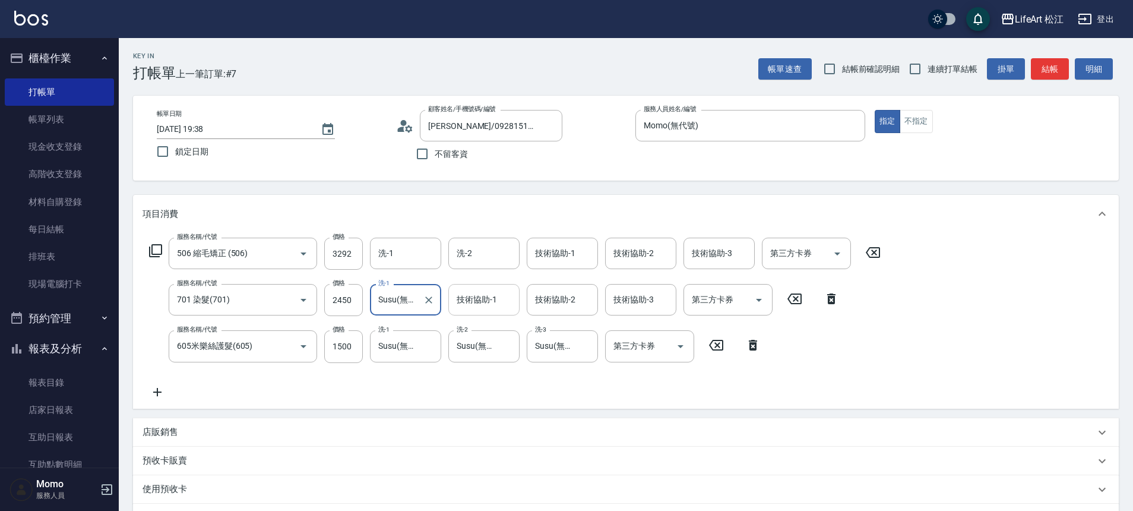
click at [483, 298] on div "技術協助-1 技術協助-1" at bounding box center [483, 299] width 71 height 31
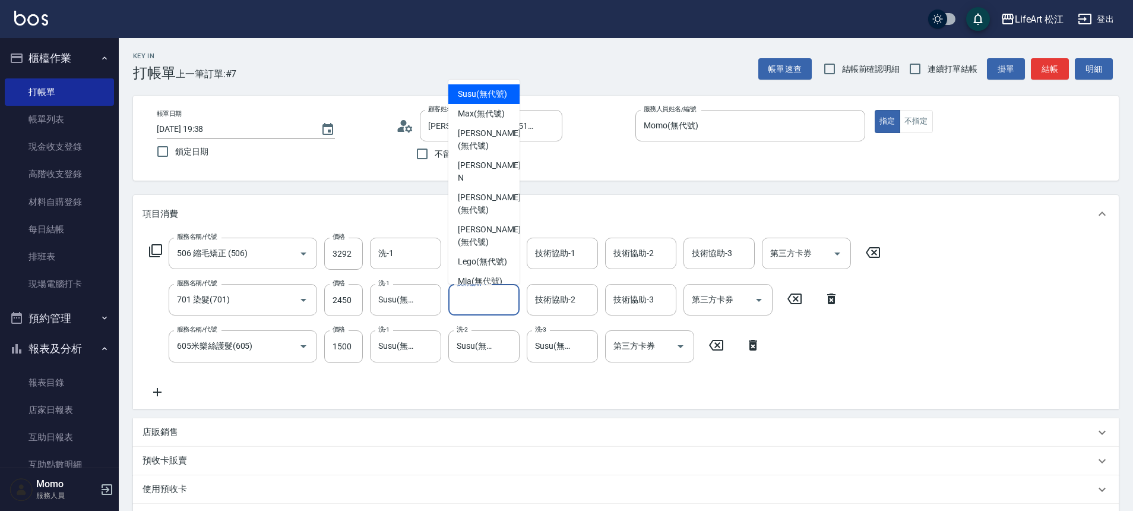
click at [477, 100] on span "Susu (無代號)" at bounding box center [482, 94] width 49 height 12
type input "Susu(無代號)"
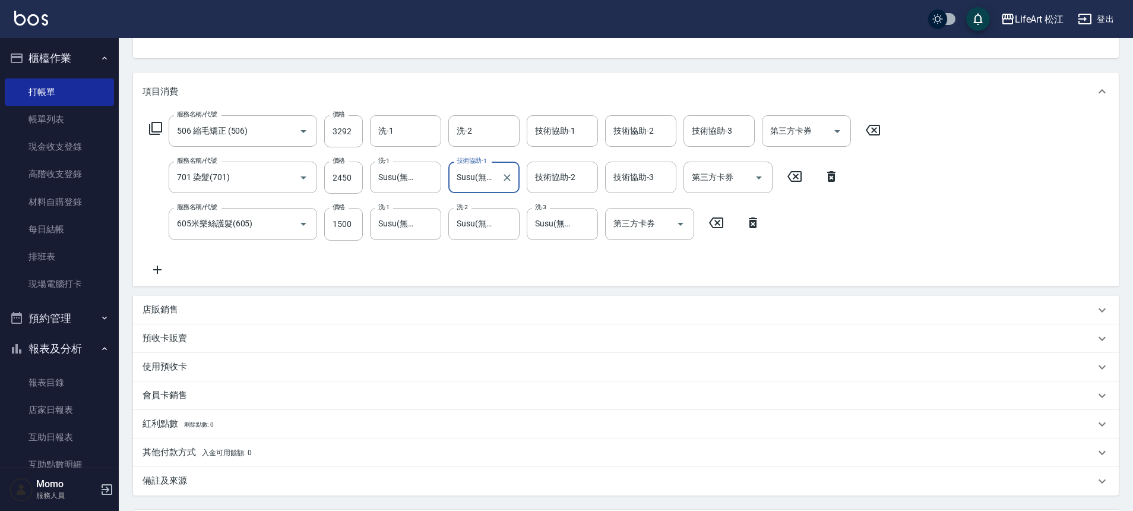
scroll to position [131, 0]
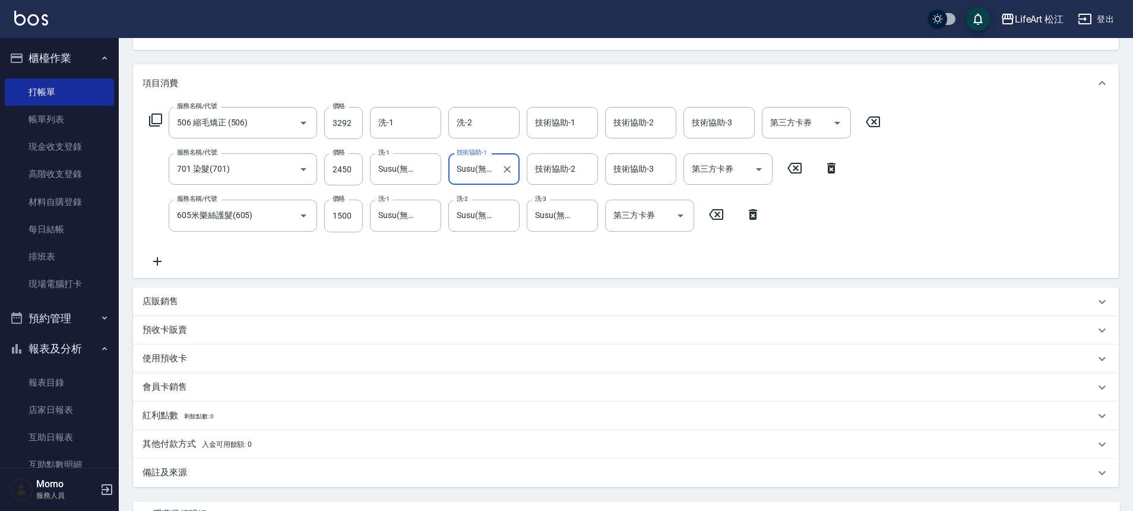
click at [156, 301] on p "店販銷售" at bounding box center [161, 301] width 36 height 12
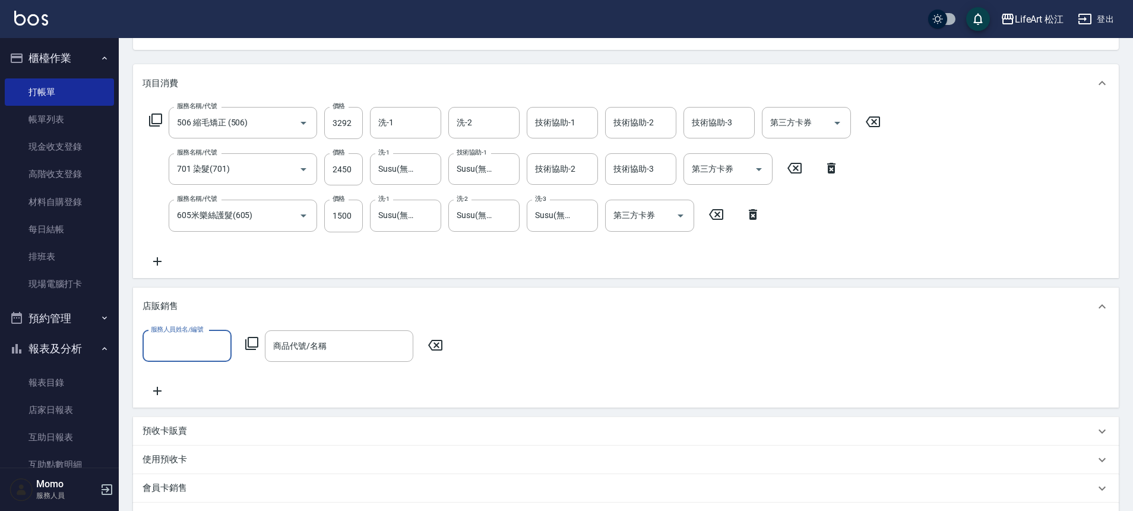
scroll to position [0, 0]
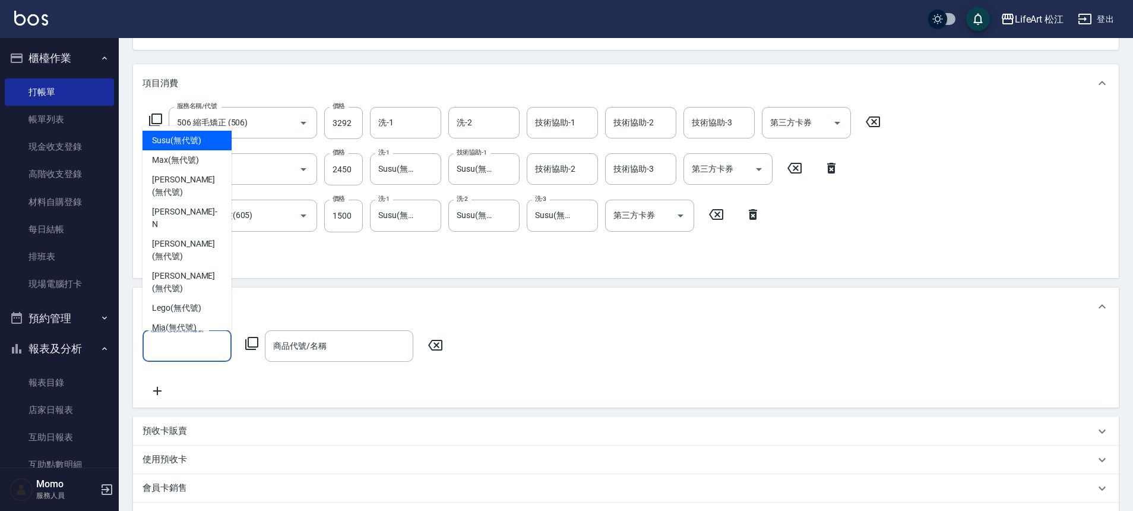
click at [176, 352] on input "服務人員姓名/編號" at bounding box center [187, 346] width 78 height 21
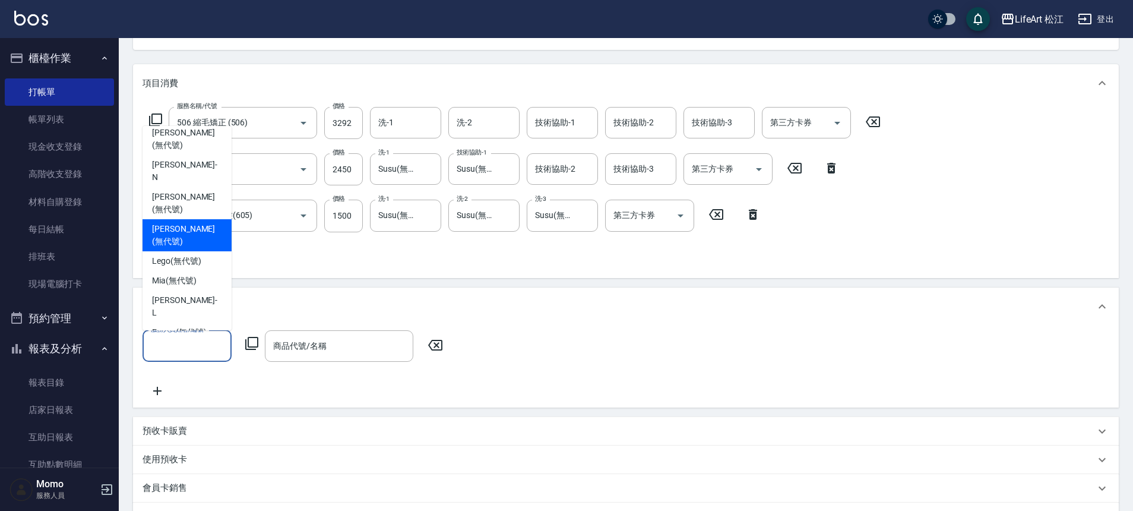
scroll to position [102, 0]
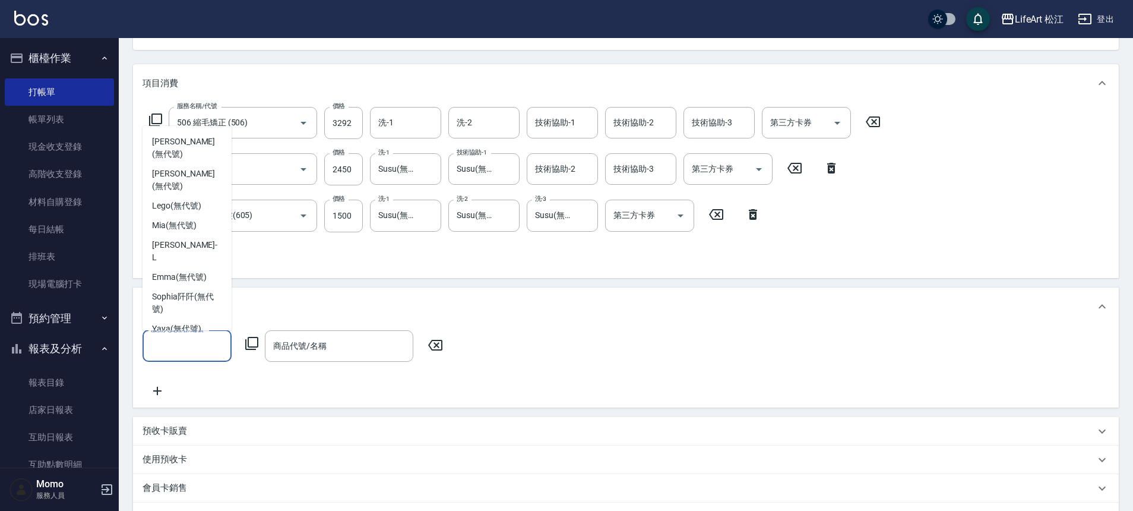
click at [176, 342] on span "Momo (無代號)" at bounding box center [179, 348] width 55 height 12
type input "Momo(無代號)"
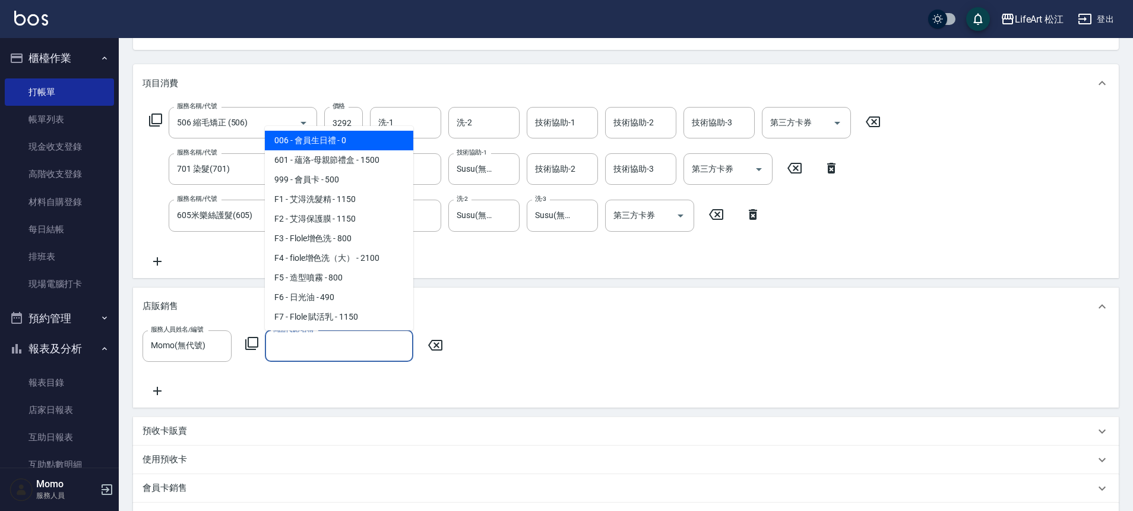
click at [316, 346] on div "商品代號/名稱 商品代號/名稱" at bounding box center [339, 345] width 148 height 31
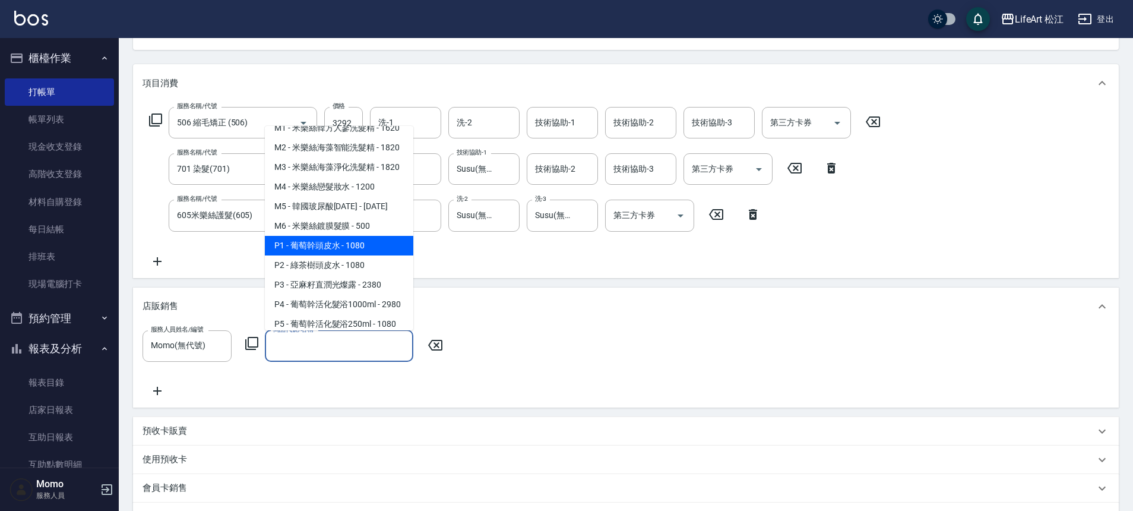
scroll to position [412, 0]
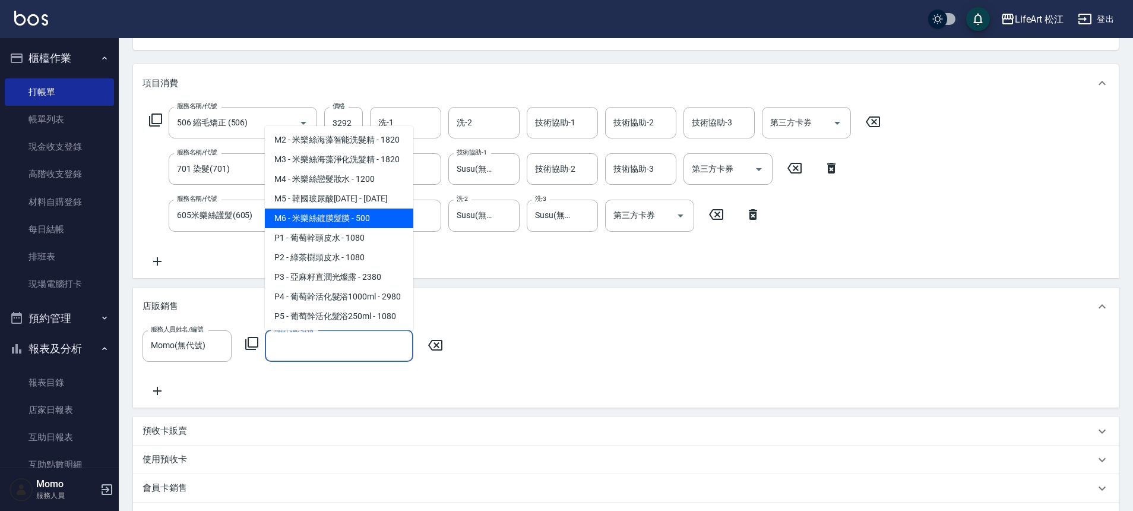
click at [333, 228] on span "M6 - 米樂絲鍍膜髮膜 - 500" at bounding box center [339, 218] width 148 height 20
type input "米樂絲鍍膜髮膜"
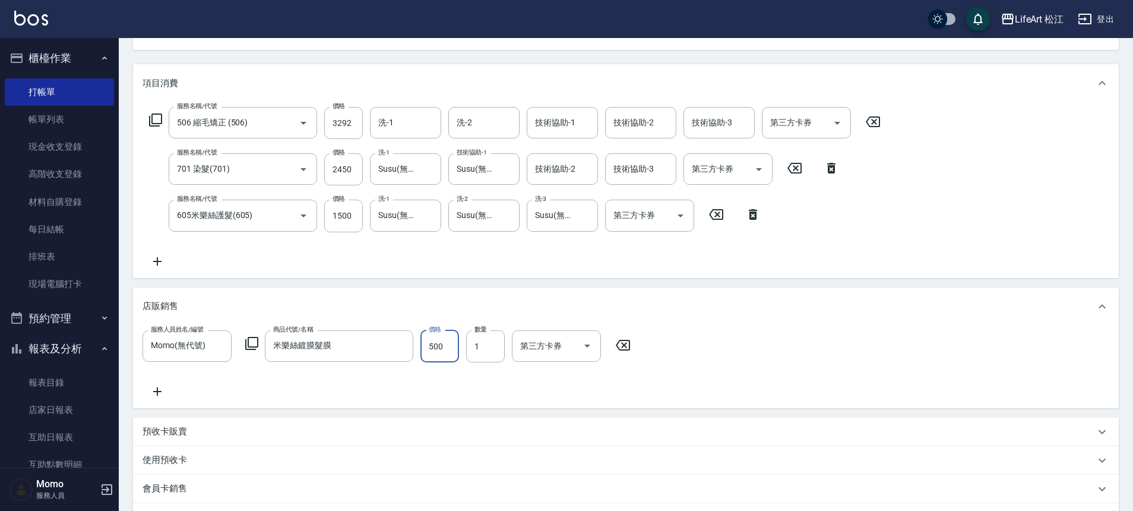
click at [430, 352] on input "500" at bounding box center [439, 346] width 39 height 32
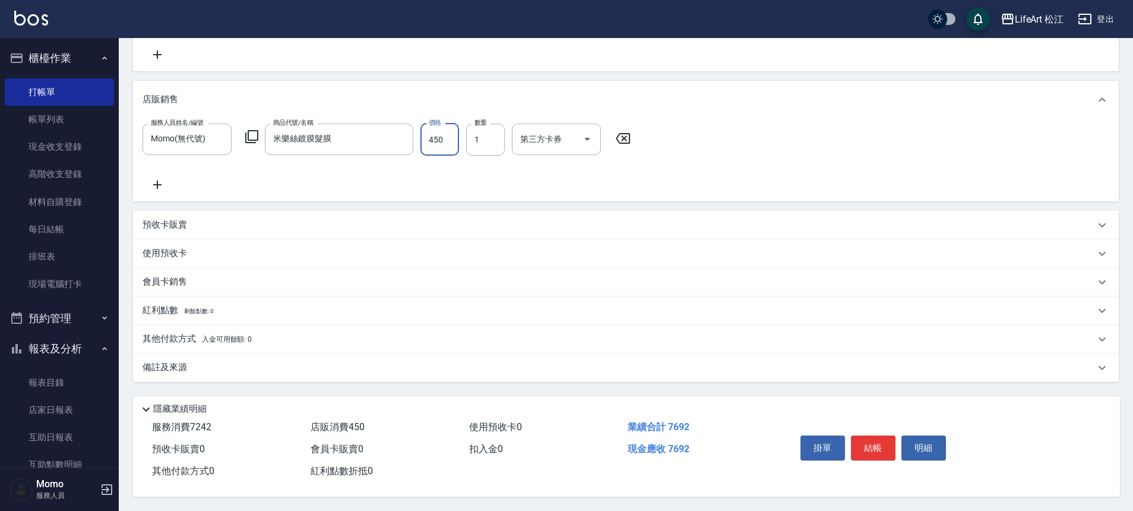
scroll to position [343, 0]
type input "450"
click at [204, 268] on div "會員卡銷售" at bounding box center [626, 282] width 986 height 29
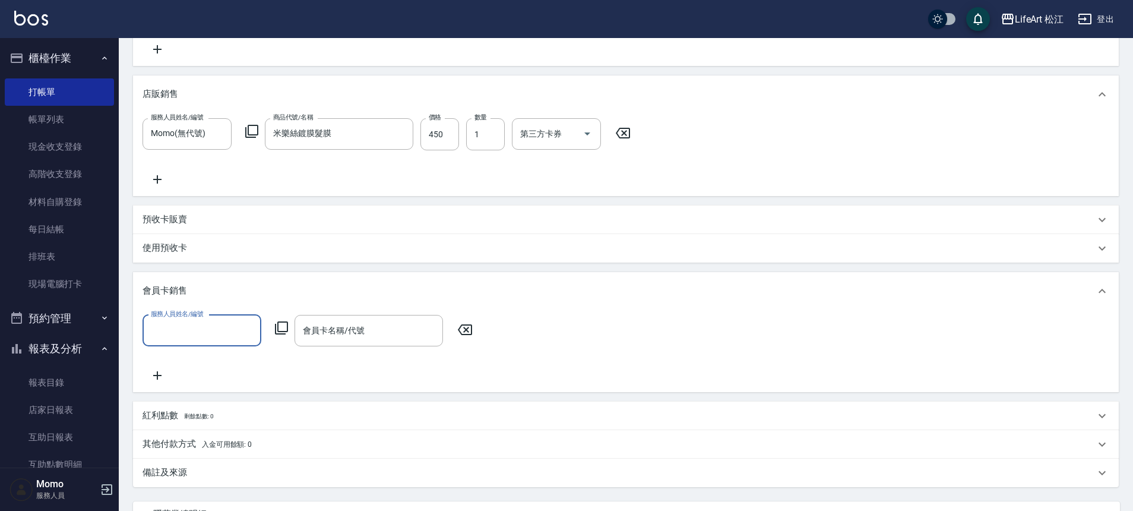
scroll to position [1, 0]
click at [209, 315] on div "服務人員姓名/編號" at bounding box center [202, 330] width 119 height 31
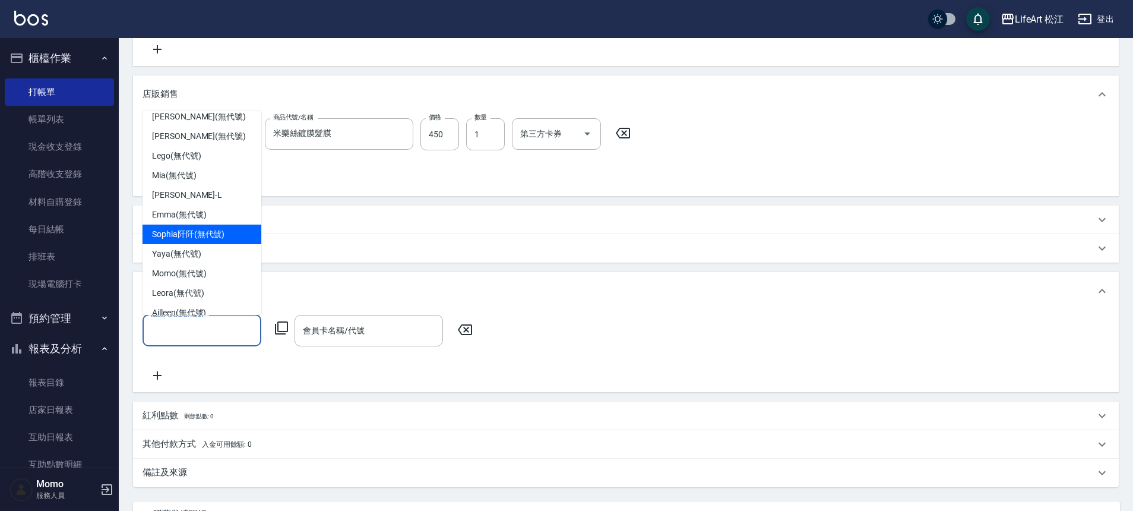
scroll to position [87, 0]
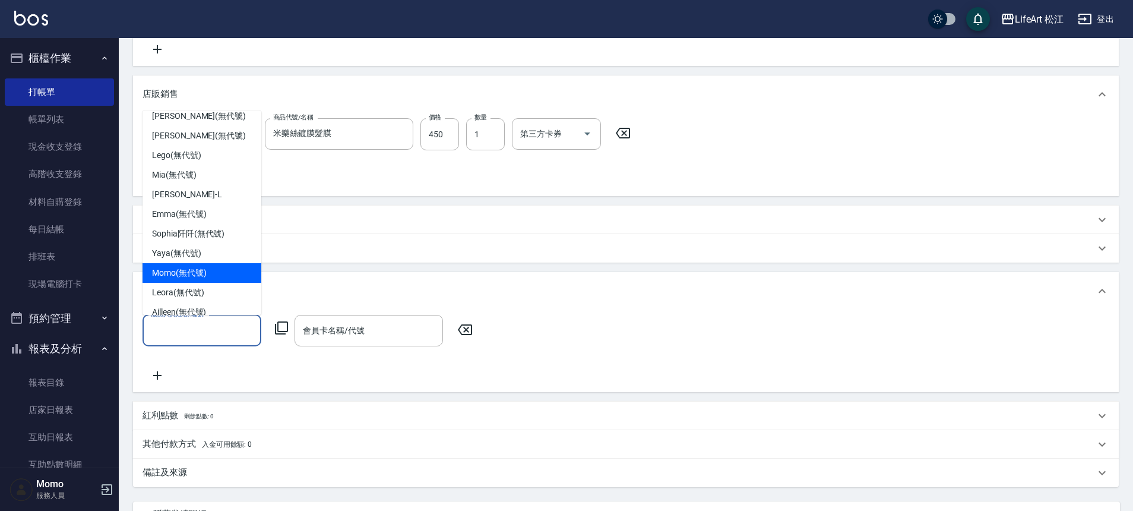
click at [202, 277] on span "Momo (無代號)" at bounding box center [179, 273] width 55 height 12
type input "Momo(無代號)"
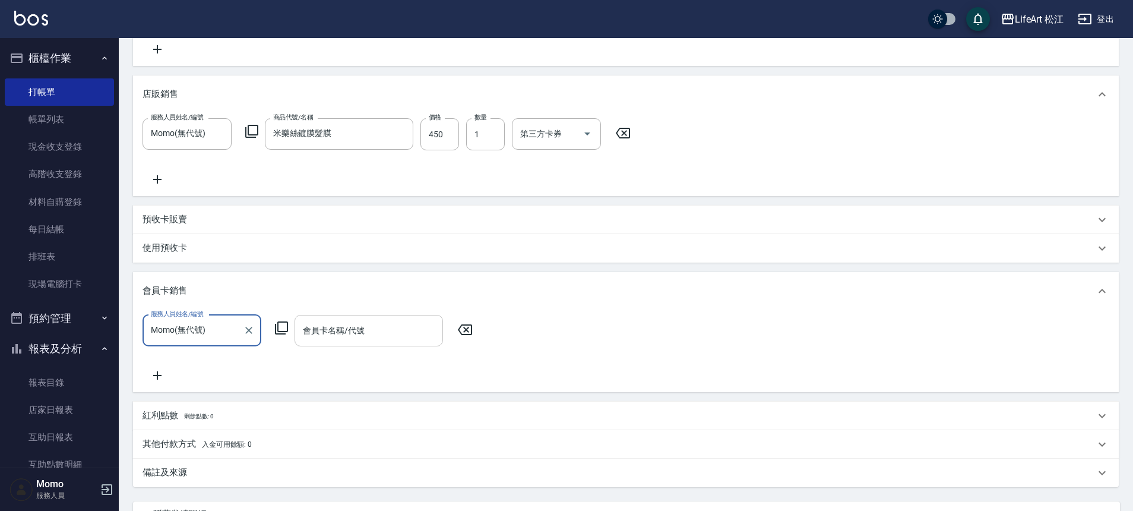
click at [340, 331] on input "會員卡名稱/代號" at bounding box center [369, 330] width 138 height 21
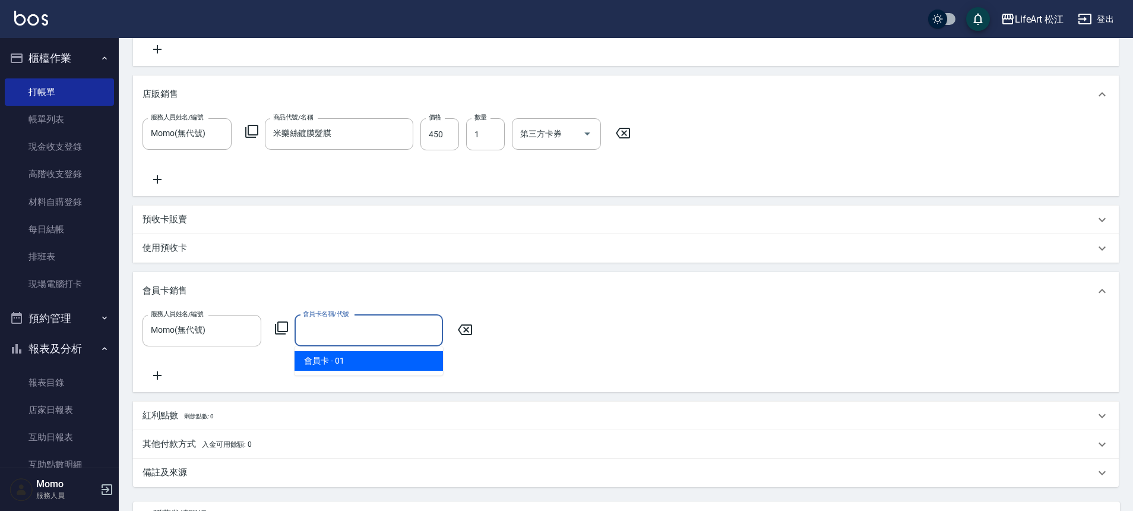
click at [345, 362] on span "會員卡 - 01" at bounding box center [369, 361] width 148 height 20
type input "會員卡-0天"
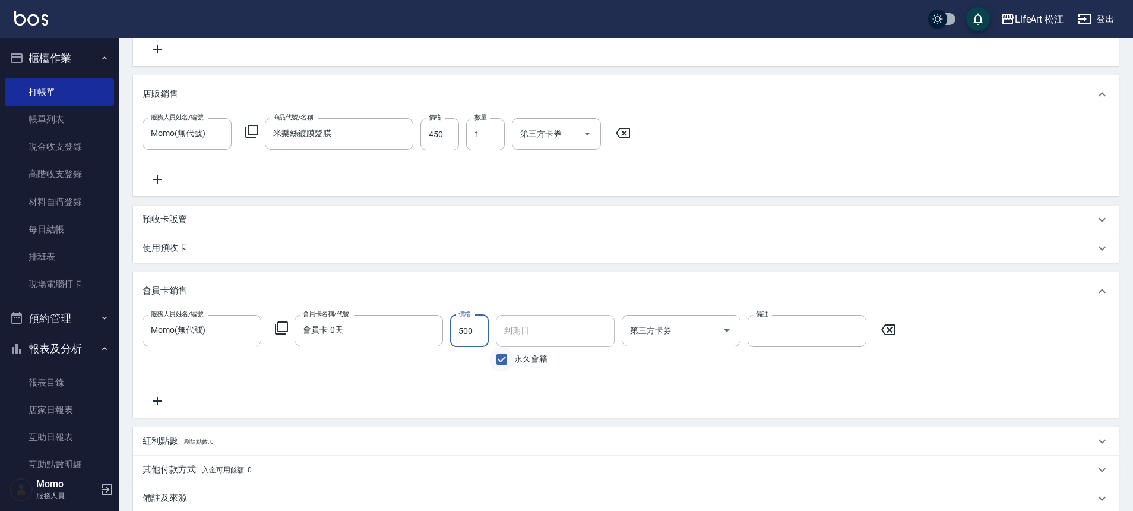
click at [505, 364] on input "永久會籍" at bounding box center [501, 359] width 25 height 25
checkbox input "false"
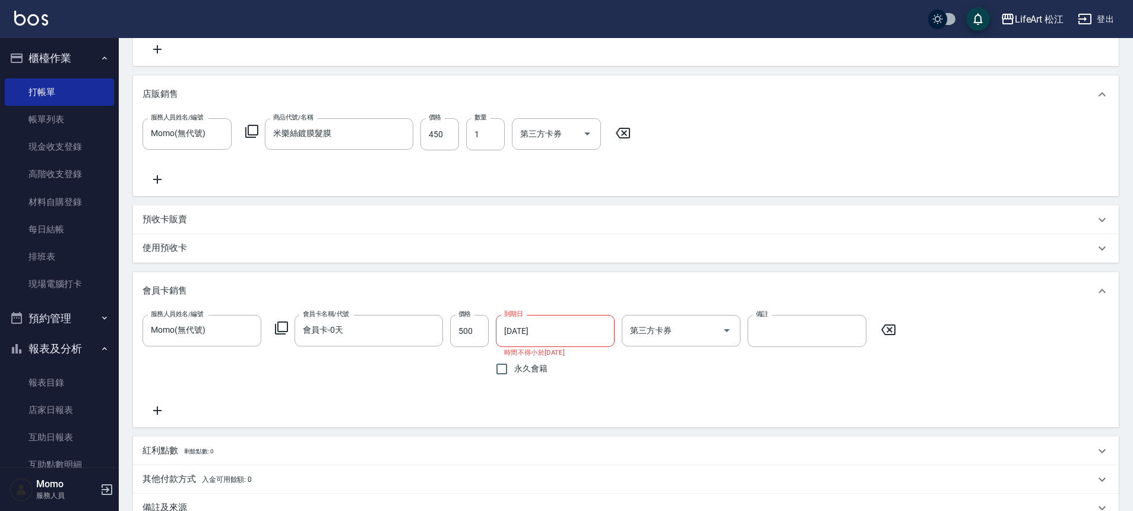
click at [537, 318] on input "[DATE]" at bounding box center [551, 331] width 110 height 32
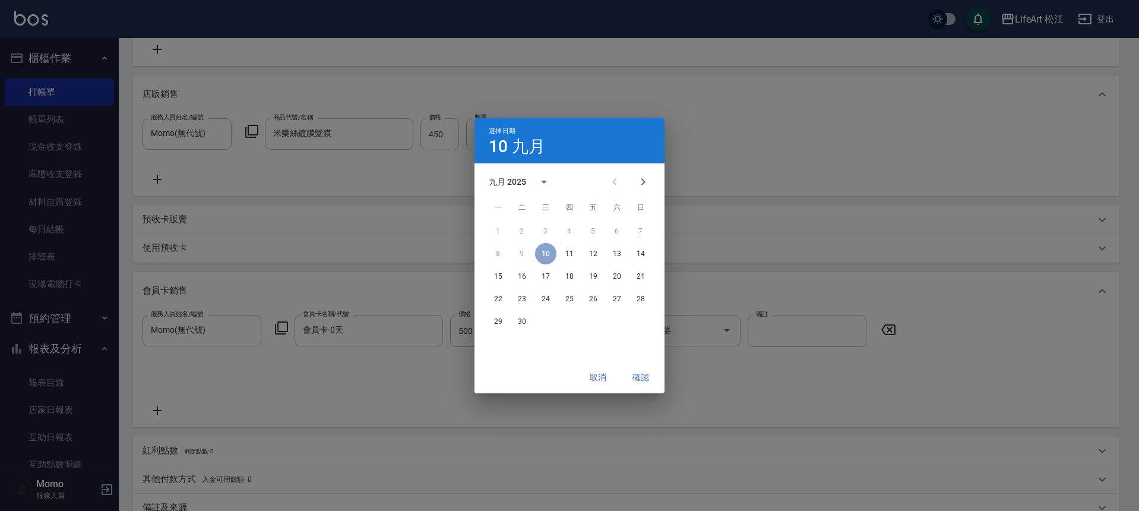
click at [524, 182] on div "九月 2025" at bounding box center [507, 182] width 37 height 12
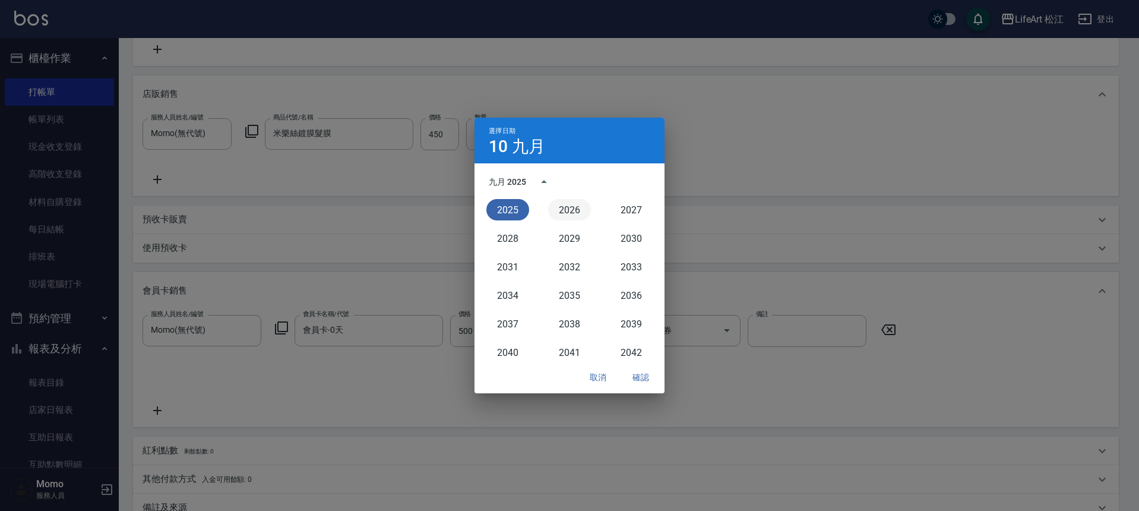
click at [573, 213] on button "2026" at bounding box center [569, 209] width 43 height 21
type input "[DATE]"
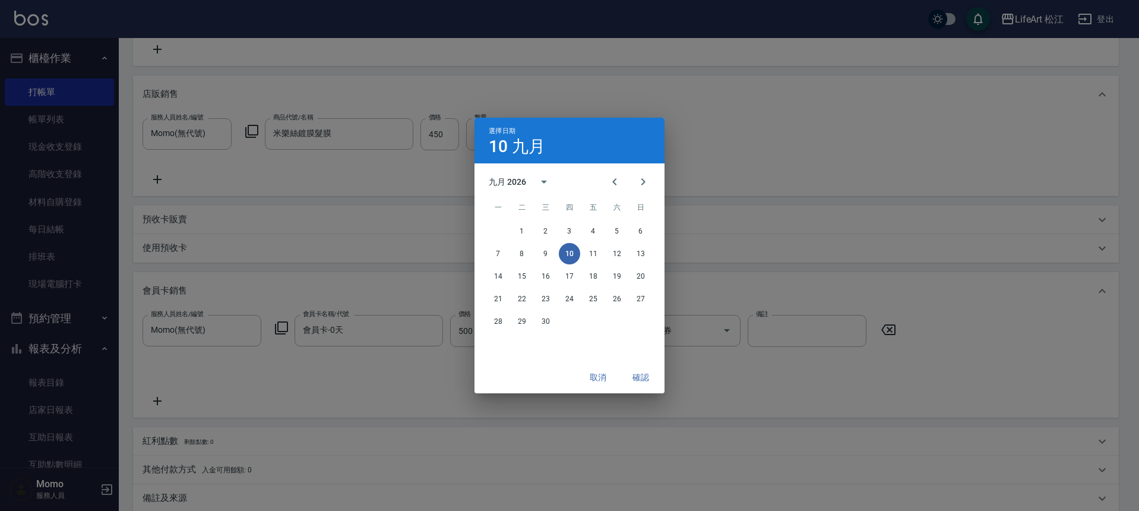
click at [652, 386] on button "確認" at bounding box center [641, 377] width 38 height 22
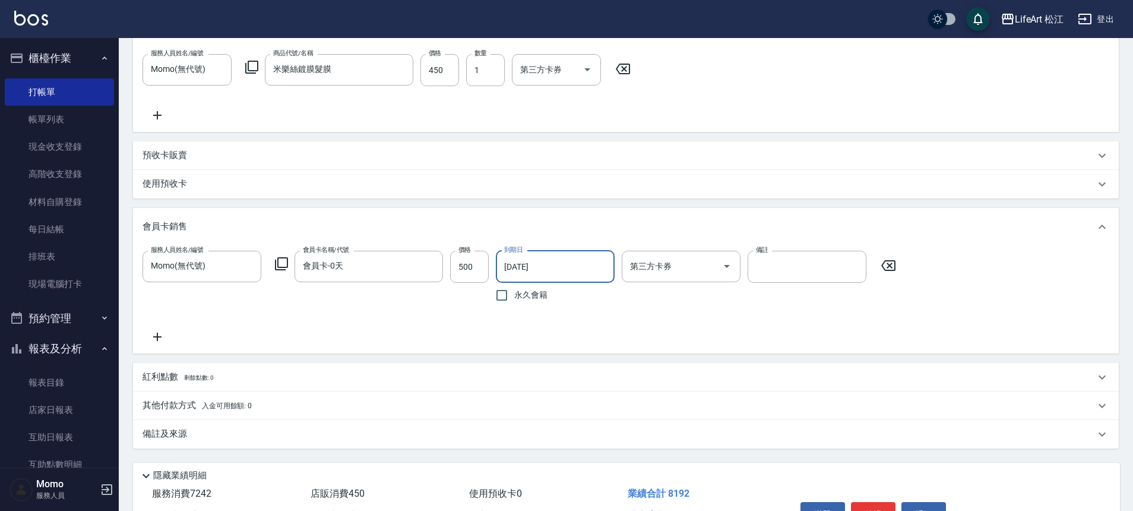
scroll to position [479, 0]
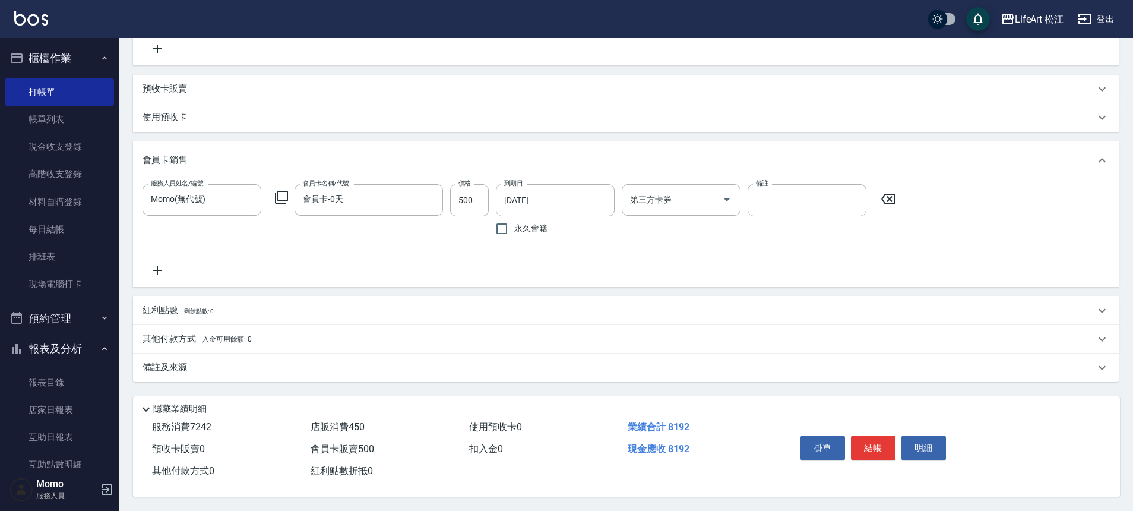
click at [281, 361] on div "備註及來源" at bounding box center [619, 367] width 953 height 12
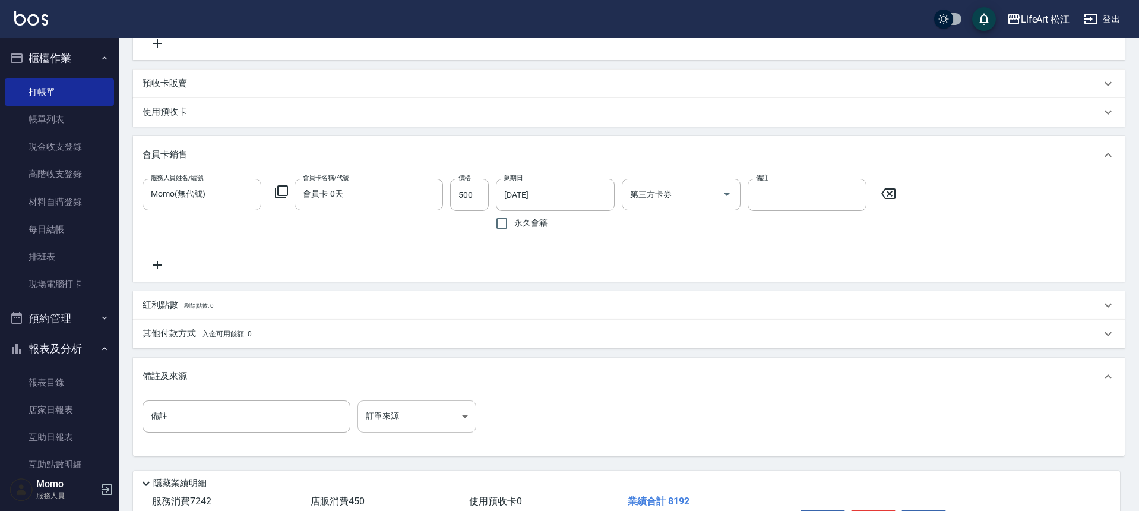
click at [427, 406] on body "LifeArt 松江 登出 櫃檯作業 打帳單 帳單列表 現金收支登錄 高階收支登錄 材料自購登錄 每日結帳 排班表 現場電腦打卡 預約管理 預約管理 單日預約…" at bounding box center [569, 53] width 1139 height 1064
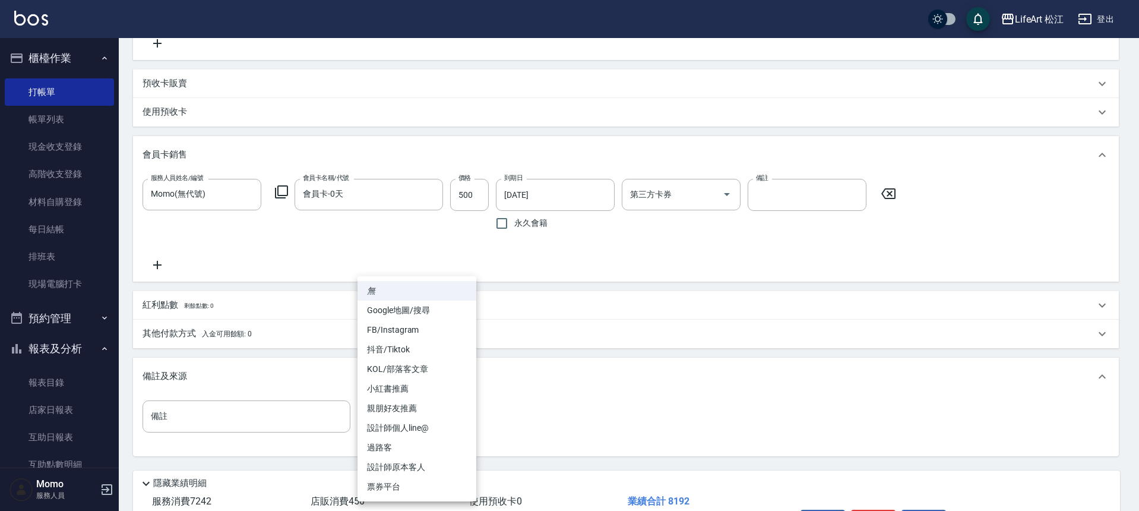
click at [412, 333] on li "FB/Instagram" at bounding box center [417, 330] width 119 height 20
type input "FB/Instagram"
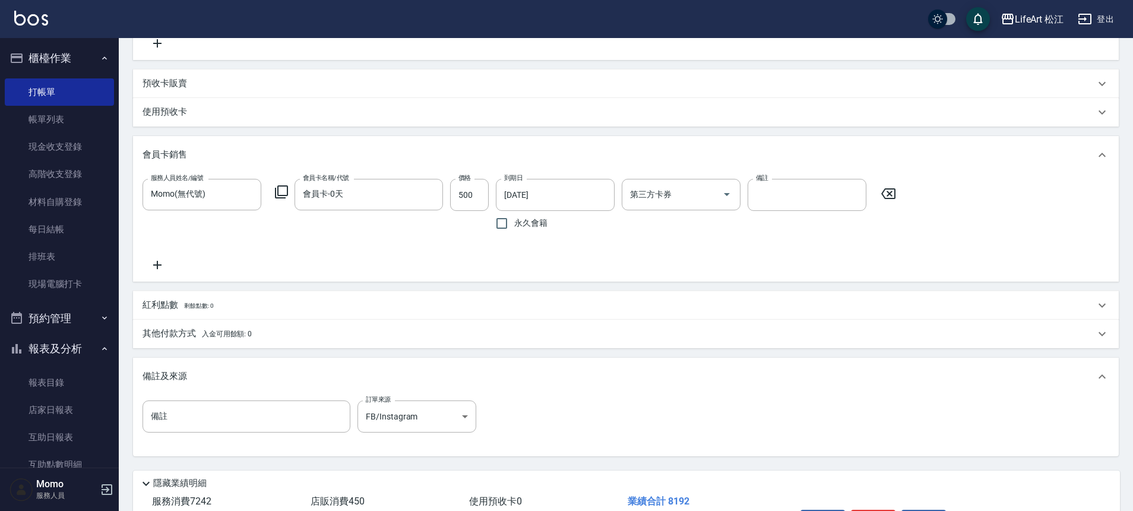
click at [248, 336] on span "入金可用餘額: 0" at bounding box center [227, 334] width 50 height 8
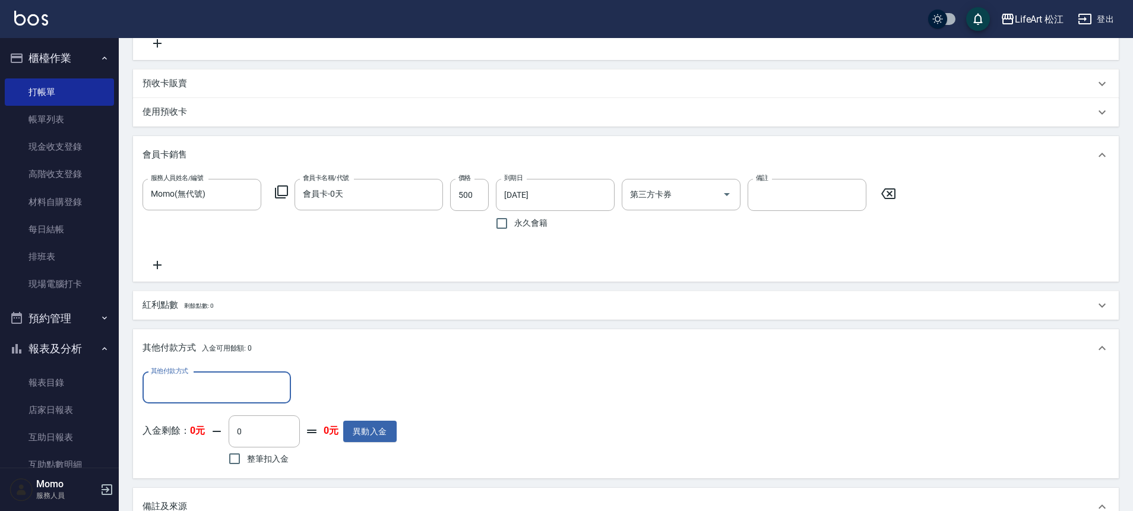
scroll to position [1, 0]
click at [226, 303] on div "紅利點數 剩餘點數: 0" at bounding box center [619, 305] width 953 height 13
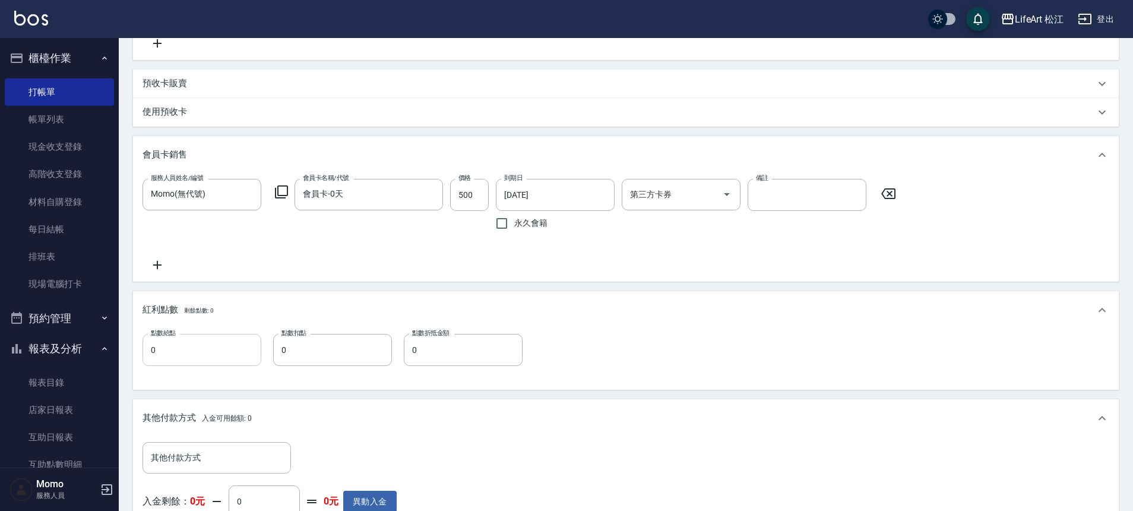
click at [214, 350] on input "0" at bounding box center [202, 350] width 119 height 32
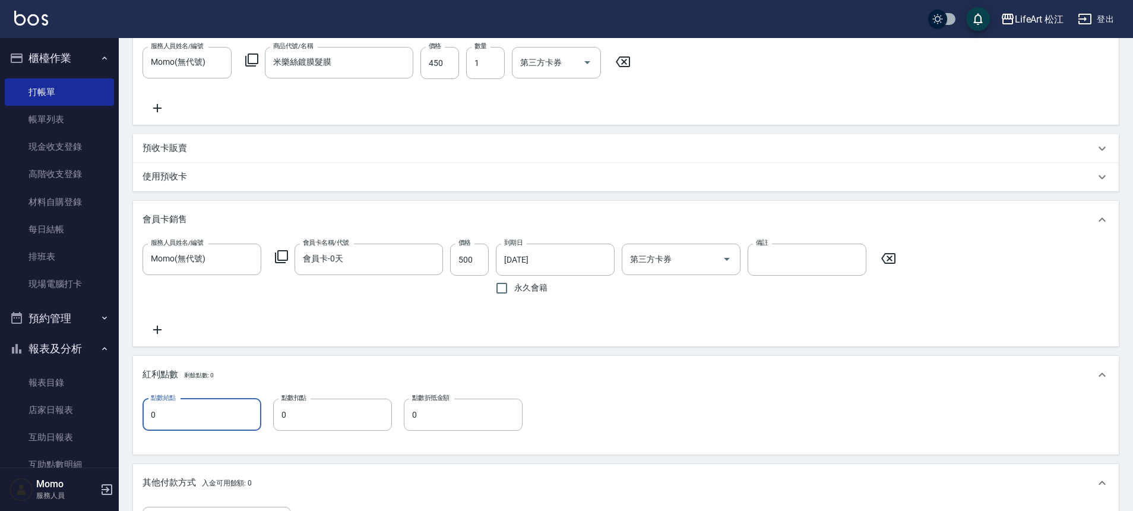
scroll to position [415, 0]
click at [194, 410] on input "0" at bounding box center [202, 414] width 119 height 32
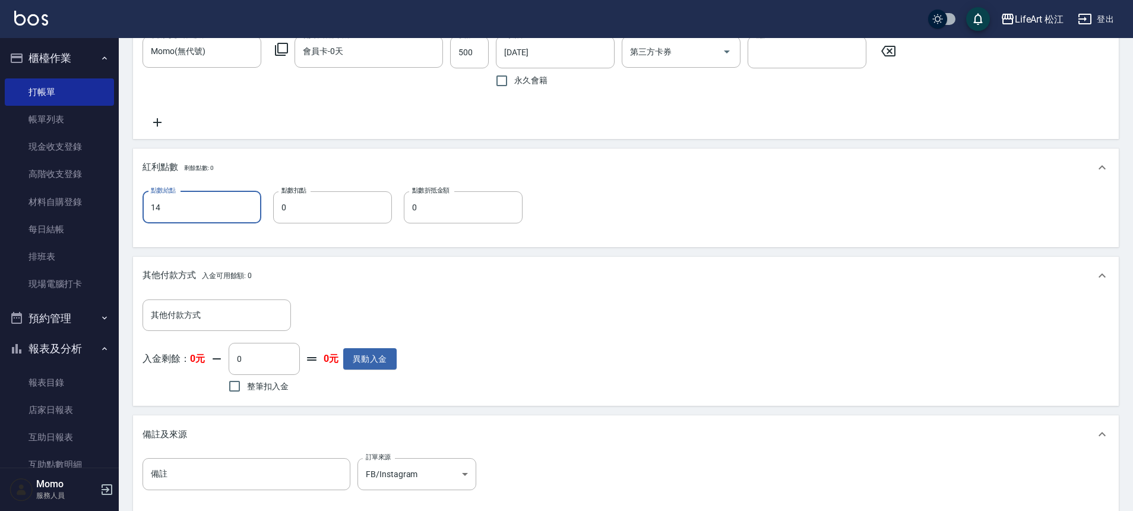
scroll to position [758, 0]
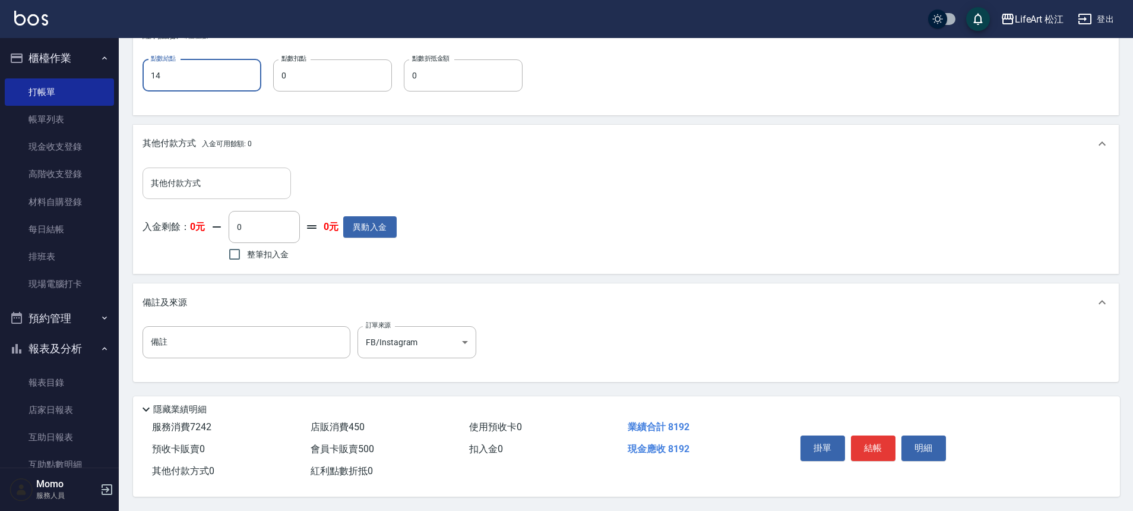
type input "14"
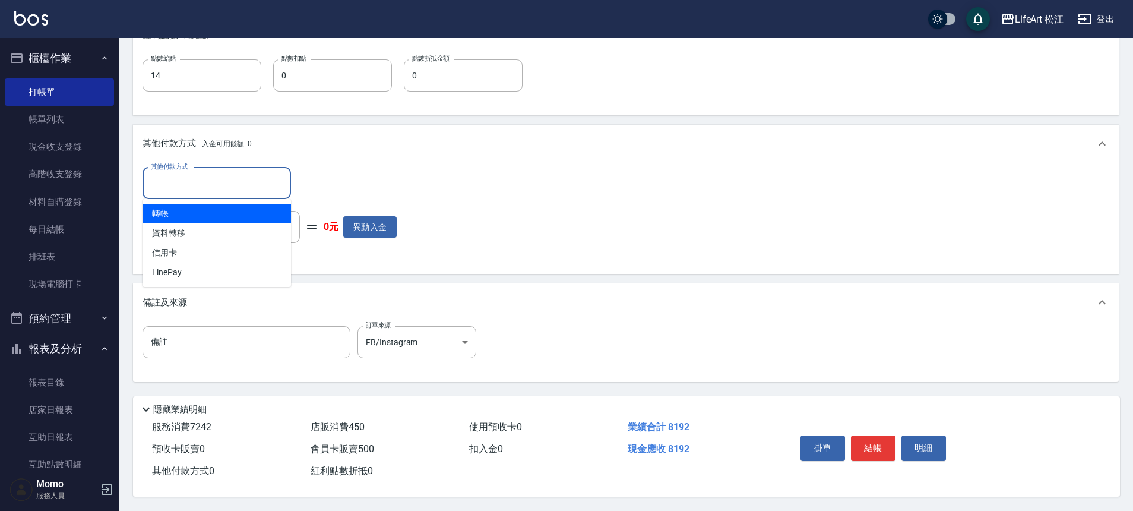
click at [244, 176] on input "其他付款方式" at bounding box center [217, 183] width 138 height 21
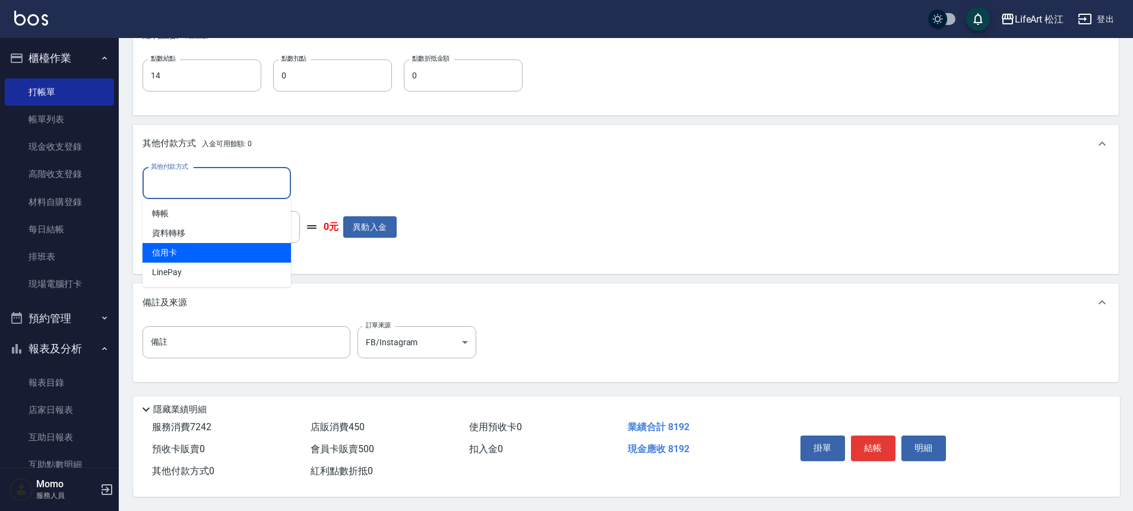
click at [222, 243] on span "信用卡" at bounding box center [217, 253] width 148 height 20
type input "信用卡"
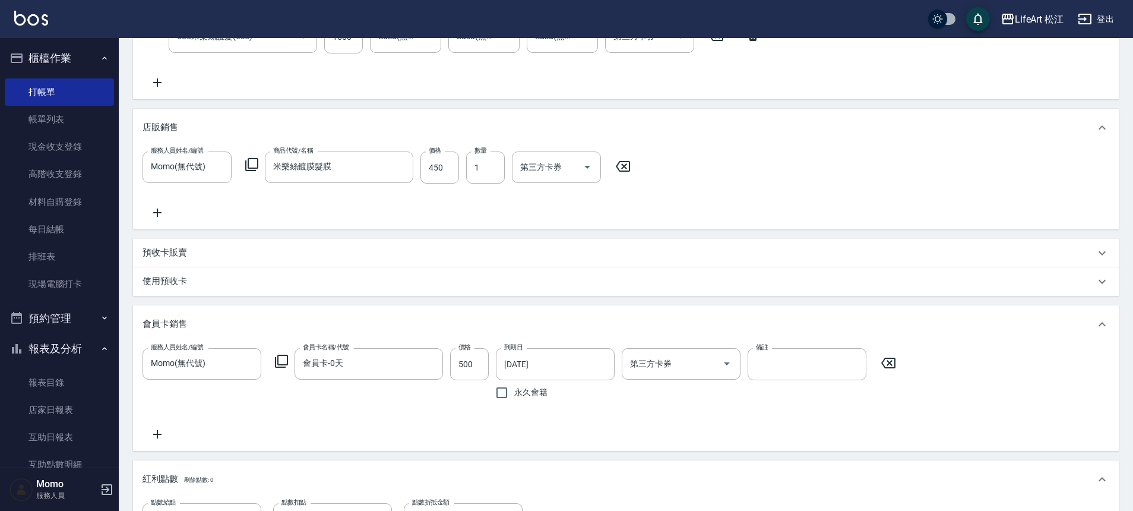
scroll to position [194, 0]
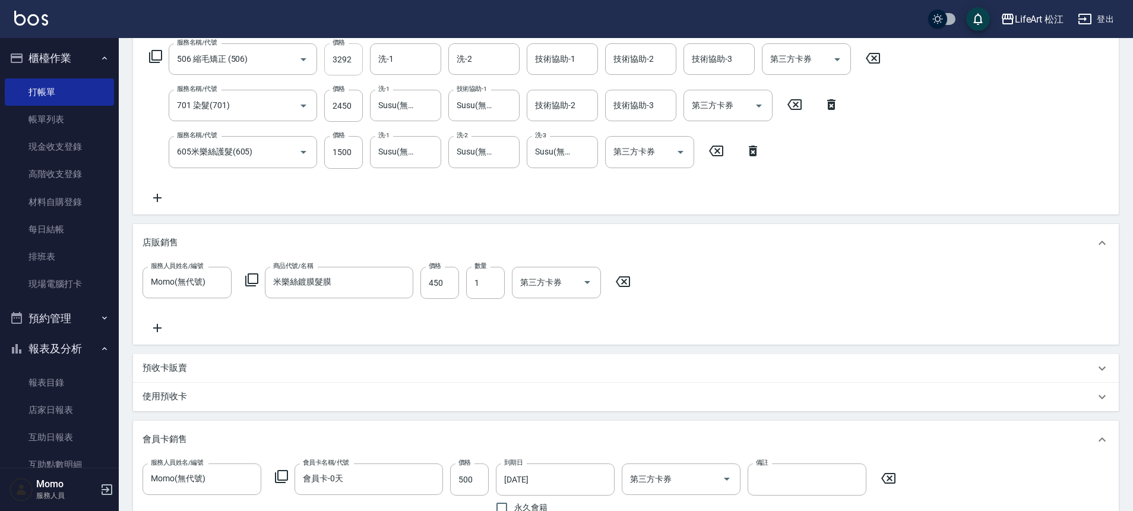
click at [351, 60] on input "3292" at bounding box center [343, 59] width 39 height 32
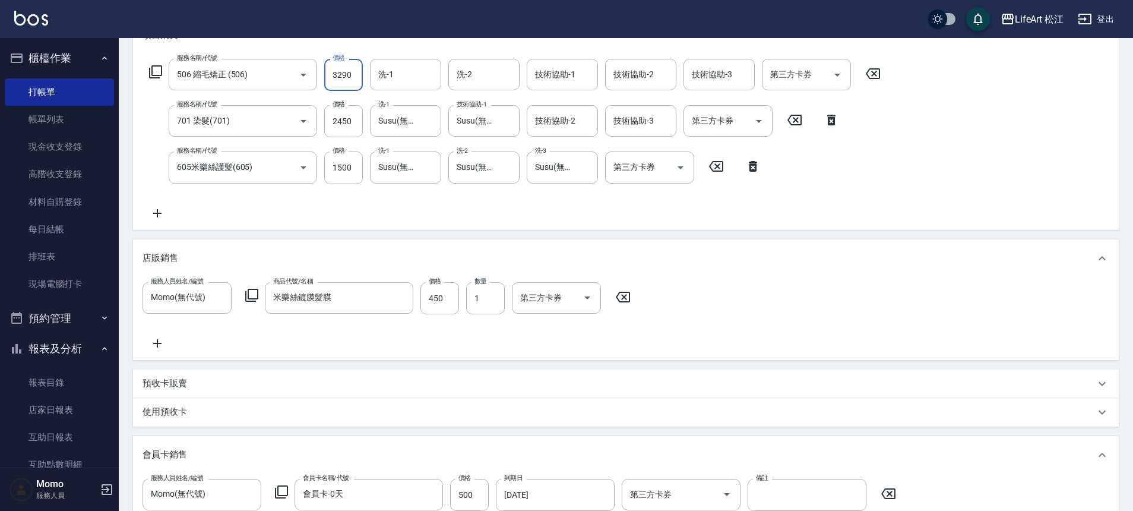
scroll to position [0, 0]
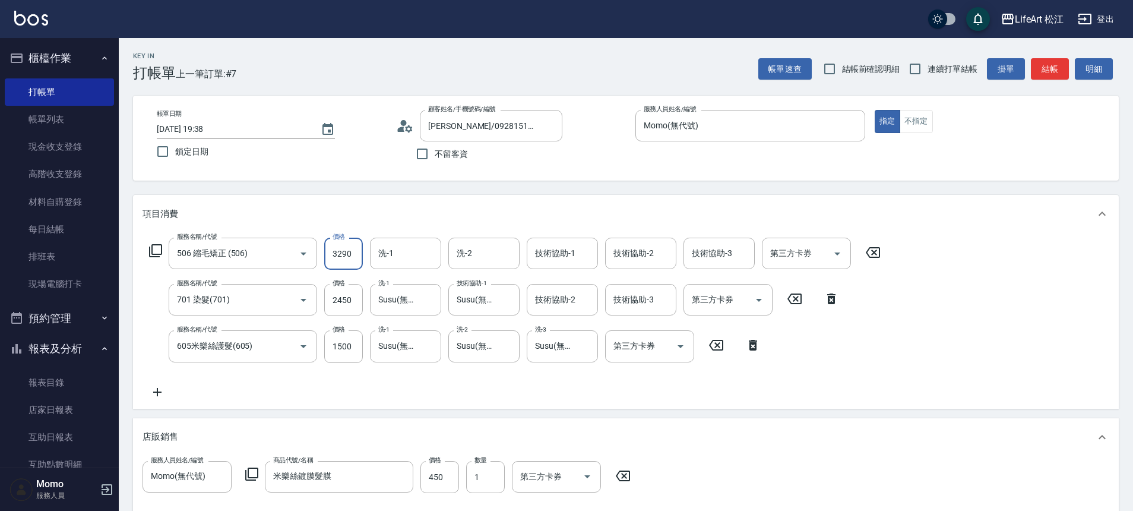
type input "3290"
click at [397, 270] on div "服務名稱/代號 506 縮毛矯正 (506) 服務名稱/代號 價格 3290 價格 洗-1 洗-1 洗-2 洗-2 技術協助-1 技術協助-1 技術協助-2 …" at bounding box center [515, 318] width 745 height 161
click at [398, 265] on div "洗-1" at bounding box center [405, 253] width 71 height 31
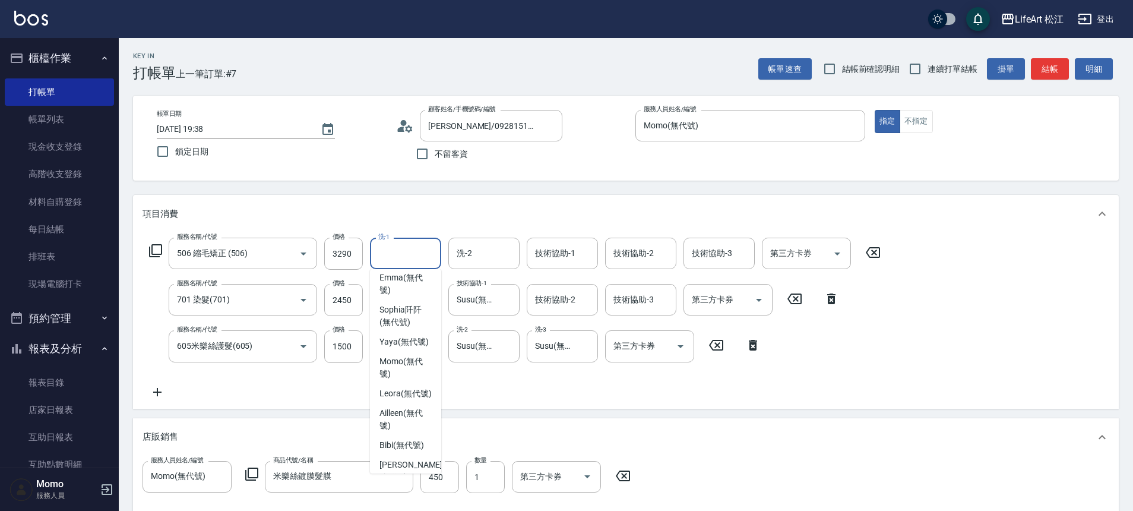
scroll to position [247, 0]
click at [413, 284] on span "[PERSON_NAME] (無代號)" at bounding box center [406, 281] width 52 height 25
type input "[PERSON_NAME](無代號)"
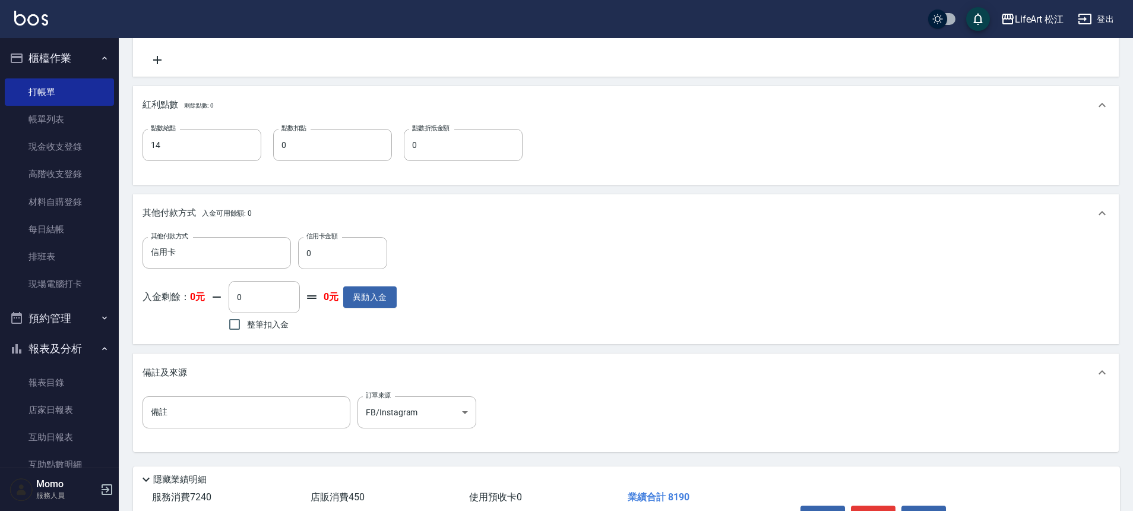
scroll to position [759, 0]
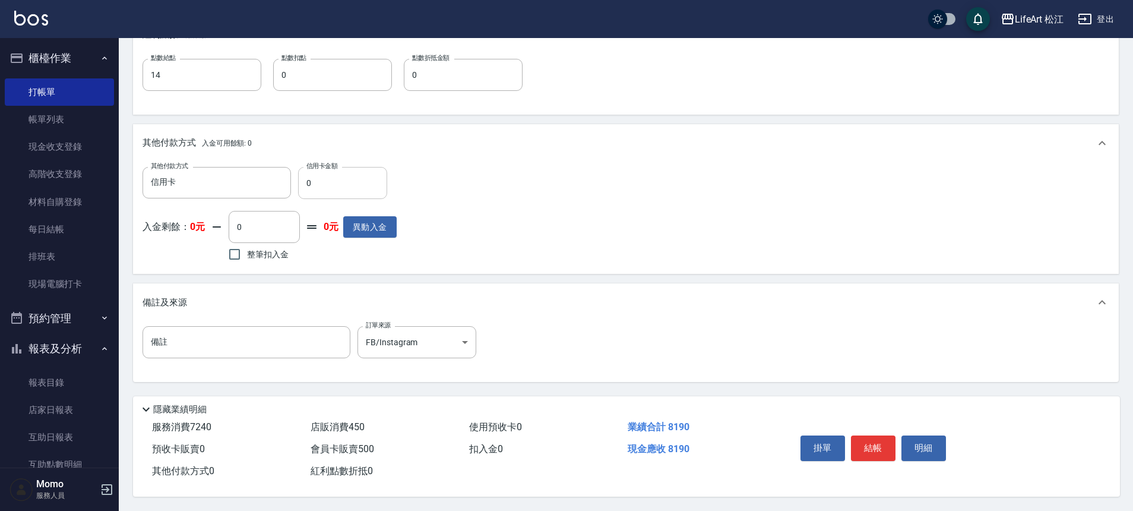
click at [323, 178] on input "0" at bounding box center [342, 183] width 89 height 32
type input "8190"
click at [863, 447] on button "結帳" at bounding box center [873, 447] width 45 height 25
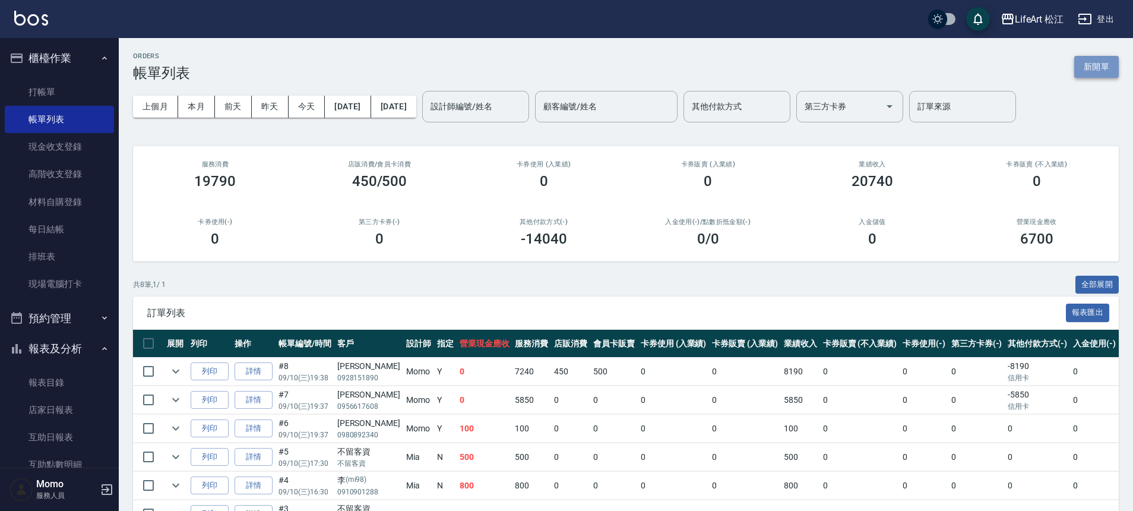
click at [1105, 70] on button "新開單" at bounding box center [1096, 67] width 45 height 22
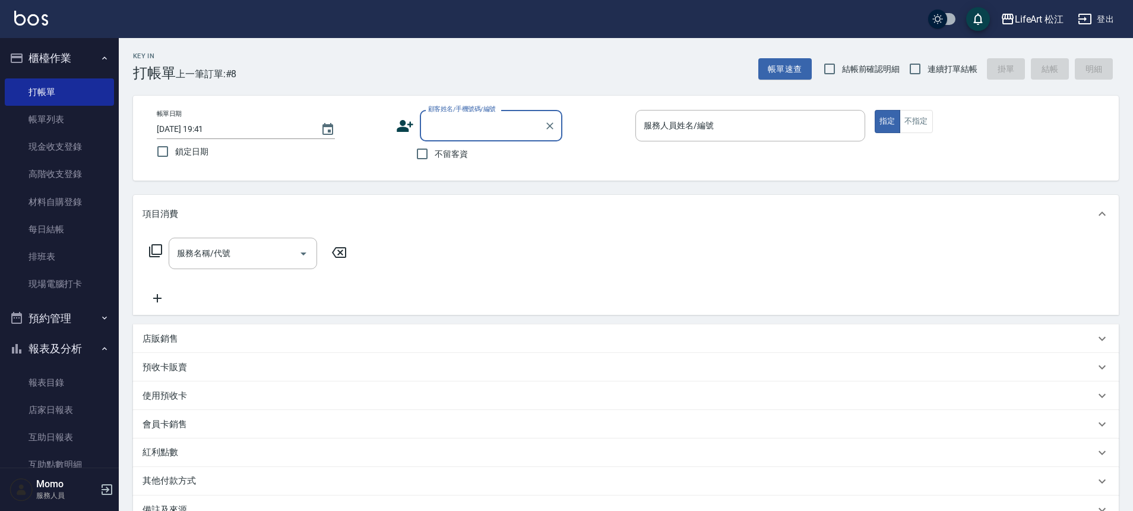
click at [458, 138] on div "顧客姓名/手機號碼/編號" at bounding box center [491, 125] width 143 height 31
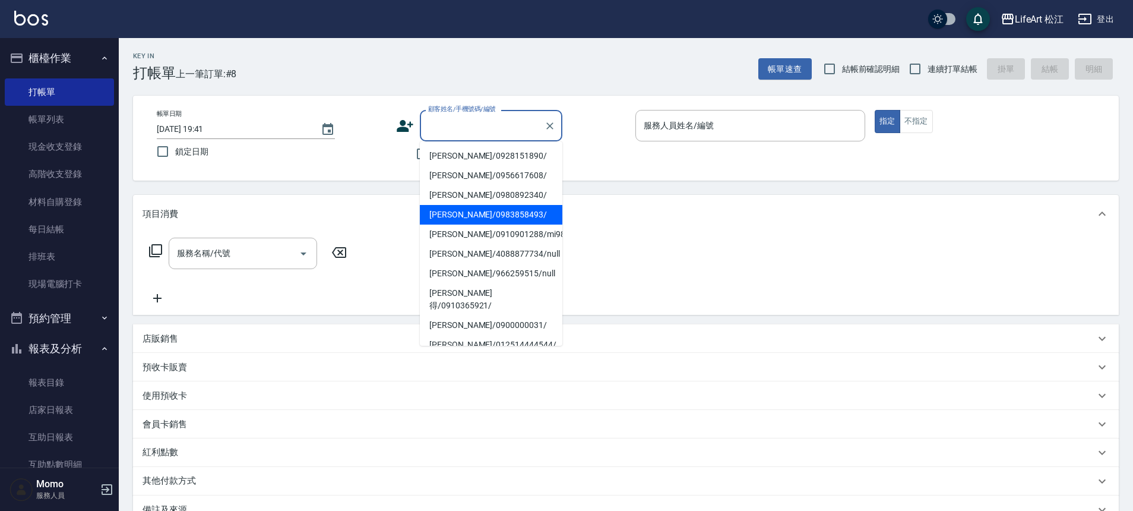
click at [463, 220] on li "[PERSON_NAME]/0983858493/" at bounding box center [491, 215] width 143 height 20
type input "[PERSON_NAME]/0983858493/"
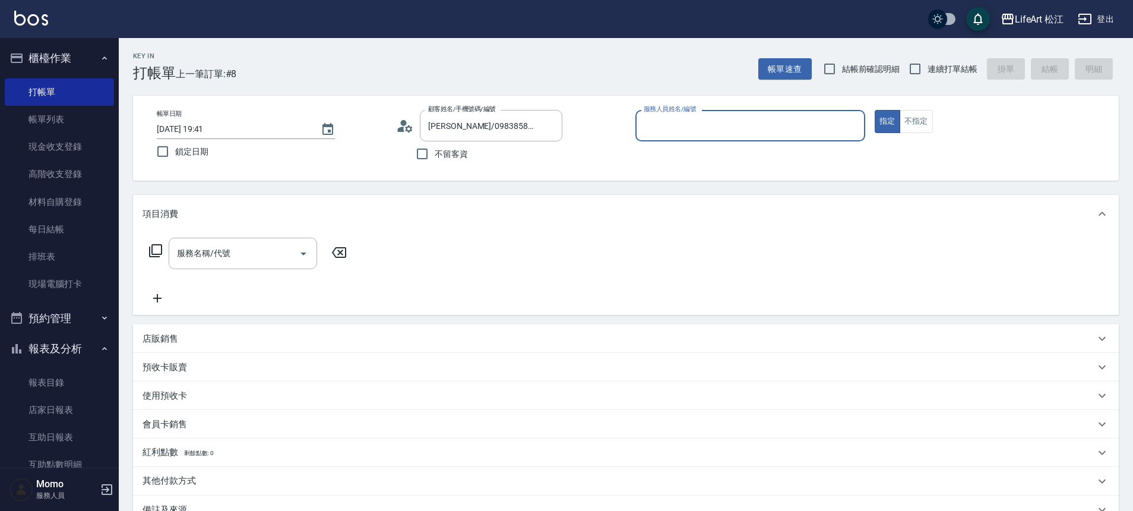
type input "Momo(無代號)"
click at [206, 245] on div "服務名稱/代號 服務名稱/代號" at bounding box center [243, 253] width 148 height 31
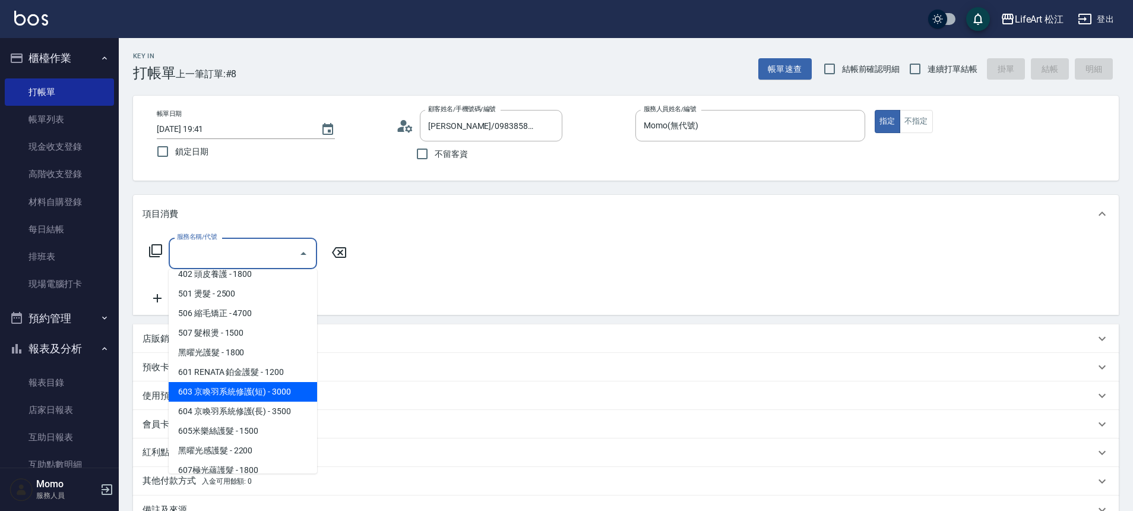
scroll to position [90, 0]
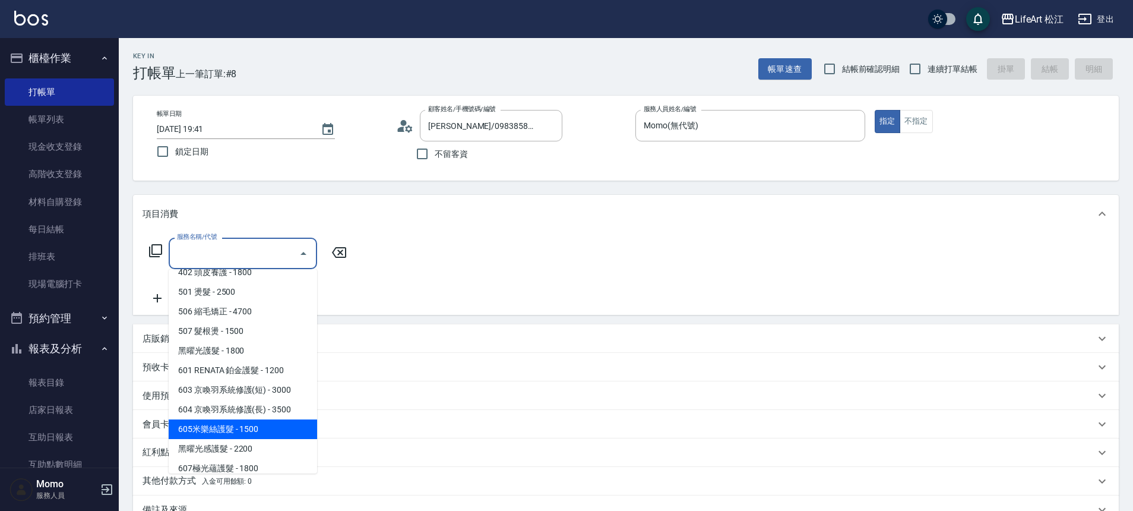
click at [241, 432] on span "605米樂絲護髮 - 1500" at bounding box center [243, 429] width 148 height 20
type input "605米樂絲護髮(605)"
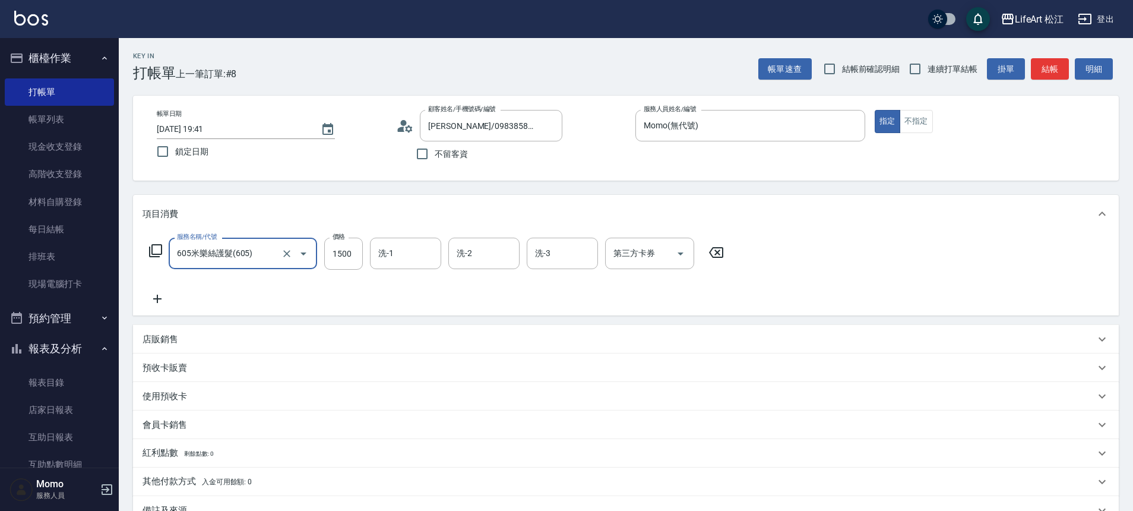
click at [162, 295] on icon at bounding box center [158, 299] width 30 height 14
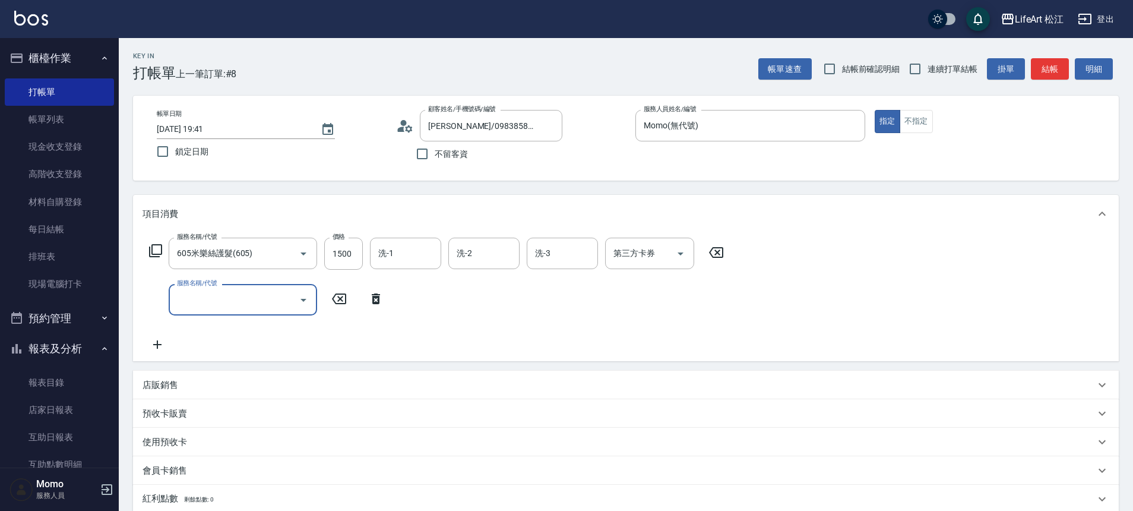
click at [223, 297] on input "服務名稱/代號" at bounding box center [234, 299] width 120 height 21
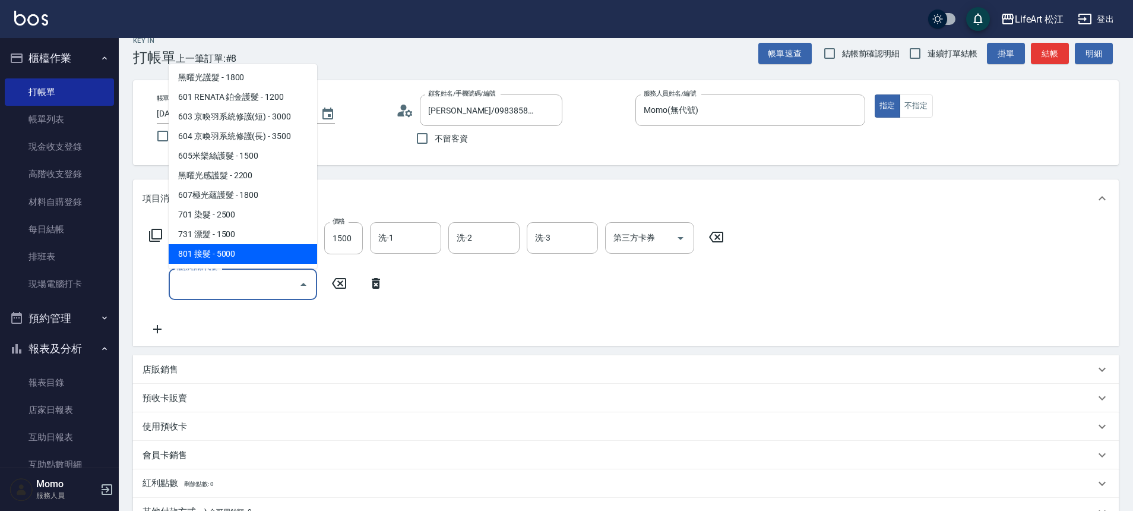
scroll to position [23, 0]
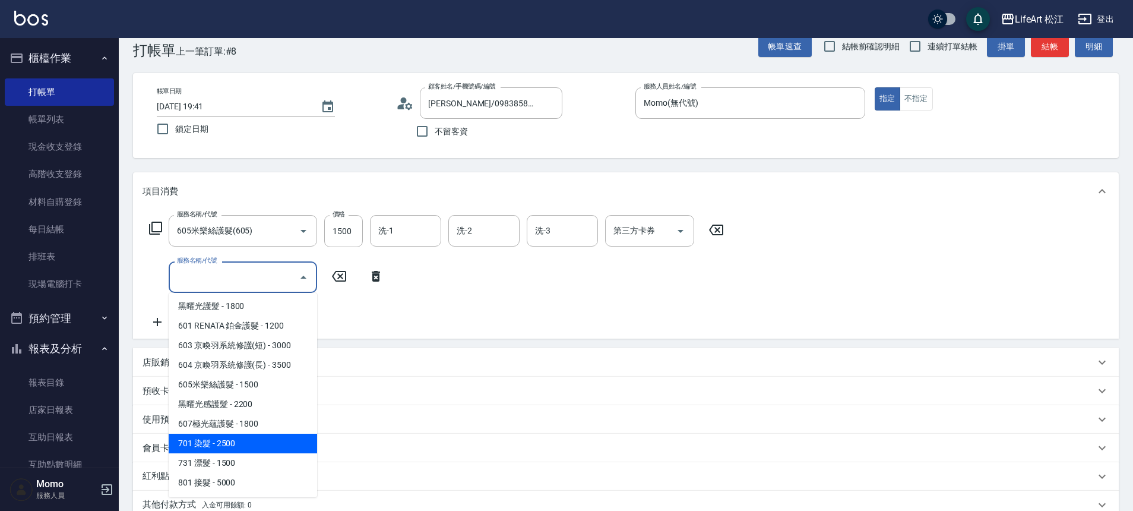
click at [256, 448] on span "701 染髮 - 2500" at bounding box center [243, 444] width 148 height 20
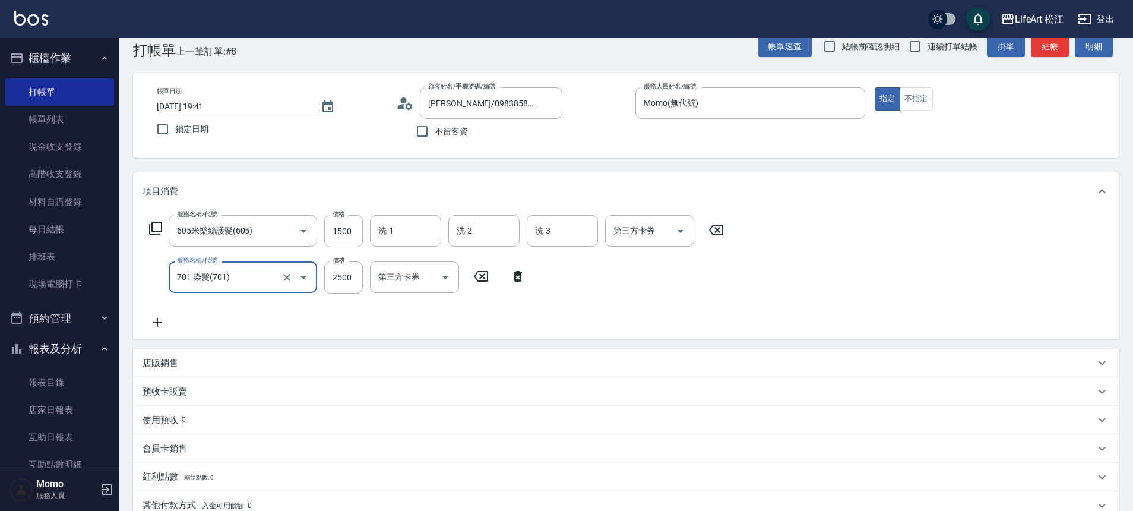
type input "701 染髮(701)"
click at [348, 272] on input "2500" at bounding box center [343, 277] width 39 height 32
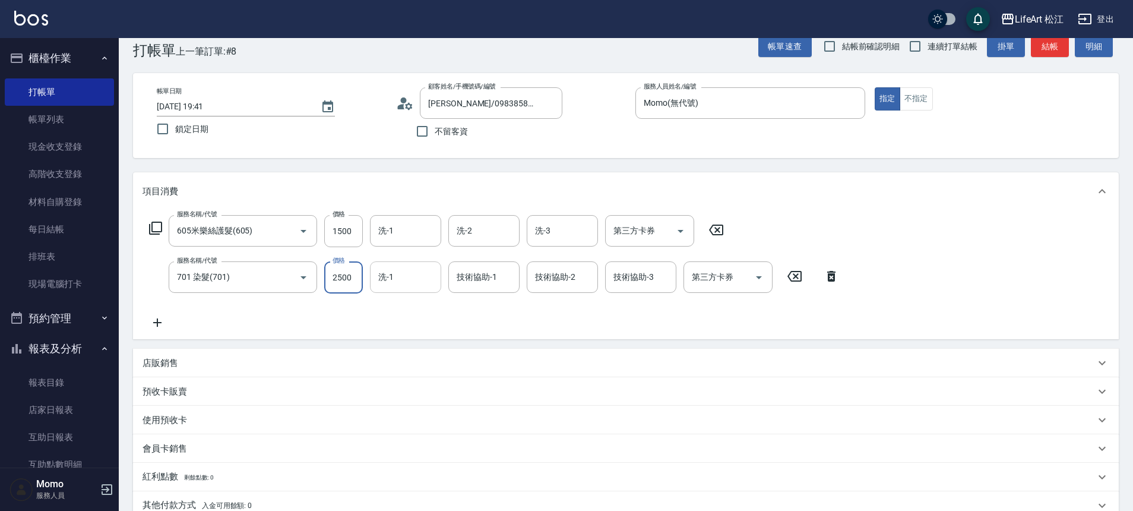
click at [371, 282] on div "洗-1" at bounding box center [405, 276] width 71 height 31
click at [358, 279] on input "2500" at bounding box center [343, 277] width 39 height 32
type input "3150"
click at [403, 231] on input "洗-1" at bounding box center [405, 230] width 61 height 21
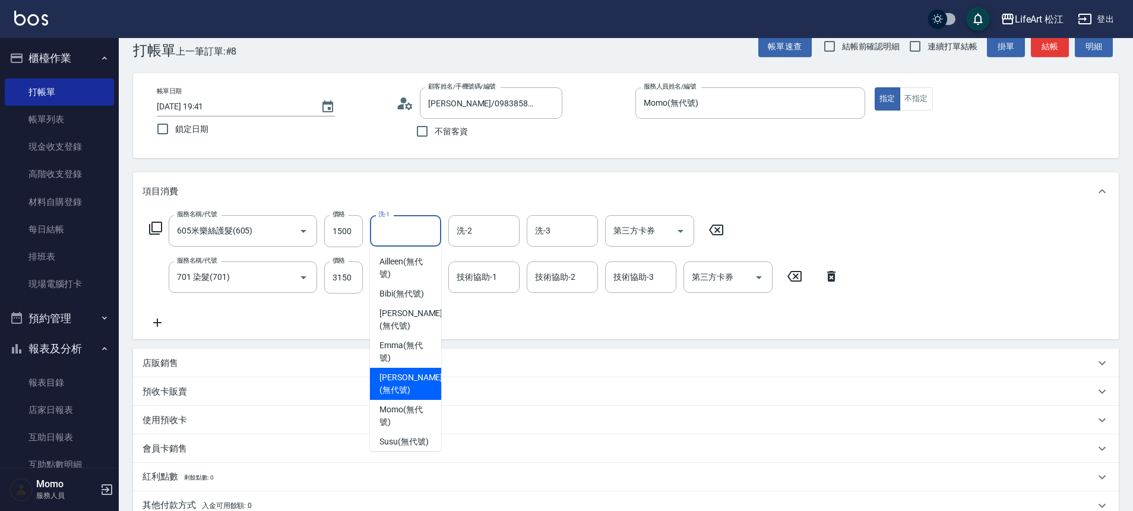
scroll to position [267, 0]
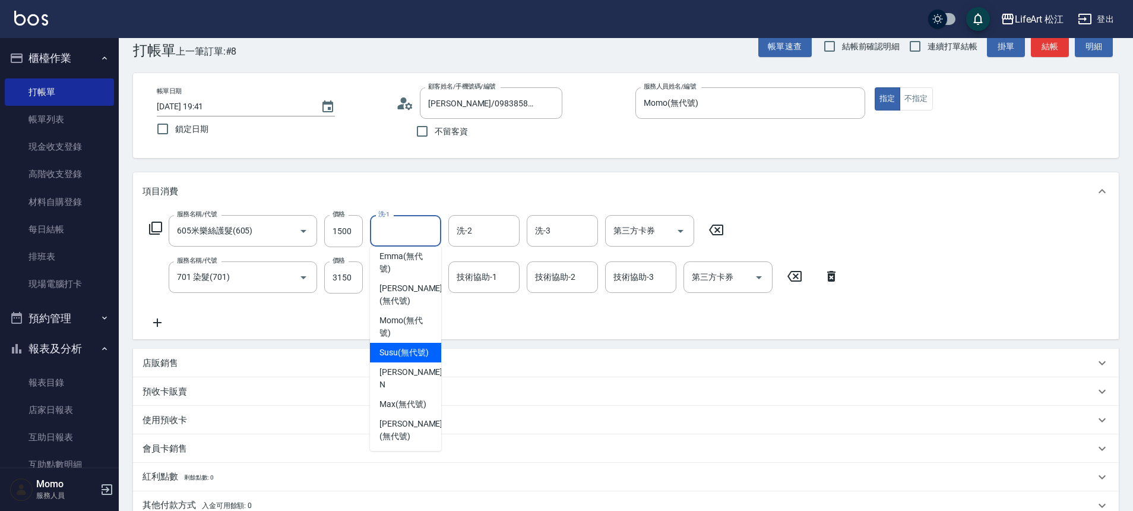
click at [396, 359] on span "Susu (無代號)" at bounding box center [404, 352] width 49 height 12
type input "Susu(無代號)"
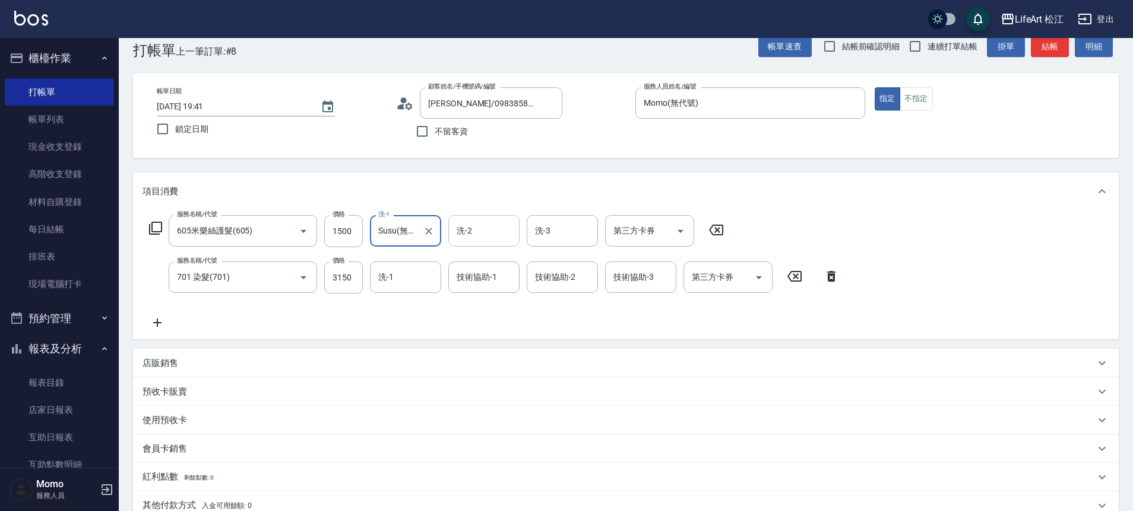
click at [485, 233] on input "洗-2" at bounding box center [484, 230] width 61 height 21
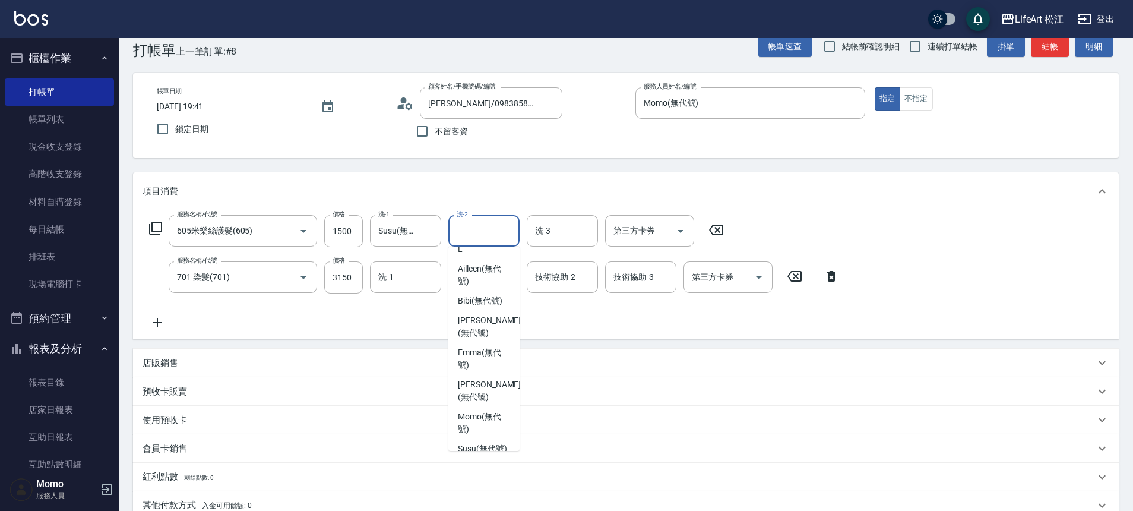
scroll to position [288, 0]
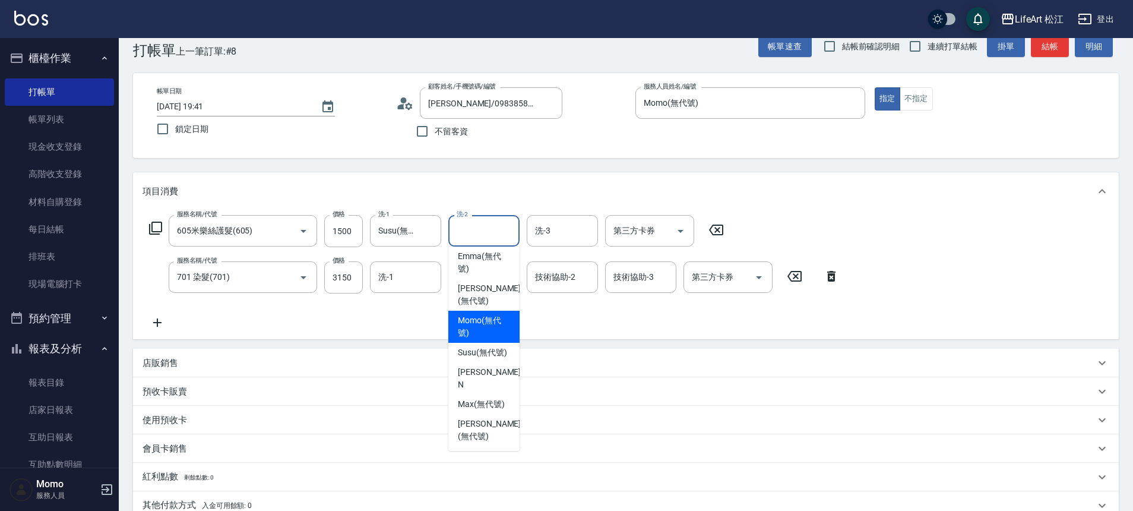
click at [480, 346] on span "Susu (無代號)" at bounding box center [482, 352] width 49 height 12
type input "Susu(無代號)"
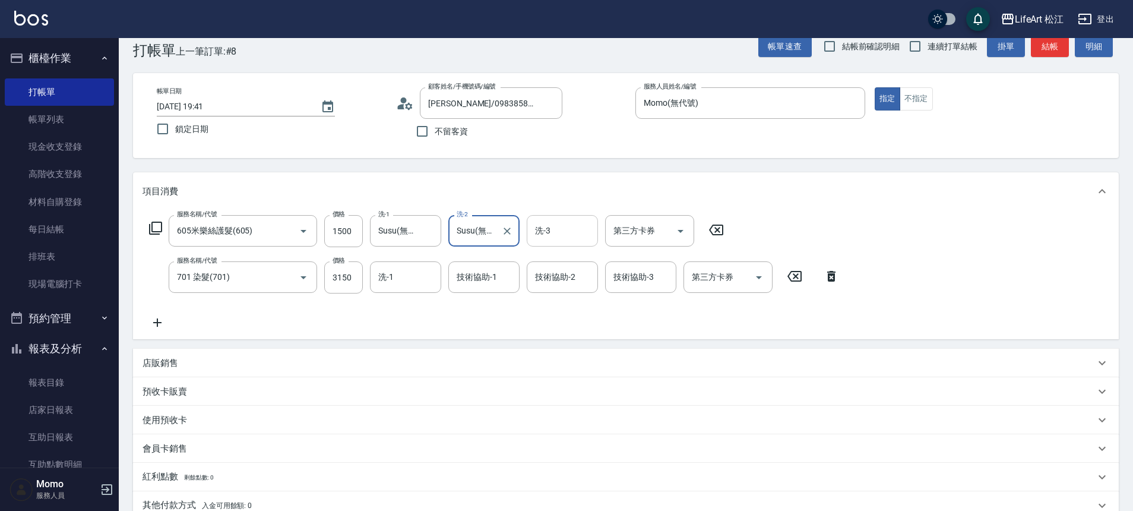
click at [561, 232] on input "洗-3" at bounding box center [562, 230] width 61 height 21
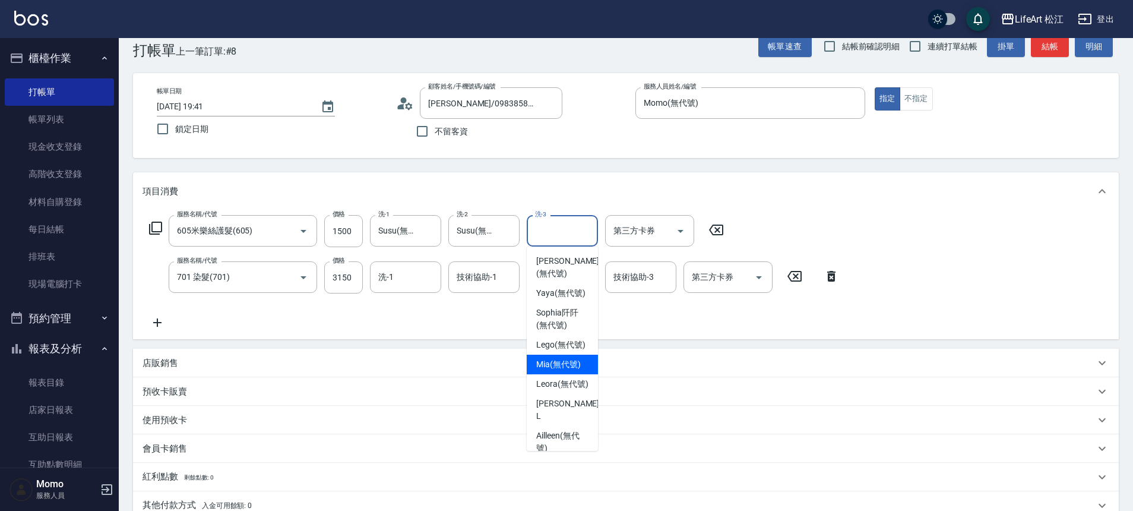
scroll to position [262, 0]
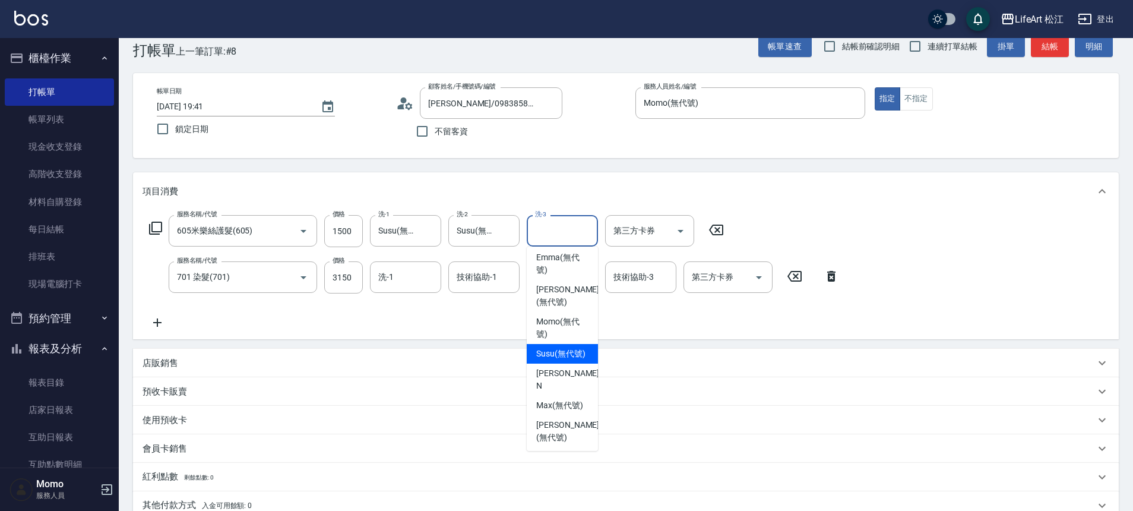
click at [557, 360] on span "Susu (無代號)" at bounding box center [560, 353] width 49 height 12
type input "Susu(無代號)"
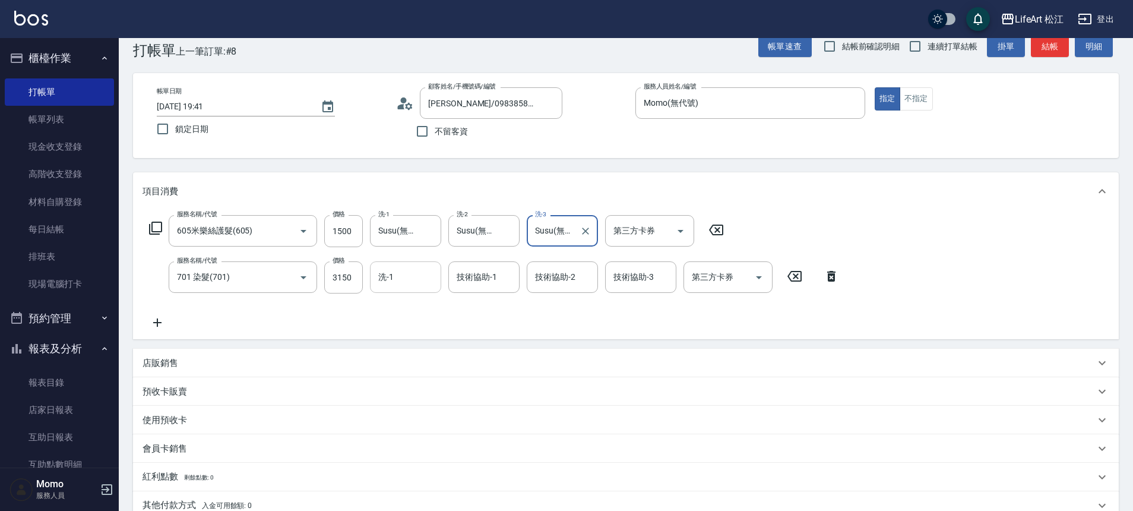
click at [393, 270] on div "洗-1 洗-1" at bounding box center [405, 276] width 71 height 31
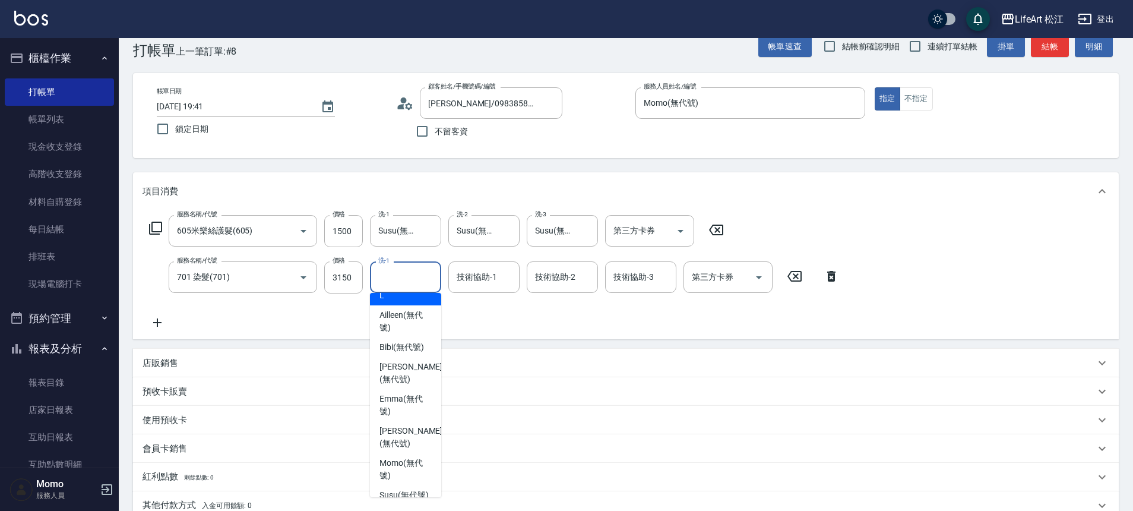
scroll to position [283, 0]
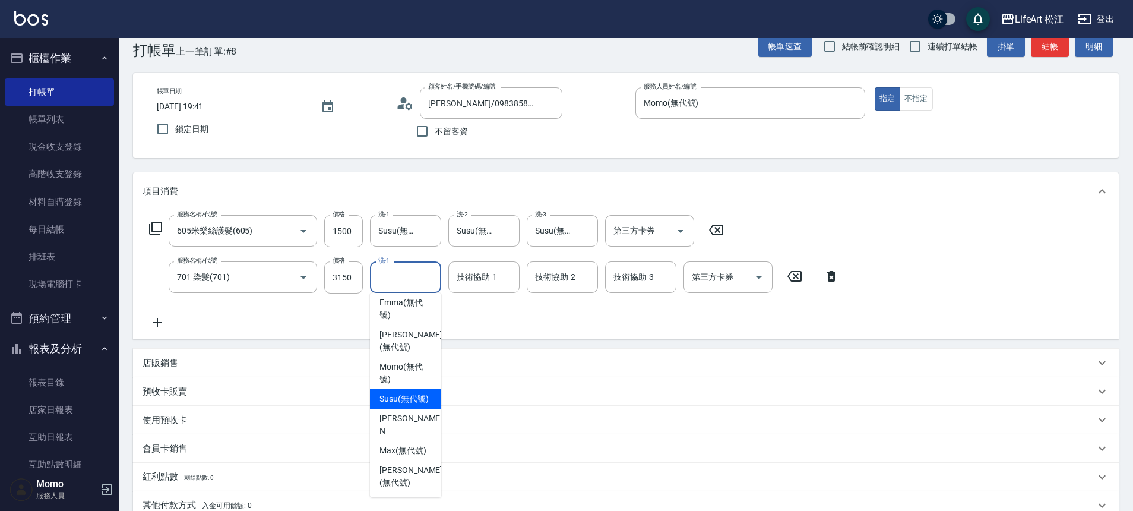
click at [397, 393] on span "Susu (無代號)" at bounding box center [404, 399] width 49 height 12
type input "Susu(無代號)"
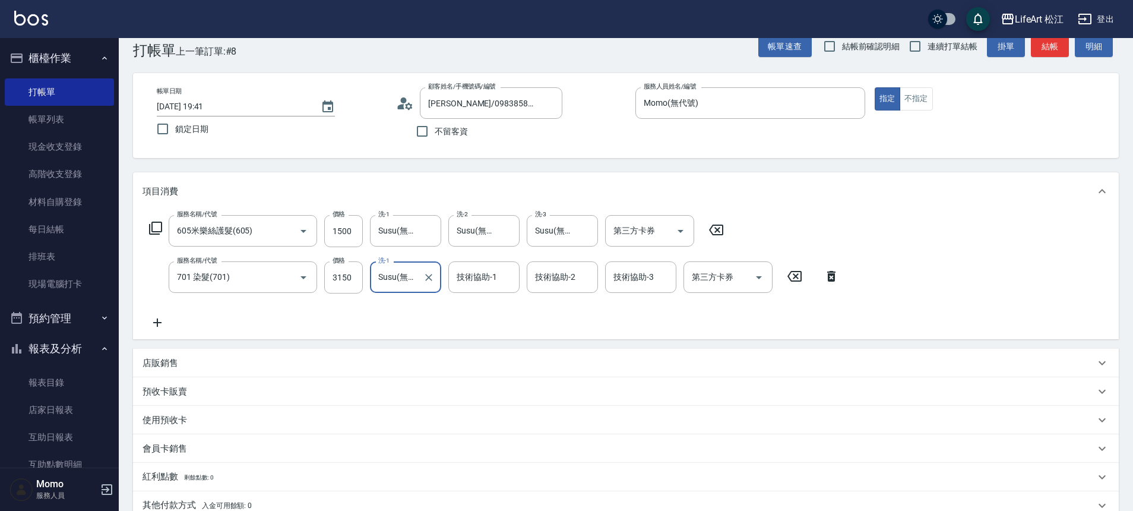
click at [480, 274] on div "技術協助-1 技術協助-1" at bounding box center [483, 276] width 71 height 31
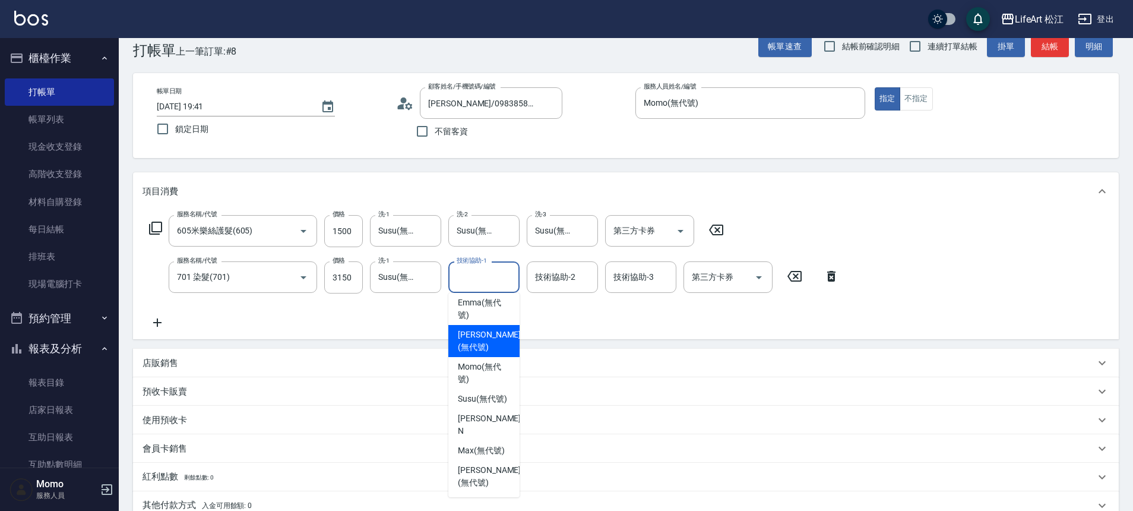
scroll to position [288, 0]
click at [479, 393] on span "Susu (無代號)" at bounding box center [482, 399] width 49 height 12
type input "Susu(無代號)"
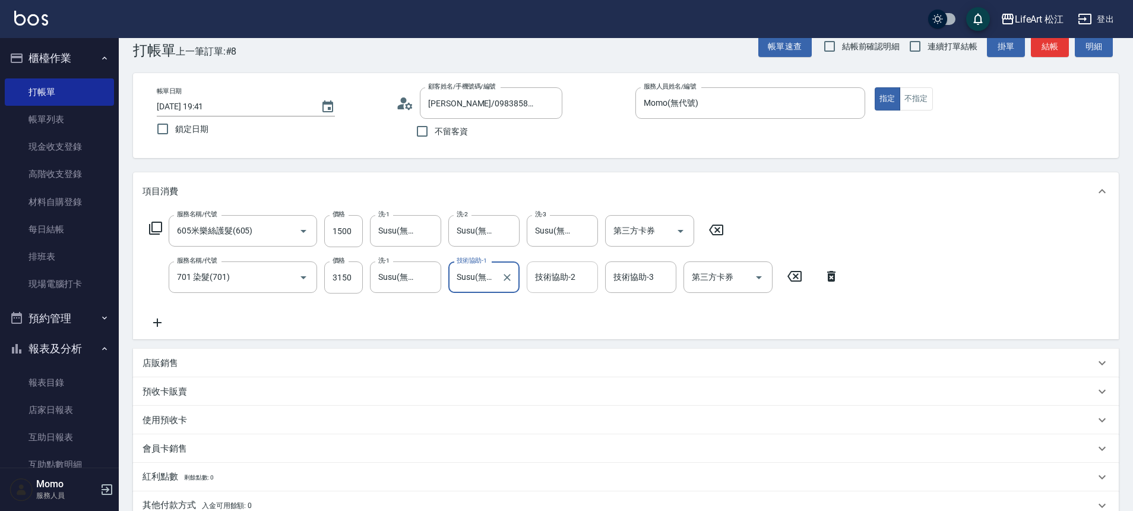
click at [548, 276] on div "技術協助-2 技術協助-2" at bounding box center [562, 276] width 71 height 31
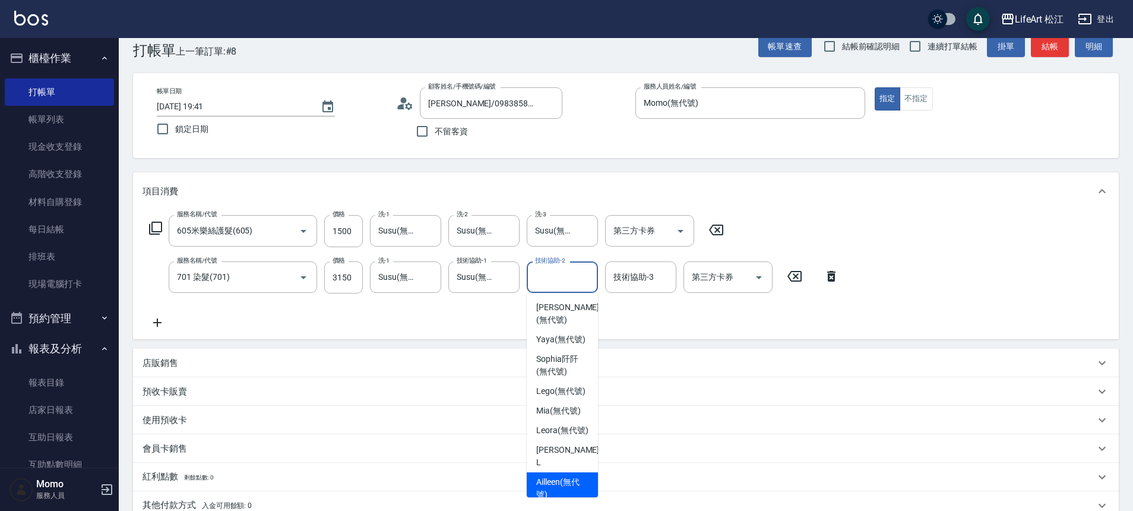
scroll to position [251, 0]
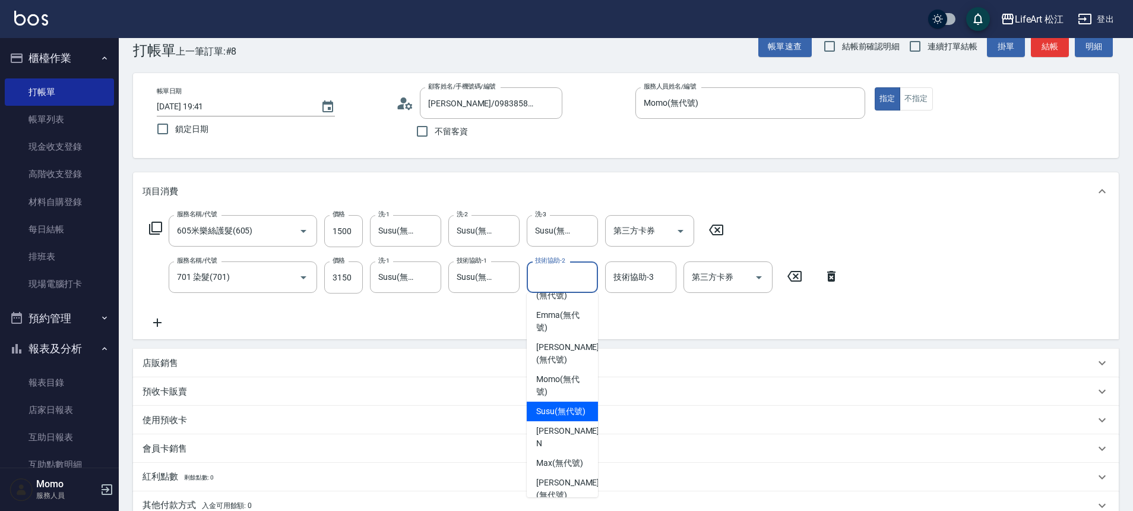
click at [561, 418] on span "Susu (無代號)" at bounding box center [560, 411] width 49 height 12
type input "Susu(無代號)"
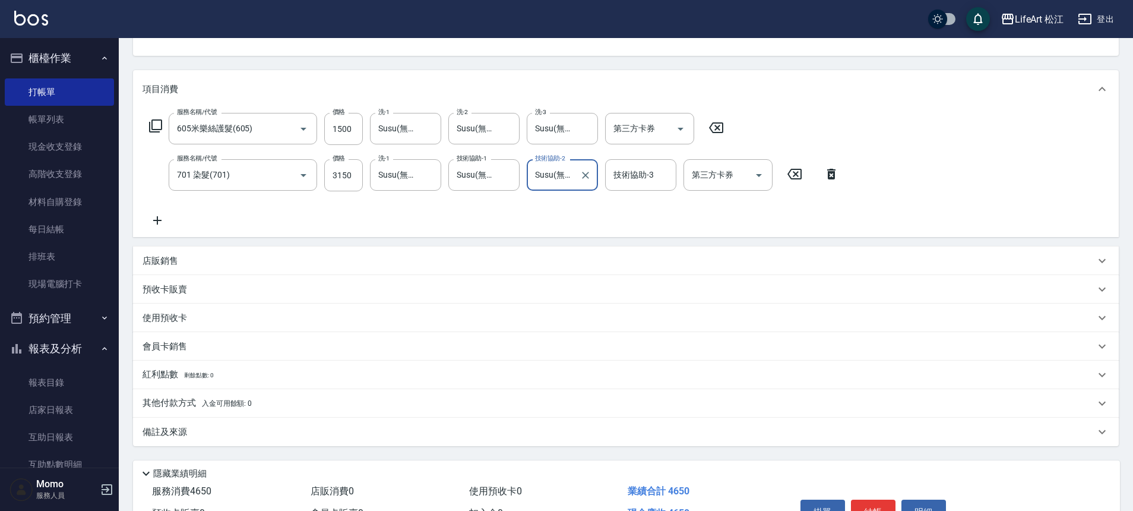
scroll to position [194, 0]
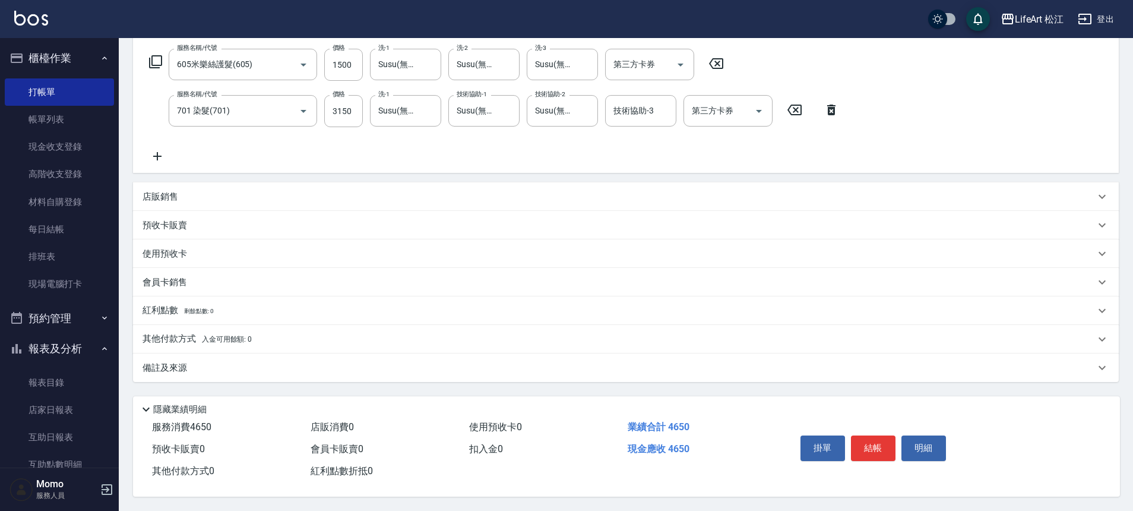
click at [269, 366] on div "備註及來源" at bounding box center [619, 368] width 953 height 12
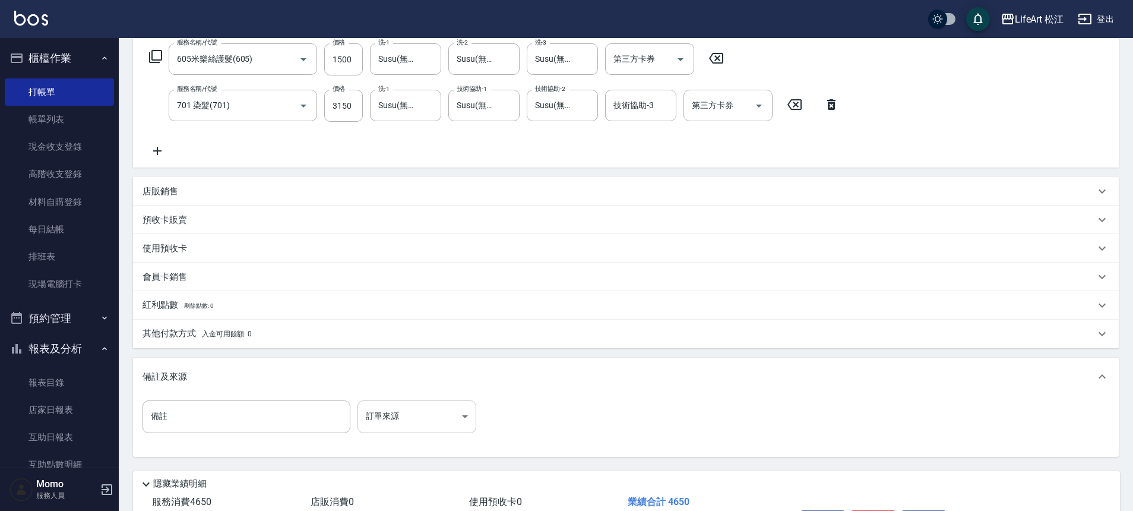
click at [445, 418] on body "LifeArt 松江 登出 櫃檯作業 打帳單 帳單列表 現金收支登錄 高階收支登錄 材料自購登錄 每日結帳 排班表 現場電腦打卡 預約管理 預約管理 單日預約…" at bounding box center [566, 196] width 1133 height 780
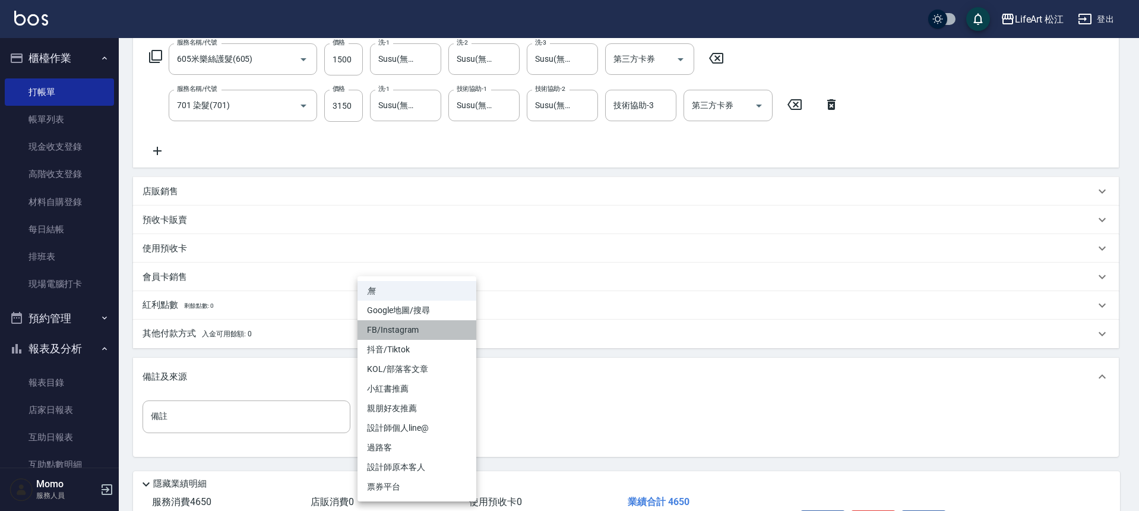
click at [432, 335] on li "FB/Instagram" at bounding box center [417, 330] width 119 height 20
type input "FB/Instagram"
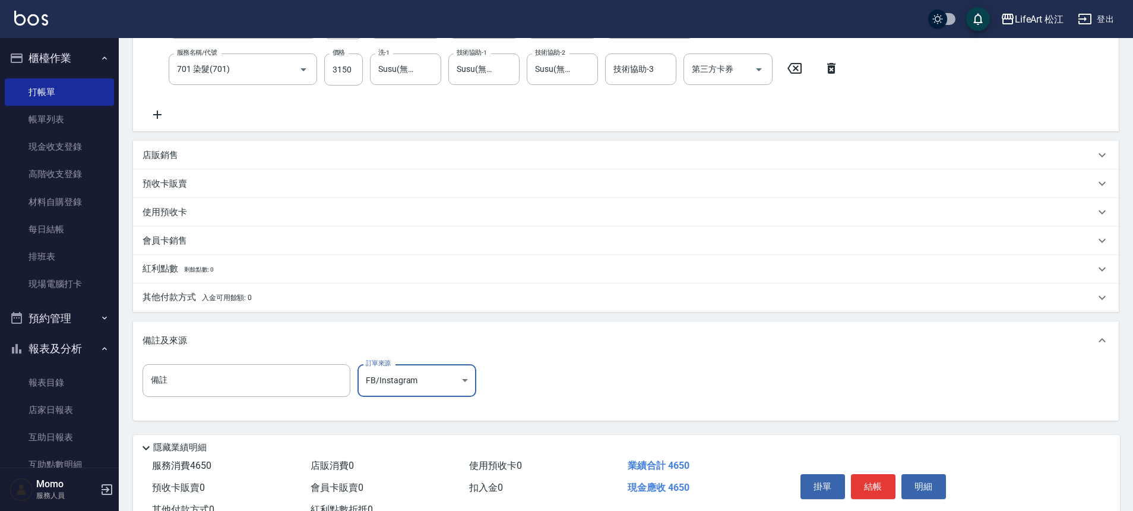
scroll to position [274, 0]
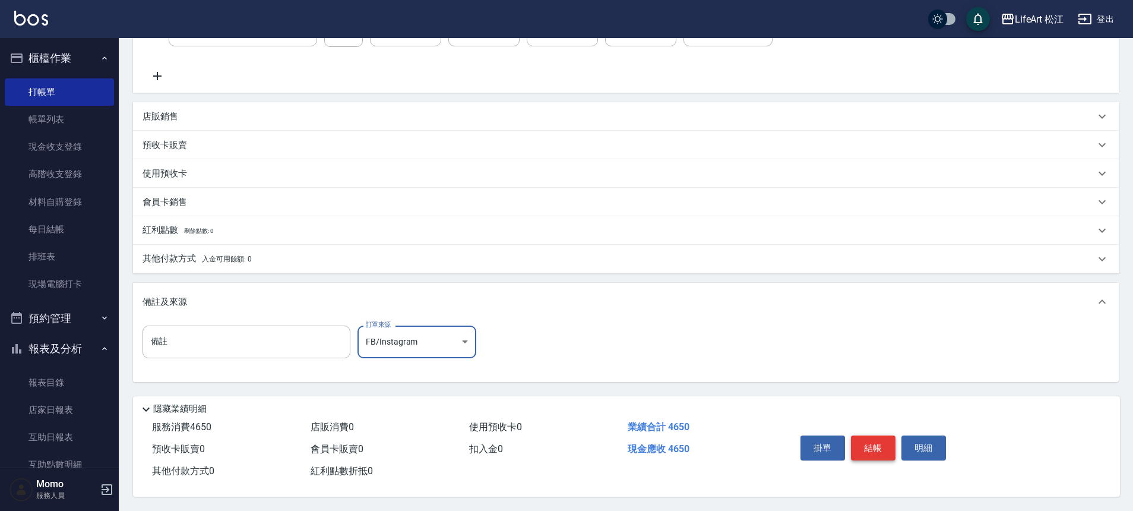
click at [869, 435] on button "結帳" at bounding box center [873, 447] width 45 height 25
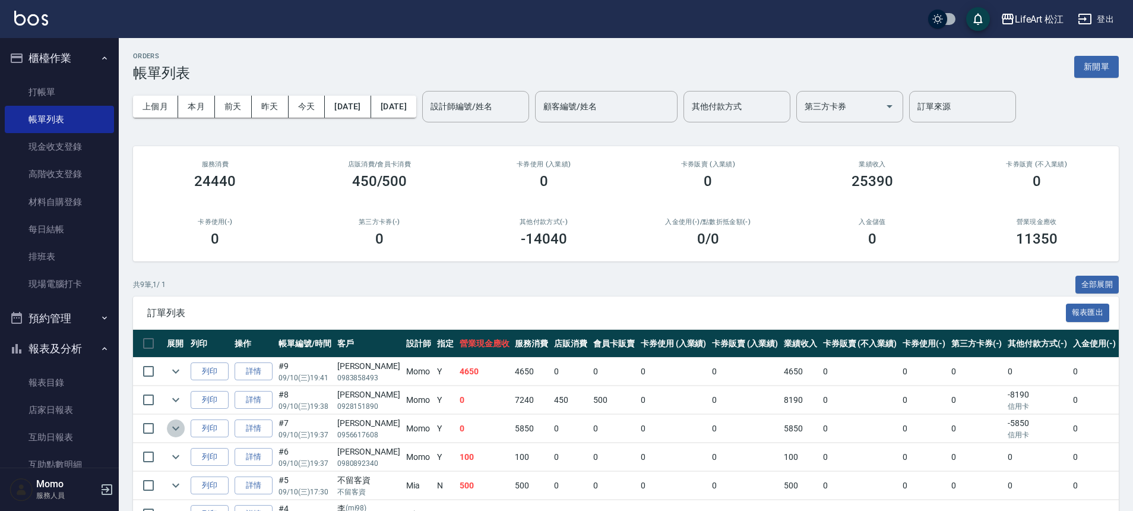
click at [177, 425] on icon "expand row" at bounding box center [176, 428] width 14 height 14
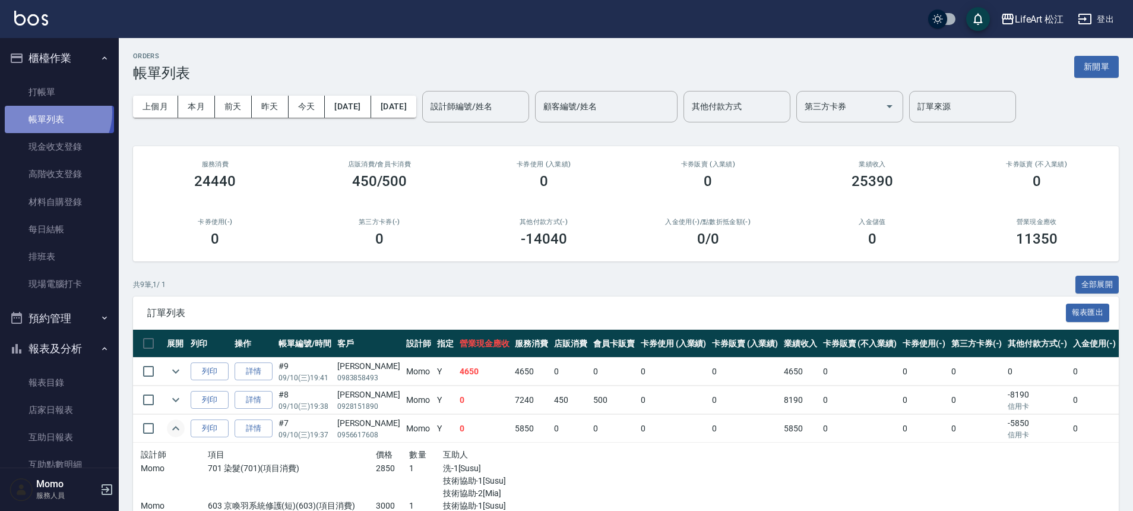
click at [50, 113] on link "帳單列表" at bounding box center [59, 119] width 109 height 27
